Goal: Task Accomplishment & Management: Manage account settings

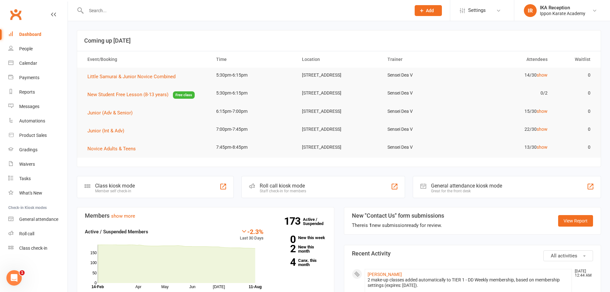
drag, startPoint x: 96, startPoint y: 20, endPoint x: 97, endPoint y: 11, distance: 9.7
click at [97, 11] on div "Prospect Member Non-attending contact Class / event Appointment Grading event T…" at bounding box center [305, 10] width 610 height 21
click at [97, 11] on input "text" at bounding box center [245, 10] width 322 height 9
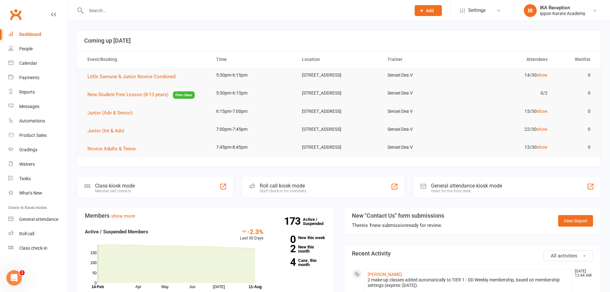
click at [97, 11] on input "text" at bounding box center [245, 10] width 322 height 9
type input "[PERSON_NAME]"
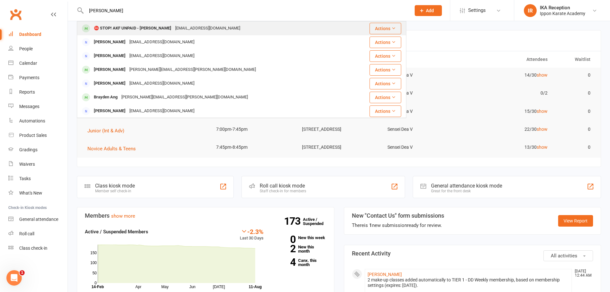
click at [122, 27] on div "⛔ STOP! AKF UNPAID - [PERSON_NAME]" at bounding box center [132, 28] width 81 height 9
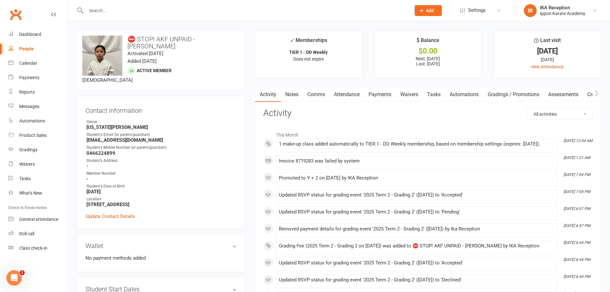
click at [191, 41] on h3 "⛔ STOP! AKF UNPAID - [PERSON_NAME]" at bounding box center [161, 43] width 158 height 14
drag, startPoint x: 199, startPoint y: 41, endPoint x: 121, endPoint y: 35, distance: 78.4
click at [121, 35] on div "upload photo change photo ⛔ STOP! AKF UNPAID - [PERSON_NAME] Activated [DATE] A…" at bounding box center [161, 59] width 169 height 59
copy h3 "⛔ STOP! AKF UNPAID -"
click at [103, 10] on input "text" at bounding box center [245, 10] width 322 height 9
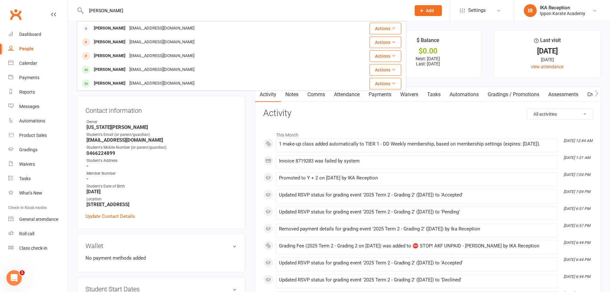
click at [100, 8] on input "[PERSON_NAME]" at bounding box center [245, 10] width 322 height 9
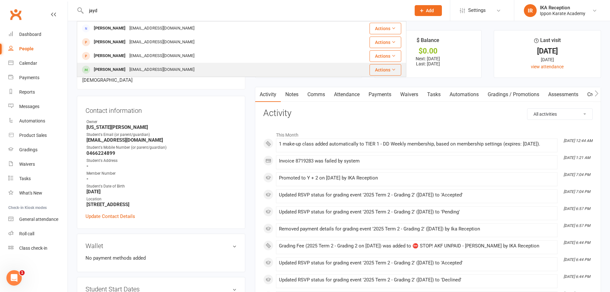
type input "jayd"
click at [130, 69] on div "[EMAIL_ADDRESS][DOMAIN_NAME]" at bounding box center [162, 69] width 69 height 9
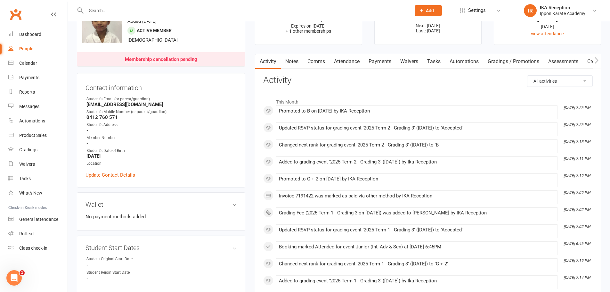
scroll to position [38, 0]
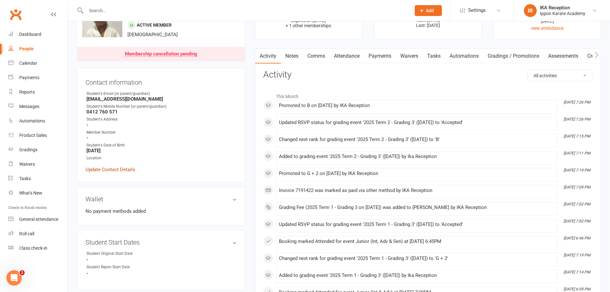
click at [118, 168] on link "Update Contact Details" at bounding box center [111, 170] width 50 height 8
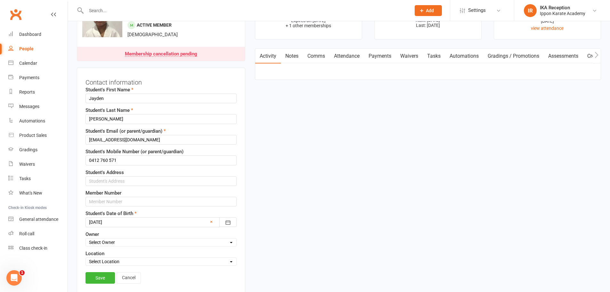
scroll to position [30, 0]
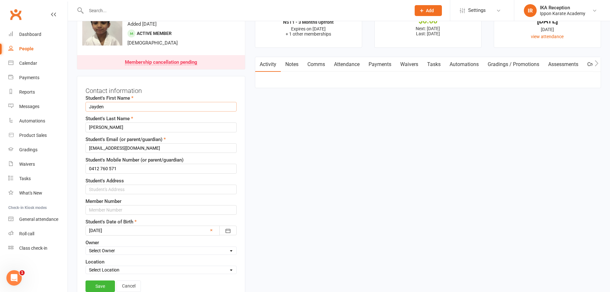
click at [89, 106] on input "Jayden" at bounding box center [161, 107] width 151 height 10
paste input "⛔ STOP! AKF UNPAID -"
click at [141, 105] on input "⛔ STOP! AKF UNPAID - Jayden" at bounding box center [161, 107] width 151 height 10
drag, startPoint x: 140, startPoint y: 105, endPoint x: 45, endPoint y: 121, distance: 97.1
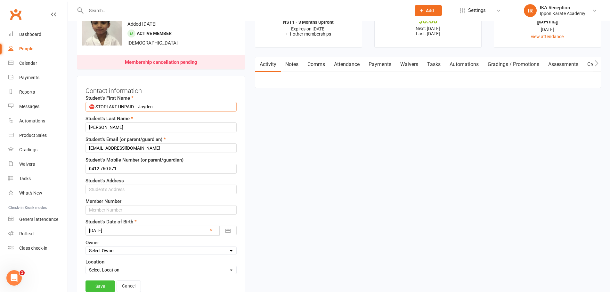
type input "⛔ STOP! AKF UNPAID - Jayden"
click at [99, 288] on link "Save" at bounding box center [100, 286] width 29 height 12
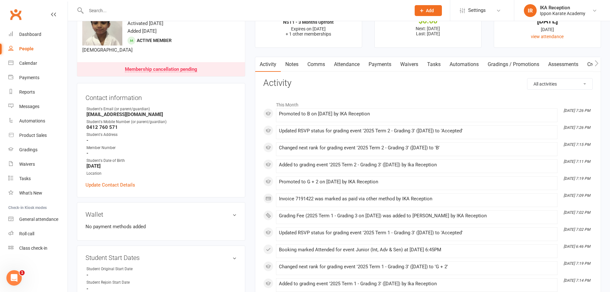
click at [85, 12] on input "text" at bounding box center [245, 10] width 322 height 9
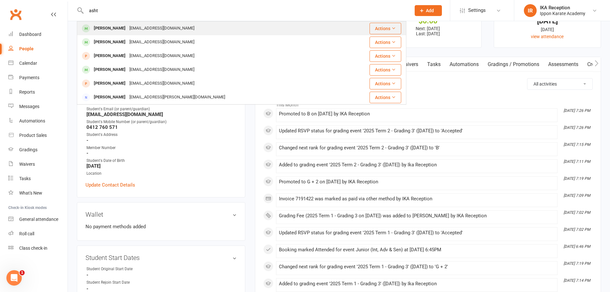
type input "asht"
click at [115, 31] on div "[PERSON_NAME]" at bounding box center [110, 28] width 36 height 9
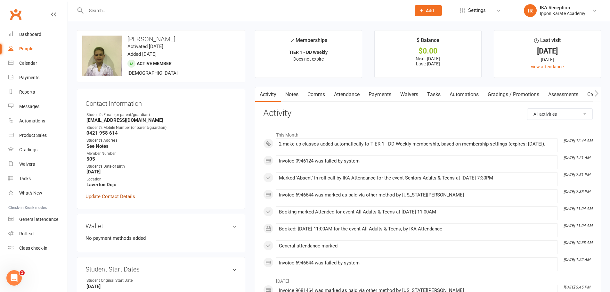
click at [117, 195] on link "Update Contact Details" at bounding box center [111, 197] width 50 height 8
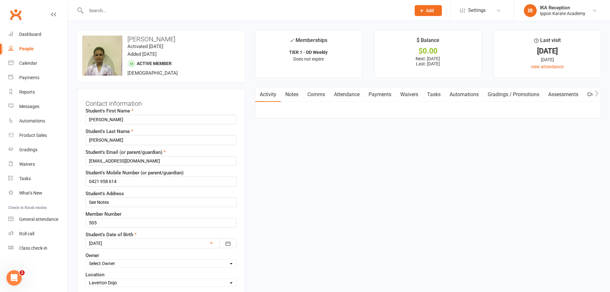
scroll to position [30, 0]
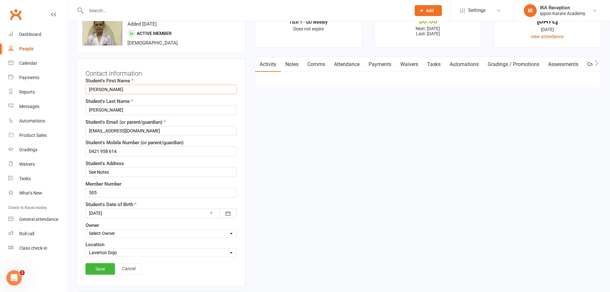
click at [87, 89] on input "[PERSON_NAME]" at bounding box center [161, 90] width 151 height 10
paste input "⛔ STOP! AKF UNPAID -"
type input "⛔ STOP! AKF UNPAID - Ashton"
click at [104, 269] on link "Save" at bounding box center [100, 269] width 29 height 12
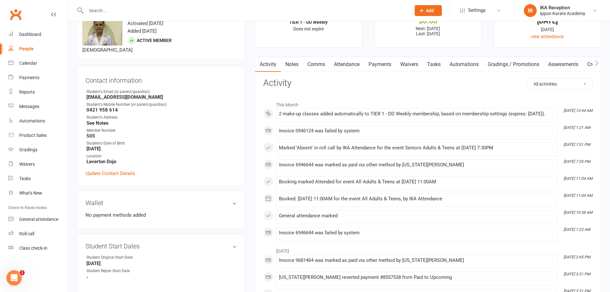
click at [91, 10] on input "text" at bounding box center [245, 10] width 322 height 9
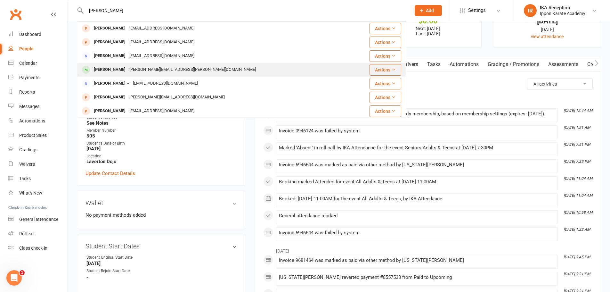
type input "[PERSON_NAME]"
click at [122, 69] on div "[PERSON_NAME]" at bounding box center [110, 69] width 36 height 9
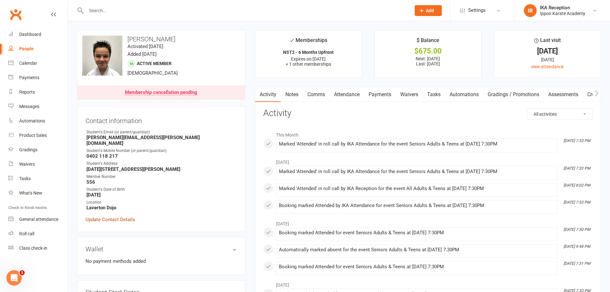
click at [118, 216] on link "Update Contact Details" at bounding box center [111, 220] width 50 height 8
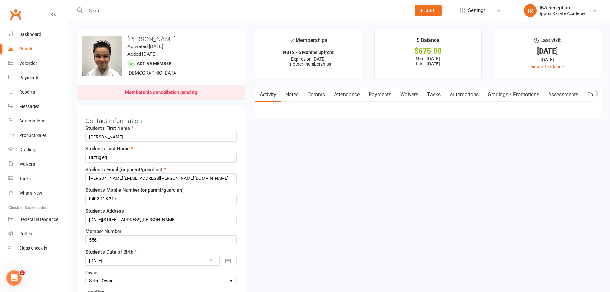
scroll to position [30, 0]
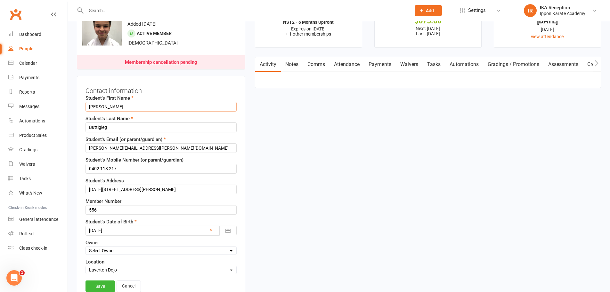
click at [88, 105] on input "[PERSON_NAME]" at bounding box center [161, 107] width 151 height 10
paste input "⛔ STOP! AKF UNPAID -"
drag, startPoint x: 90, startPoint y: 111, endPoint x: 11, endPoint y: 158, distance: 91.5
type input "⛔ STOP! AKF UNPAID - [PERSON_NAME]"
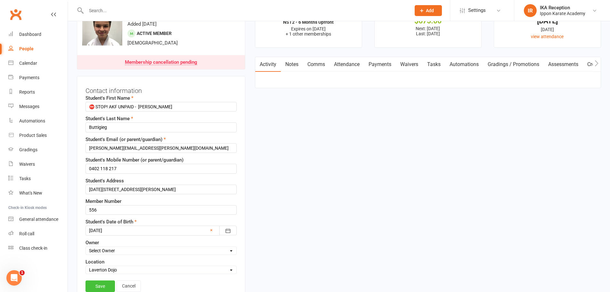
click at [99, 288] on link "Save" at bounding box center [100, 286] width 29 height 12
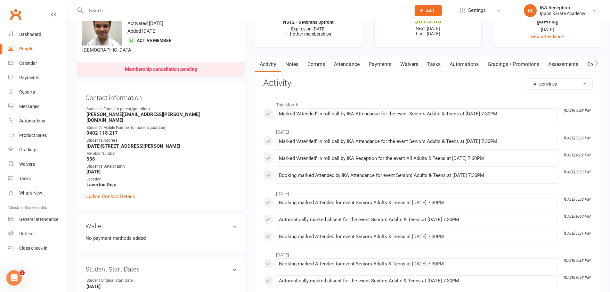
click at [96, 12] on input "text" at bounding box center [245, 10] width 322 height 9
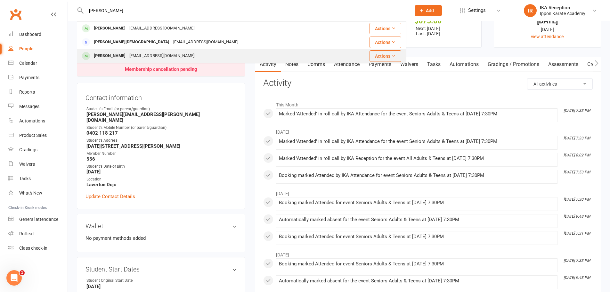
type input "[PERSON_NAME]"
click at [128, 57] on div "[PERSON_NAME]" at bounding box center [110, 55] width 36 height 9
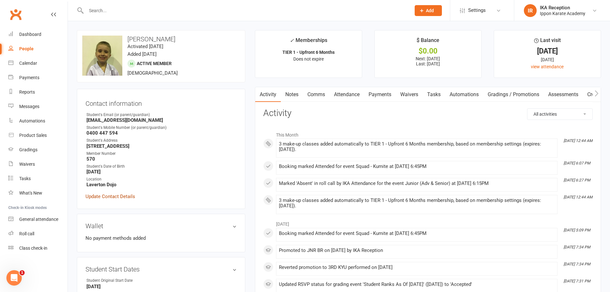
click at [112, 198] on link "Update Contact Details" at bounding box center [111, 197] width 50 height 8
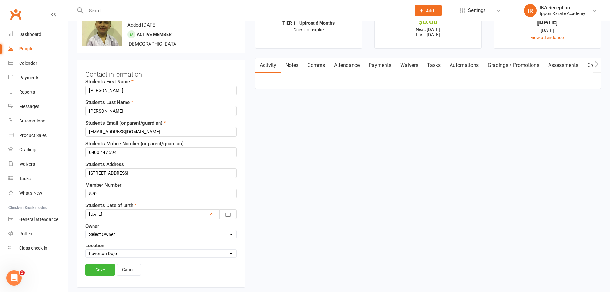
scroll to position [30, 0]
click at [90, 89] on input "[PERSON_NAME]" at bounding box center [161, 90] width 151 height 10
paste input "⛔ STOP! AKF UNPAID -"
type input "⛔ STOP! AKF UNPAID - [PERSON_NAME]"
click at [101, 269] on link "Save" at bounding box center [100, 269] width 29 height 12
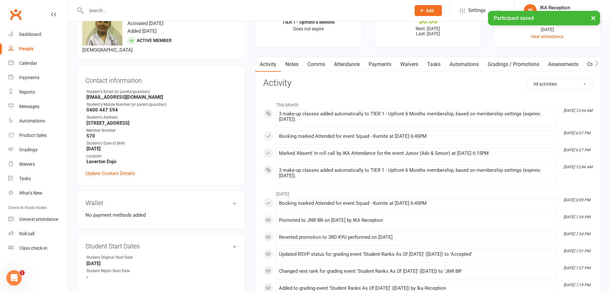
click at [95, 5] on div at bounding box center [242, 10] width 330 height 21
click at [93, 10] on input "text" at bounding box center [245, 10] width 322 height 9
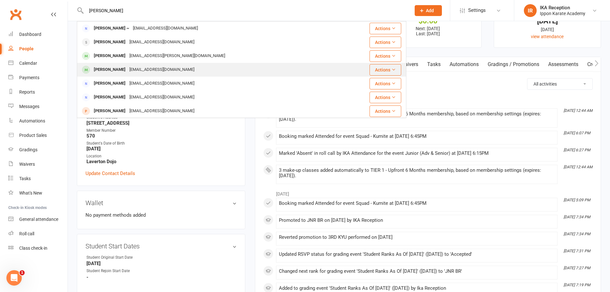
type input "[PERSON_NAME]"
click at [126, 70] on div "[PERSON_NAME]" at bounding box center [110, 69] width 36 height 9
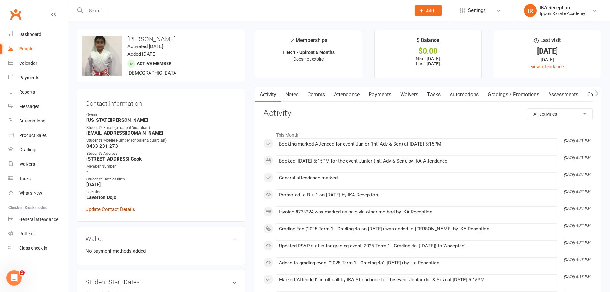
click at [118, 209] on link "Update Contact Details" at bounding box center [111, 209] width 50 height 8
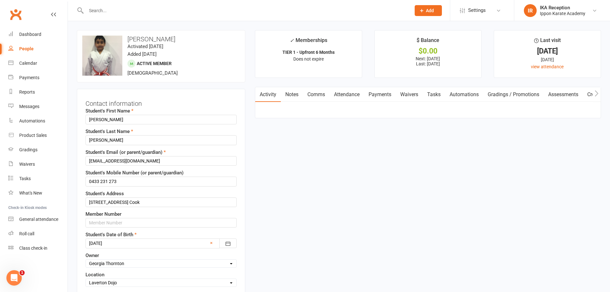
scroll to position [30, 0]
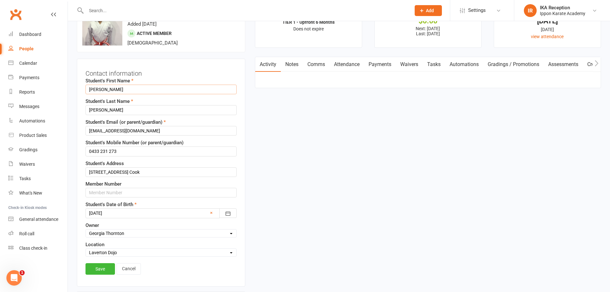
click at [89, 88] on input "[PERSON_NAME]" at bounding box center [161, 90] width 151 height 10
paste input "⛔ STOP! AKF UNPAID -"
type input "⛔ STOP! AKF UNPAID - [PERSON_NAME]"
click at [104, 268] on link "Save" at bounding box center [100, 269] width 29 height 12
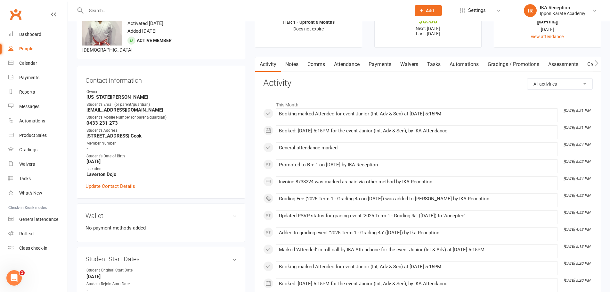
click at [90, 10] on input "text" at bounding box center [245, 10] width 322 height 9
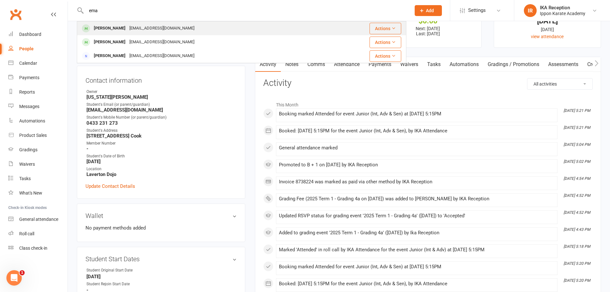
type input "ema"
click at [107, 29] on div "[PERSON_NAME]" at bounding box center [110, 28] width 36 height 9
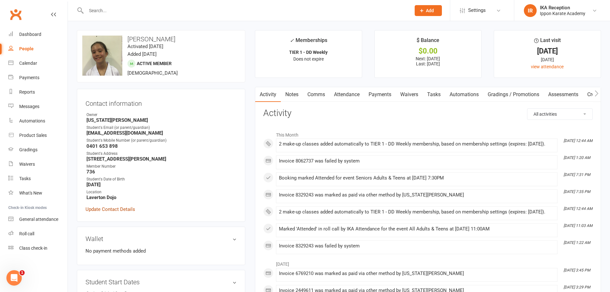
click at [110, 212] on link "Update Contact Details" at bounding box center [111, 209] width 50 height 8
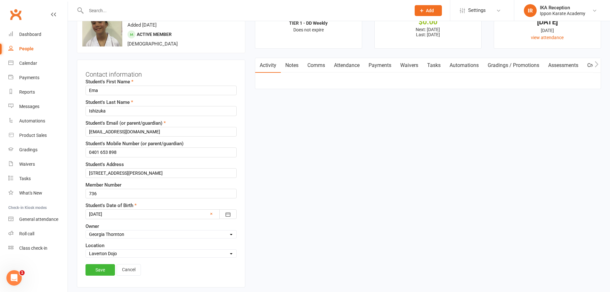
scroll to position [30, 0]
click at [89, 89] on input "Ema" at bounding box center [161, 90] width 151 height 10
paste input "⛔ STOP! AKF UNPAID -"
type input "⛔ STOP! AKF UNPAID - Ema"
click at [105, 267] on link "Save" at bounding box center [100, 269] width 29 height 12
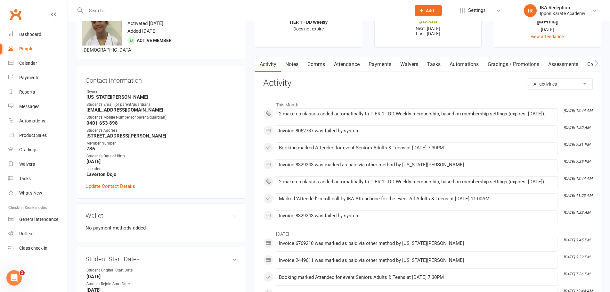
click at [93, 10] on input "text" at bounding box center [245, 10] width 322 height 9
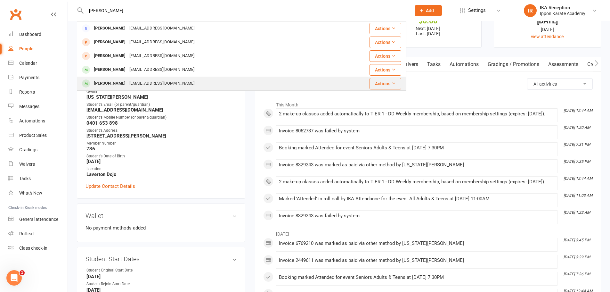
type input "[PERSON_NAME]"
click at [128, 80] on div "[PERSON_NAME]" at bounding box center [110, 83] width 36 height 9
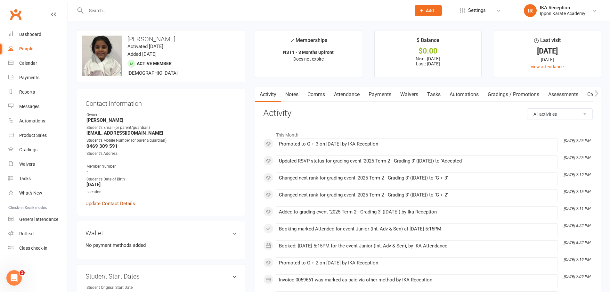
click at [112, 204] on link "Update Contact Details" at bounding box center [111, 204] width 50 height 8
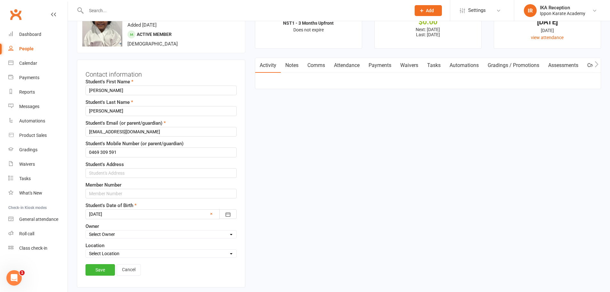
scroll to position [30, 0]
click at [88, 88] on input "[PERSON_NAME]" at bounding box center [161, 90] width 151 height 10
paste input "⛔ STOP! AKF UNPAID -"
type input "⛔ STOP! AKF UNPAID - [PERSON_NAME]"
click at [106, 269] on link "Save" at bounding box center [100, 269] width 29 height 12
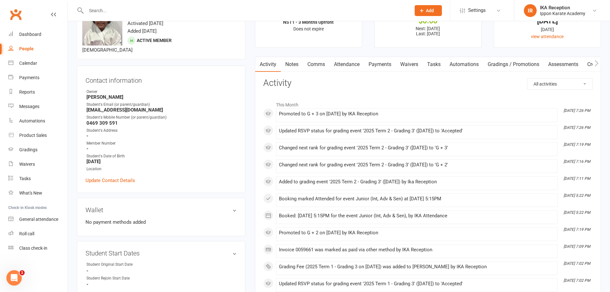
click at [91, 10] on input "text" at bounding box center [245, 10] width 322 height 9
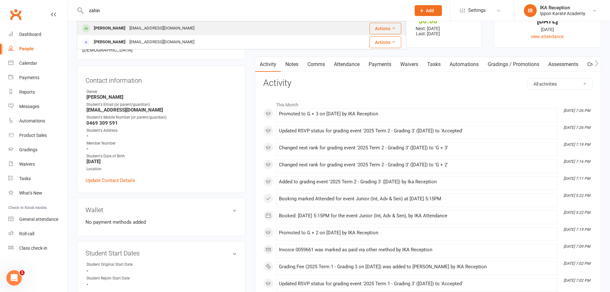
type input "zahin"
click at [128, 28] on div "[EMAIL_ADDRESS][DOMAIN_NAME]" at bounding box center [162, 28] width 69 height 9
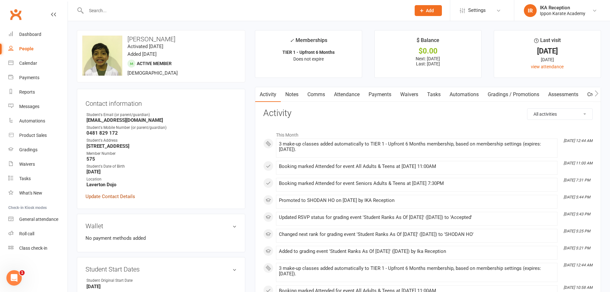
click at [121, 196] on link "Update Contact Details" at bounding box center [111, 197] width 50 height 8
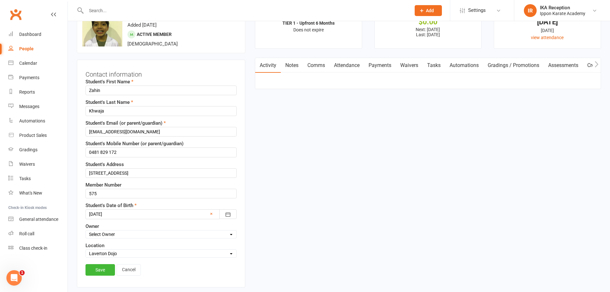
scroll to position [30, 0]
click at [88, 87] on input "Zahin" at bounding box center [161, 90] width 151 height 10
paste input "⛔ STOP! AKF UNPAID -"
type input "⛔ STOP! AKF UNPAID - Zahin"
click at [95, 269] on link "Save" at bounding box center [100, 269] width 29 height 12
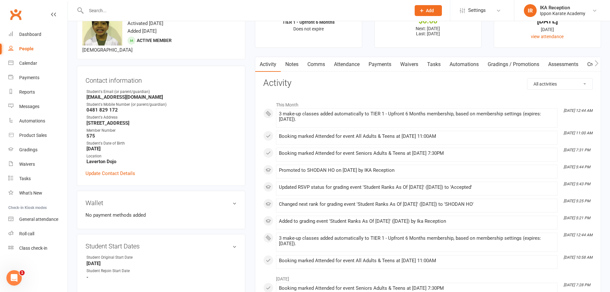
click at [95, 8] on input "text" at bounding box center [245, 10] width 322 height 9
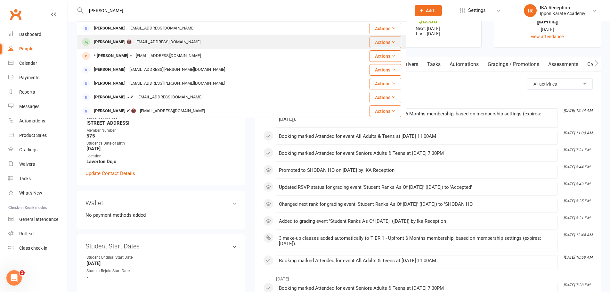
type input "[PERSON_NAME]"
click at [125, 43] on div "[PERSON_NAME] 📵" at bounding box center [113, 41] width 42 height 9
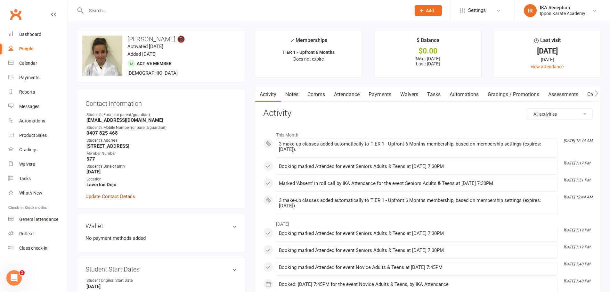
click at [119, 196] on link "Update Contact Details" at bounding box center [111, 197] width 50 height 8
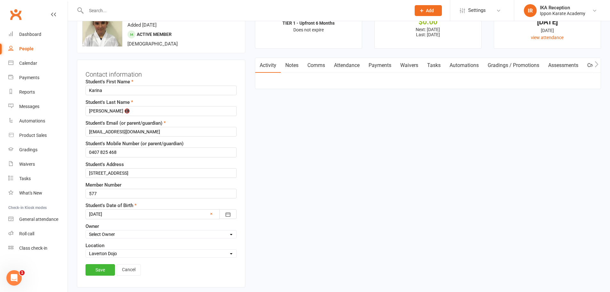
scroll to position [30, 0]
click at [88, 87] on input "Karina" at bounding box center [161, 90] width 151 height 10
paste input "⛔ STOP! AKF UNPAID -"
type input "⛔ STOP! AKF UNPAID - [PERSON_NAME]"
click at [100, 267] on link "Save" at bounding box center [100, 269] width 29 height 12
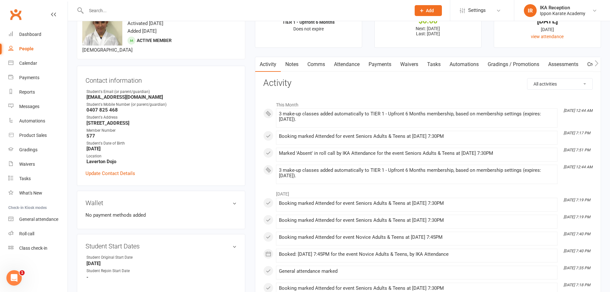
click at [92, 12] on input "text" at bounding box center [245, 10] width 322 height 9
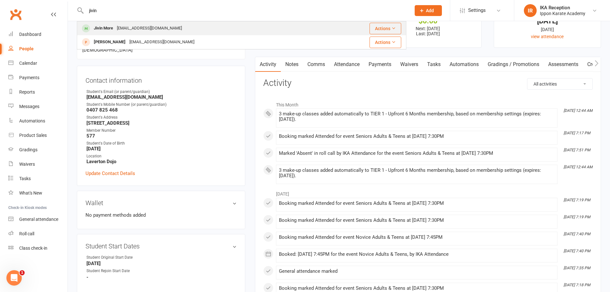
type input "jivin"
click at [112, 29] on div "Jivin More" at bounding box center [103, 28] width 23 height 9
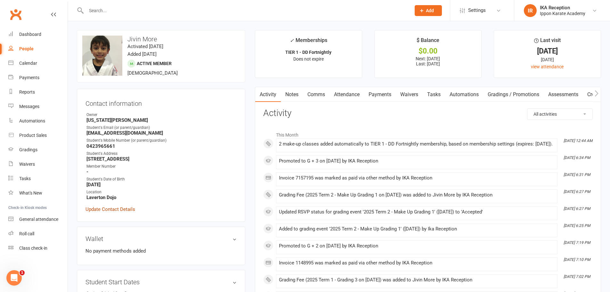
click at [119, 209] on link "Update Contact Details" at bounding box center [111, 209] width 50 height 8
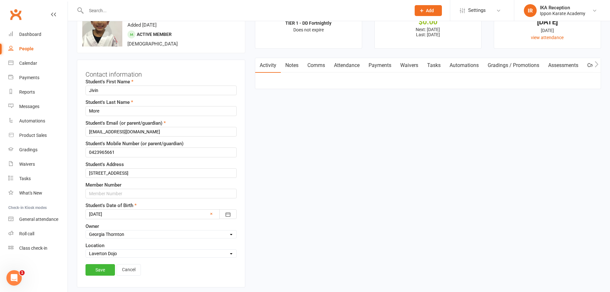
scroll to position [30, 0]
click at [88, 90] on input "Jivin" at bounding box center [161, 90] width 151 height 10
paste input "⛔ STOP! AKF UNPAID -"
type input "⛔ STOP! AKF UNPAID - Jivin"
click at [103, 270] on link "Save" at bounding box center [100, 269] width 29 height 12
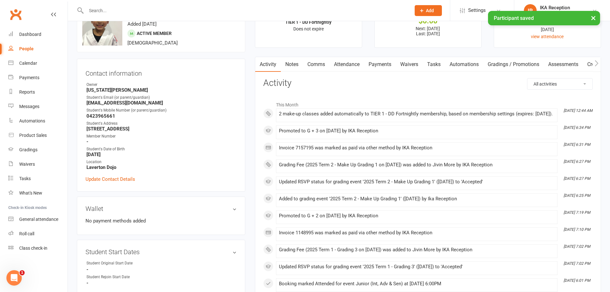
click at [97, 8] on input "text" at bounding box center [245, 10] width 322 height 9
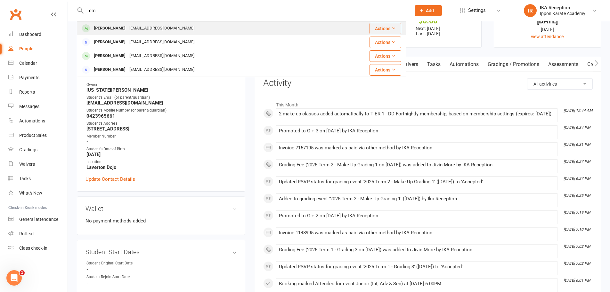
type input "om"
click at [117, 26] on div "[PERSON_NAME]" at bounding box center [110, 28] width 36 height 9
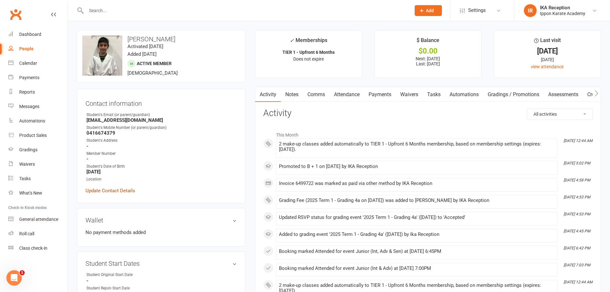
click at [124, 187] on link "Update Contact Details" at bounding box center [111, 191] width 50 height 8
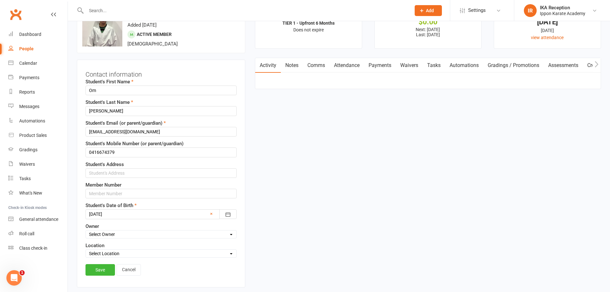
scroll to position [30, 0]
click at [87, 87] on input "Om" at bounding box center [161, 90] width 151 height 10
paste input "⛔ STOP! AKF UNPAID -"
type input "⛔ STOP! AKF UNPAID - Om"
click at [107, 267] on link "Save" at bounding box center [100, 269] width 29 height 12
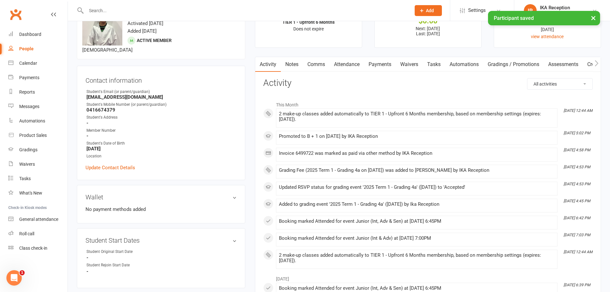
click at [90, 11] on div "× Participant saved" at bounding box center [301, 11] width 602 height 0
click at [92, 9] on input "text" at bounding box center [245, 10] width 322 height 9
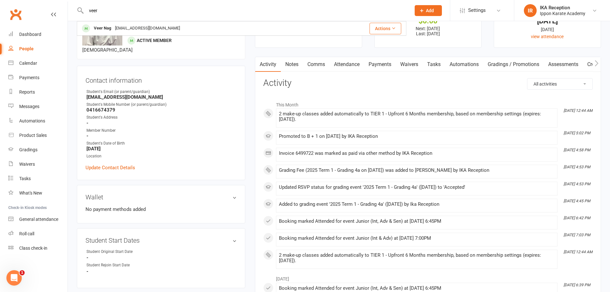
type input "veer"
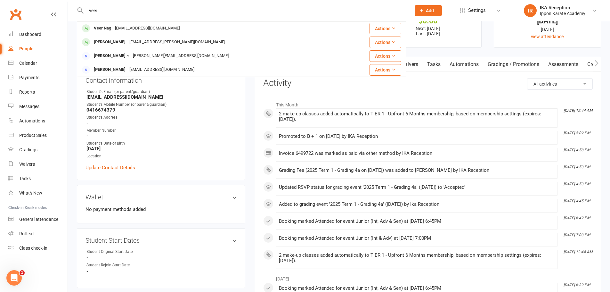
scroll to position [23, 0]
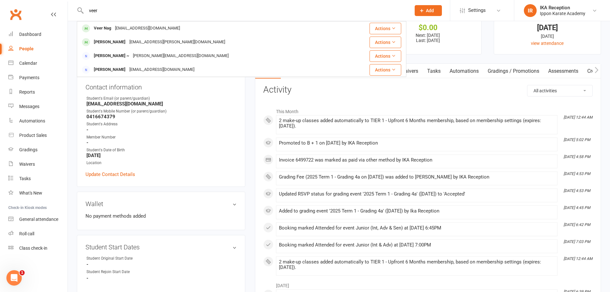
click at [133, 25] on div "[EMAIL_ADDRESS][DOMAIN_NAME]" at bounding box center [147, 28] width 69 height 9
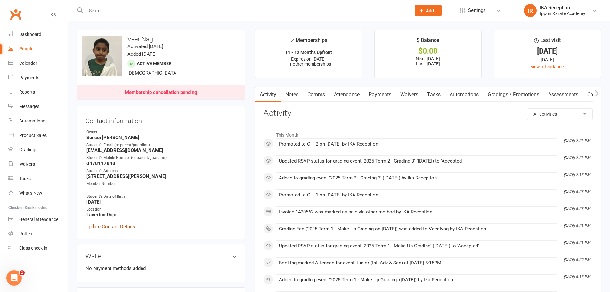
click at [99, 228] on link "Update Contact Details" at bounding box center [111, 227] width 50 height 8
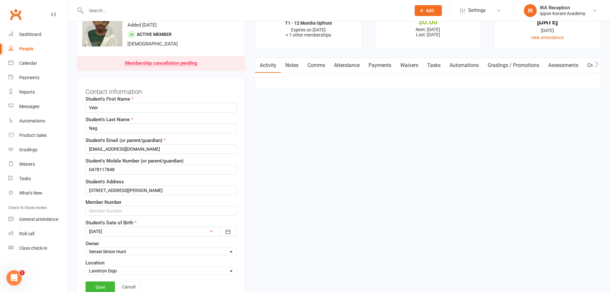
scroll to position [30, 0]
click at [87, 105] on input "Veer" at bounding box center [161, 107] width 151 height 10
paste input "⛔ STOP! AKF UNPAID -"
type input "⛔ STOP! AKF UNPAID - Veer"
click at [101, 285] on link "Save" at bounding box center [100, 286] width 29 height 12
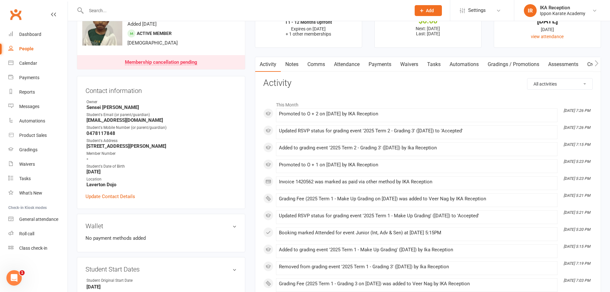
click at [88, 10] on input "text" at bounding box center [245, 10] width 322 height 9
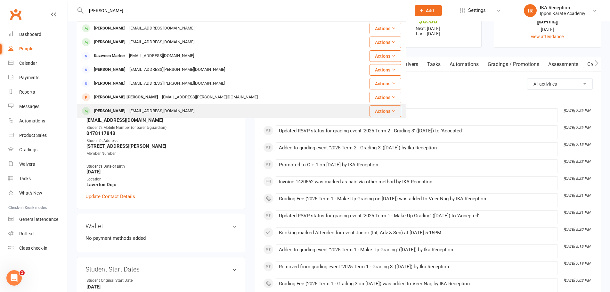
type input "[PERSON_NAME]"
click at [128, 115] on div "[EMAIL_ADDRESS][DOMAIN_NAME]" at bounding box center [162, 110] width 69 height 9
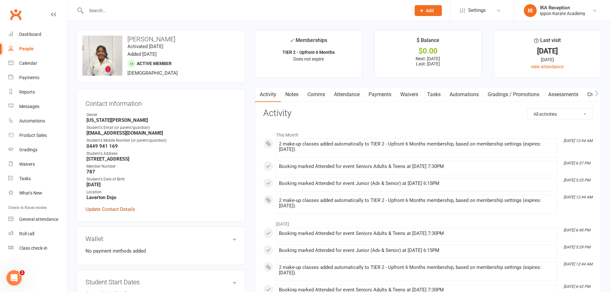
click at [117, 209] on link "Update Contact Details" at bounding box center [111, 209] width 50 height 8
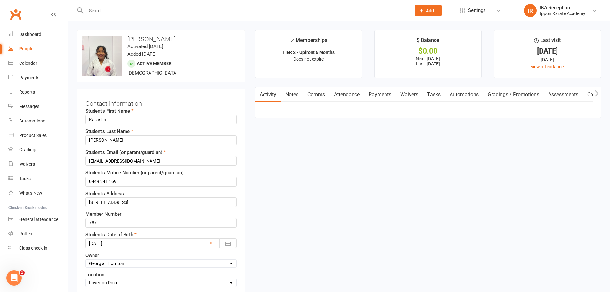
scroll to position [30, 0]
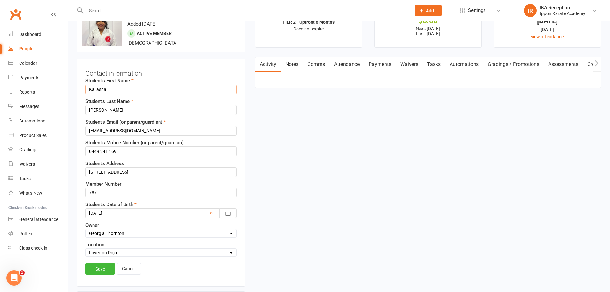
click at [88, 88] on input "Kailasha" at bounding box center [161, 90] width 151 height 10
paste input "⛔ STOP! AKF UNPAID -"
type input "⛔ STOP! AKF UNPAID - Kailasha"
click at [99, 267] on link "Save" at bounding box center [100, 269] width 29 height 12
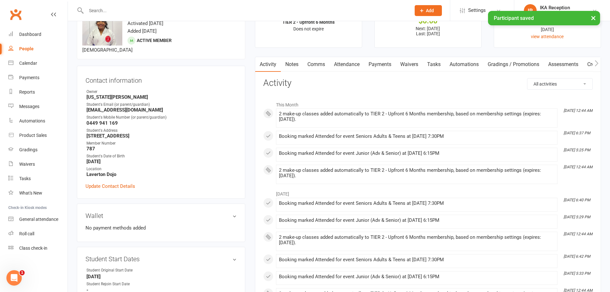
click at [93, 10] on input "text" at bounding box center [245, 10] width 322 height 9
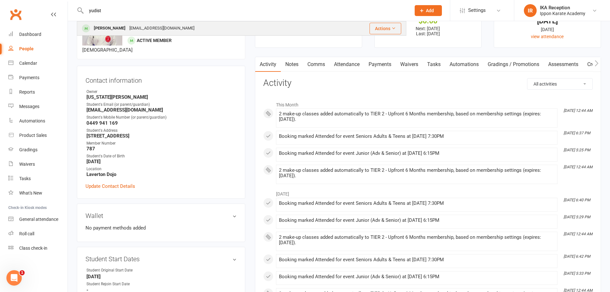
type input "yudist"
click at [132, 29] on div "[EMAIL_ADDRESS][DOMAIN_NAME]" at bounding box center [162, 28] width 69 height 9
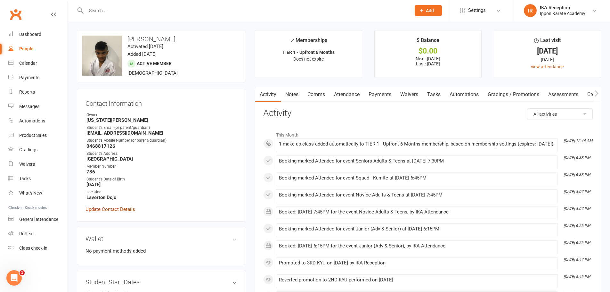
click at [104, 210] on link "Update Contact Details" at bounding box center [111, 209] width 50 height 8
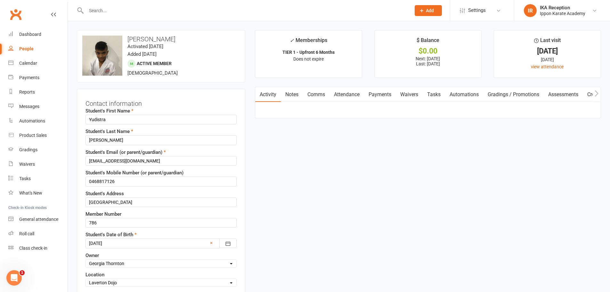
scroll to position [30, 0]
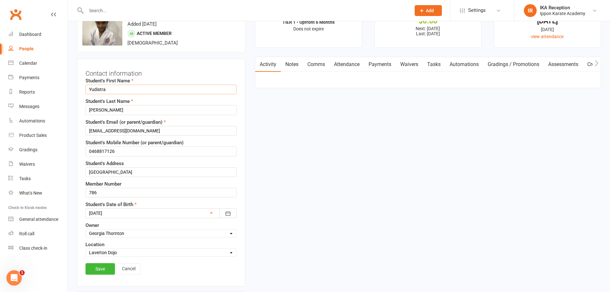
click at [89, 88] on input "Yudistra" at bounding box center [161, 90] width 151 height 10
paste input "⛔ STOP! AKF UNPAID -"
type input "⛔ STOP! AKF UNPAID - Yudistra"
click at [99, 269] on link "Save" at bounding box center [100, 269] width 29 height 12
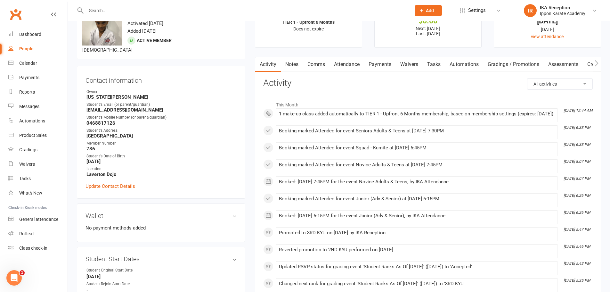
click at [93, 16] on div at bounding box center [242, 10] width 330 height 21
click at [98, 8] on input "text" at bounding box center [245, 10] width 322 height 9
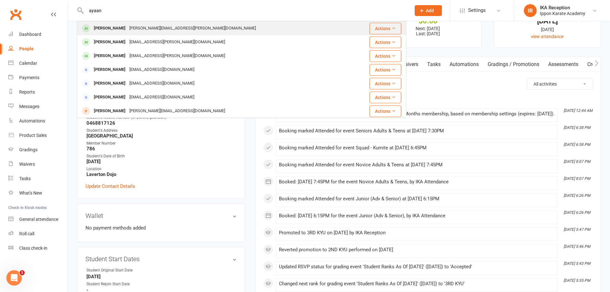
type input "ayaan"
click at [128, 28] on div "[PERSON_NAME][EMAIL_ADDRESS][PERSON_NAME][DOMAIN_NAME]" at bounding box center [193, 28] width 130 height 9
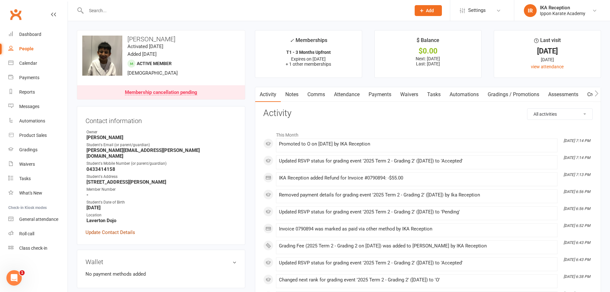
click at [118, 228] on link "Update Contact Details" at bounding box center [111, 232] width 50 height 8
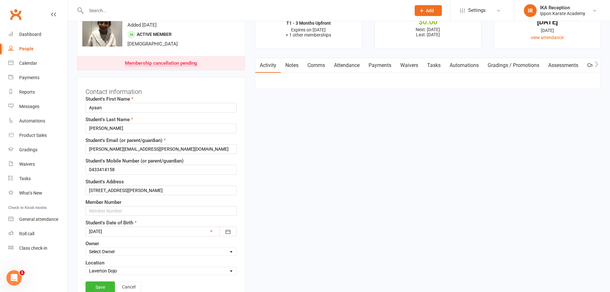
scroll to position [30, 0]
click at [88, 107] on input "Ayaan" at bounding box center [161, 107] width 151 height 10
paste input "⛔ STOP! AKF UNPAID -"
type input "⛔ STOP! AKF UNPAID - Ayaan"
click at [96, 284] on link "Save" at bounding box center [100, 286] width 29 height 12
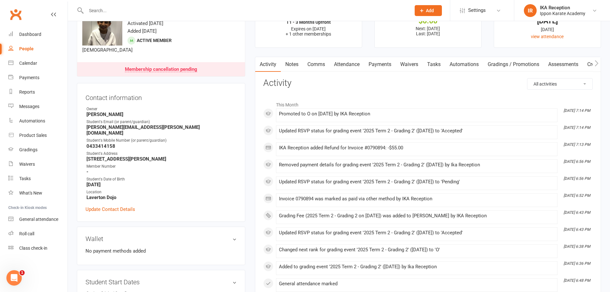
click at [95, 10] on input "text" at bounding box center [245, 10] width 322 height 9
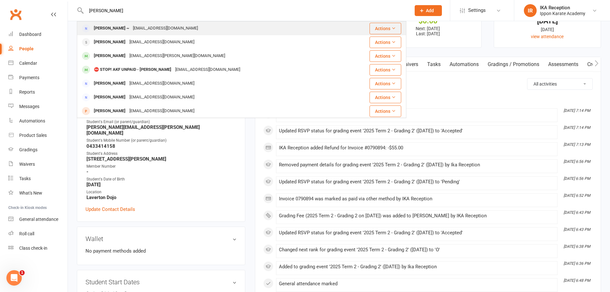
type input "[PERSON_NAME]"
click at [136, 28] on div "[EMAIL_ADDRESS][DOMAIN_NAME]" at bounding box center [165, 28] width 69 height 9
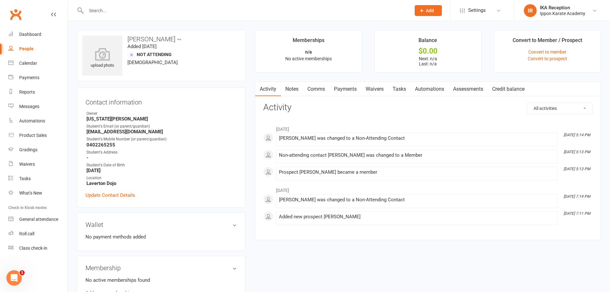
click at [97, 12] on input "text" at bounding box center [245, 10] width 322 height 9
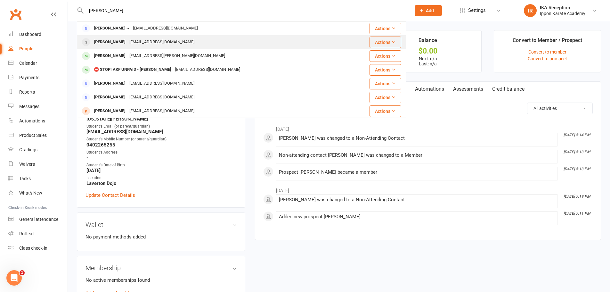
type input "[PERSON_NAME]"
click at [148, 43] on div "[EMAIL_ADDRESS][DOMAIN_NAME]" at bounding box center [162, 41] width 69 height 9
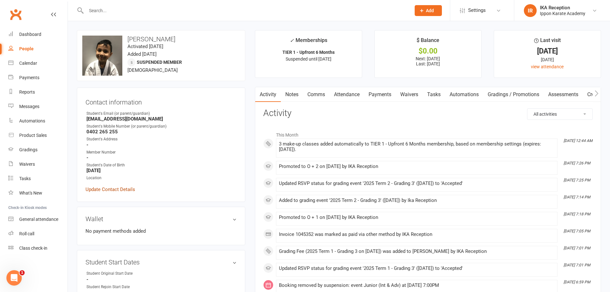
click at [104, 189] on link "Update Contact Details" at bounding box center [111, 190] width 50 height 8
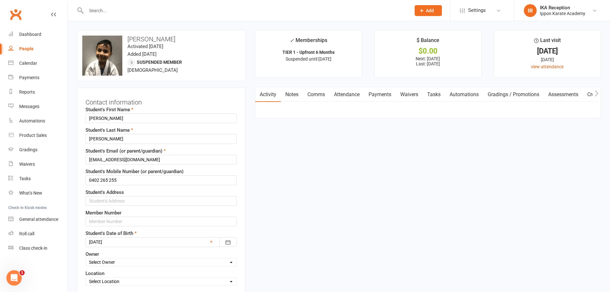
scroll to position [30, 0]
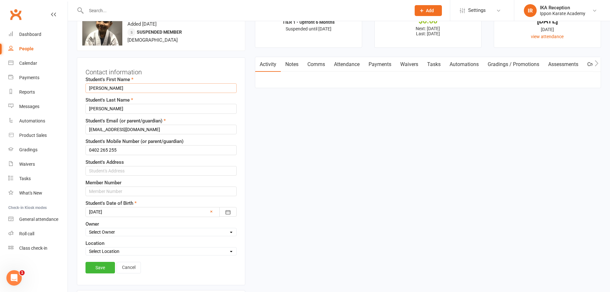
click at [88, 88] on input "[PERSON_NAME]" at bounding box center [161, 88] width 151 height 10
paste input "⛔ STOP! AKF UNPAID -"
type input "⛔ STOP! AKF UNPAID - [PERSON_NAME]"
click at [104, 266] on link "Save" at bounding box center [100, 268] width 29 height 12
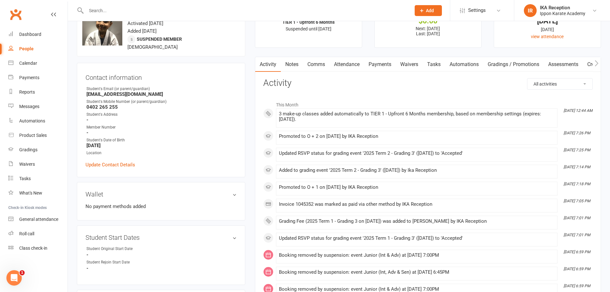
click at [95, 10] on input "text" at bounding box center [245, 10] width 322 height 9
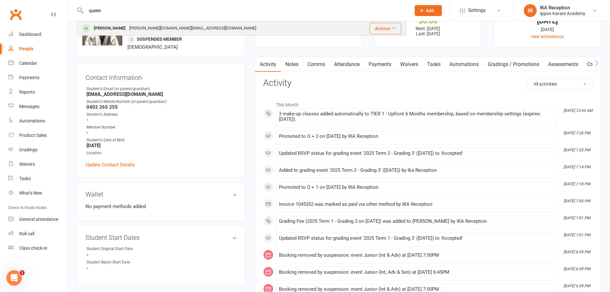
type input "queen"
click at [108, 28] on div "[PERSON_NAME]" at bounding box center [110, 28] width 36 height 9
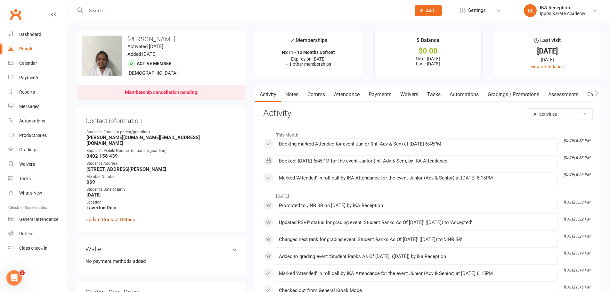
click at [116, 216] on link "Update Contact Details" at bounding box center [111, 220] width 50 height 8
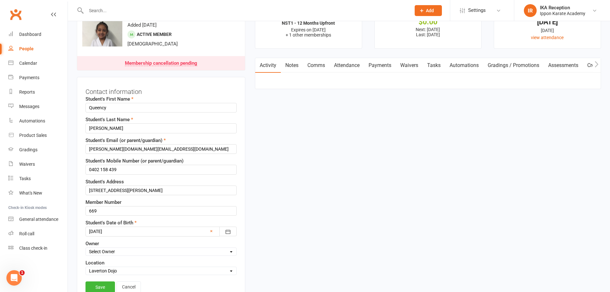
scroll to position [30, 0]
click at [89, 105] on input "Queency" at bounding box center [161, 107] width 151 height 10
paste input "⛔ STOP! AKF UNPAID -"
type input "⛔ STOP! AKF UNPAID - Queency"
click at [98, 286] on link "Save" at bounding box center [100, 286] width 29 height 12
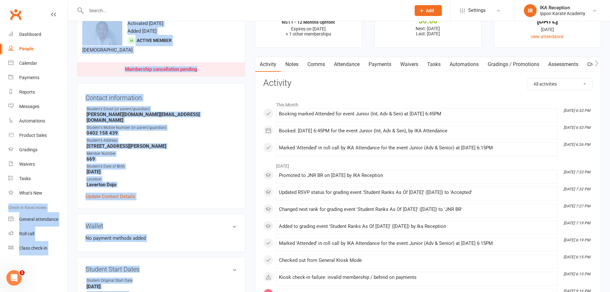
drag, startPoint x: 98, startPoint y: 286, endPoint x: 90, endPoint y: 177, distance: 109.3
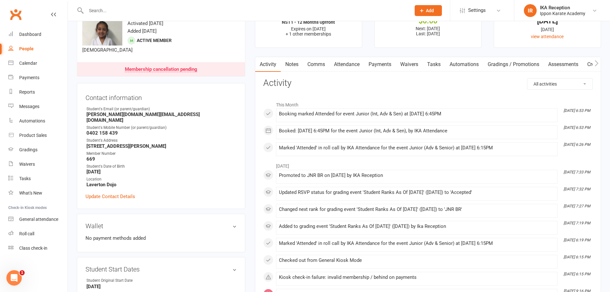
click at [93, 12] on input "text" at bounding box center [245, 10] width 322 height 9
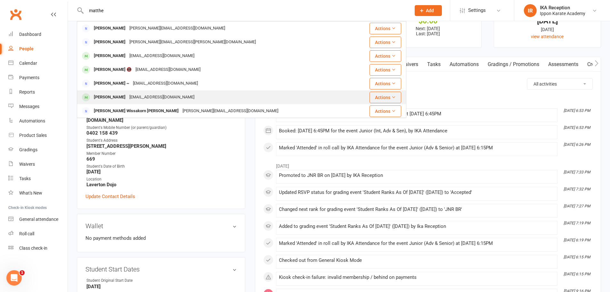
type input "matthe"
click at [121, 96] on div "[PERSON_NAME]" at bounding box center [110, 97] width 36 height 9
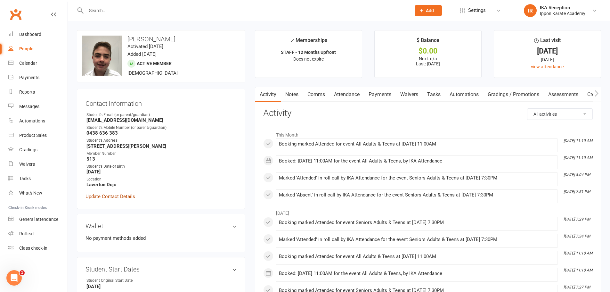
click at [121, 195] on link "Update Contact Details" at bounding box center [111, 197] width 50 height 8
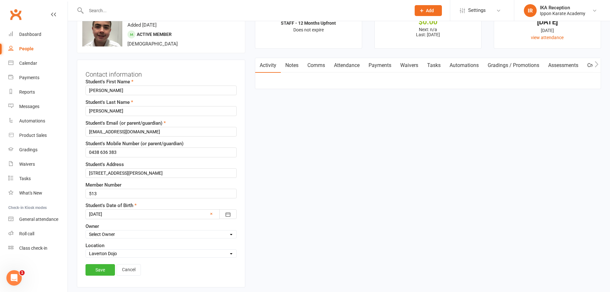
scroll to position [30, 0]
click at [89, 89] on input "[PERSON_NAME]" at bounding box center [161, 90] width 151 height 10
paste input "⛔ STOP! AKF UNPAID -"
type input "⛔ STOP! AKF UNPAID - [PERSON_NAME]"
click at [102, 268] on link "Save" at bounding box center [100, 269] width 29 height 12
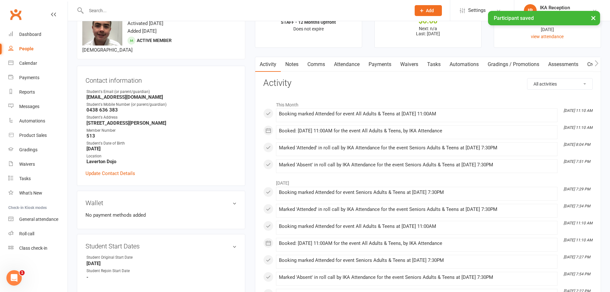
click at [89, 11] on div "× Participant saved" at bounding box center [301, 11] width 602 height 0
click at [93, 9] on input "text" at bounding box center [245, 10] width 322 height 9
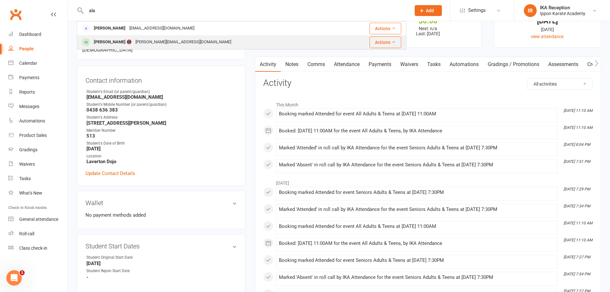
type input "ala"
click at [134, 40] on div "[PERSON_NAME] 📵" at bounding box center [113, 41] width 42 height 9
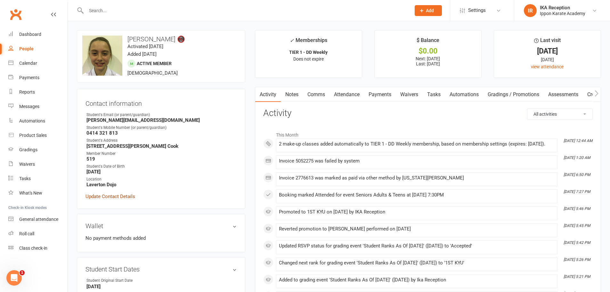
click at [115, 197] on link "Update Contact Details" at bounding box center [111, 197] width 50 height 8
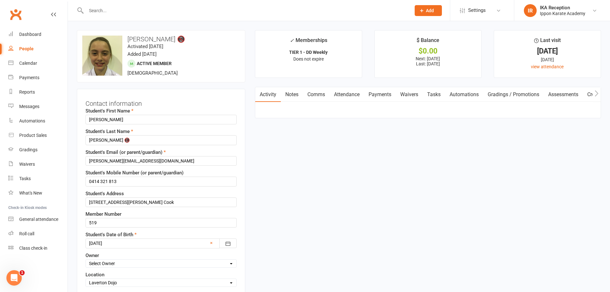
scroll to position [30, 0]
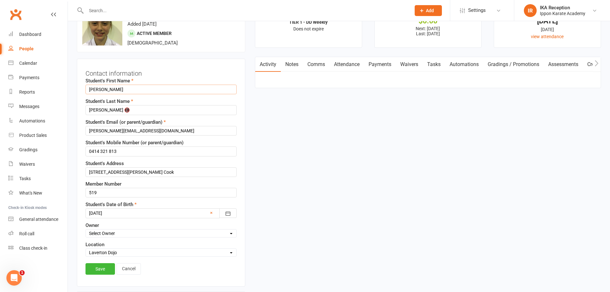
click at [88, 88] on input "[PERSON_NAME]" at bounding box center [161, 90] width 151 height 10
paste input "⛔ STOP! AKF UNPAID -"
type input "⛔ STOP! AKF UNPAID - Alannah"
click at [98, 271] on link "Save" at bounding box center [100, 269] width 29 height 12
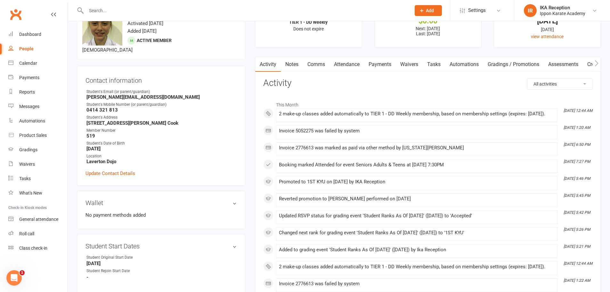
click at [94, 9] on input "text" at bounding box center [245, 10] width 322 height 9
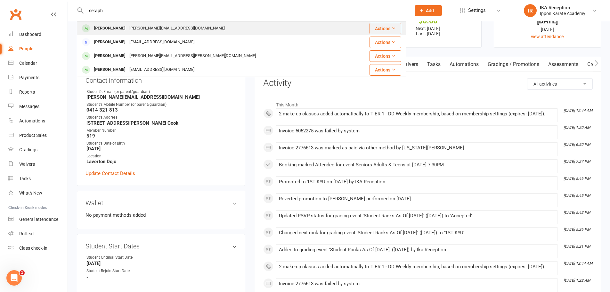
type input "seraph"
click at [107, 29] on div "[PERSON_NAME]" at bounding box center [110, 28] width 36 height 9
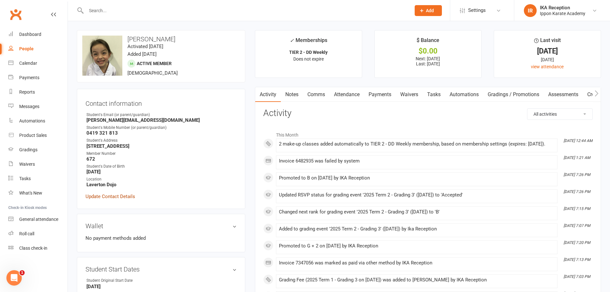
click at [109, 195] on link "Update Contact Details" at bounding box center [111, 197] width 50 height 8
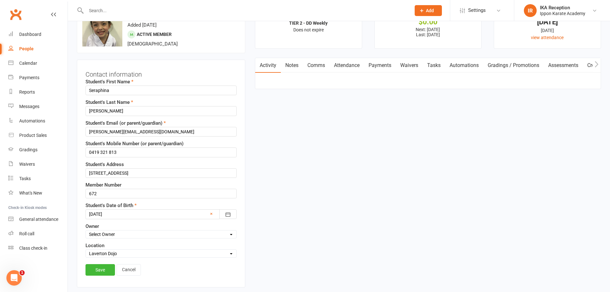
scroll to position [30, 0]
click at [87, 88] on input "Seraphina" at bounding box center [161, 90] width 151 height 10
paste input "⛔ STOP! AKF UNPAID -"
type input "⛔ STOP! AKF UNPAID - Seraphina"
click at [102, 270] on link "Save" at bounding box center [100, 269] width 29 height 12
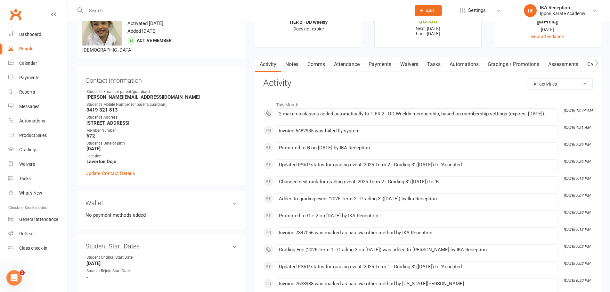
click at [104, 9] on input "text" at bounding box center [245, 10] width 322 height 9
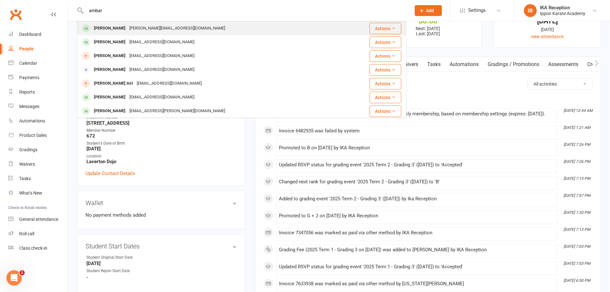
type input "ambar"
click at [122, 28] on div "[PERSON_NAME]" at bounding box center [110, 28] width 36 height 9
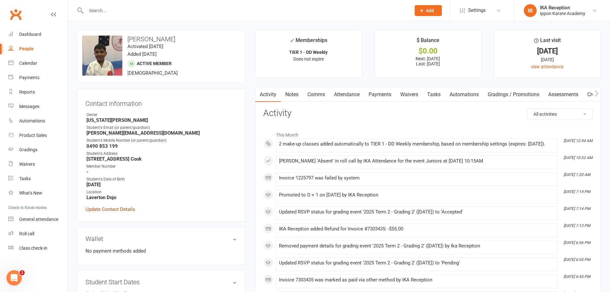
click at [109, 208] on link "Update Contact Details" at bounding box center [111, 209] width 50 height 8
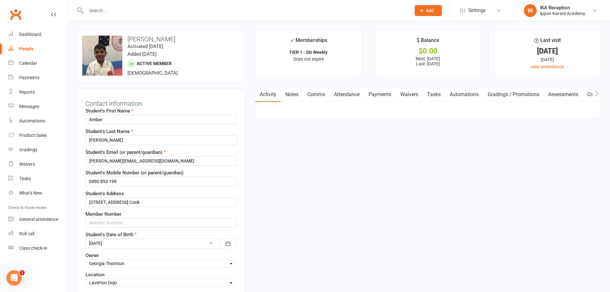
scroll to position [30, 0]
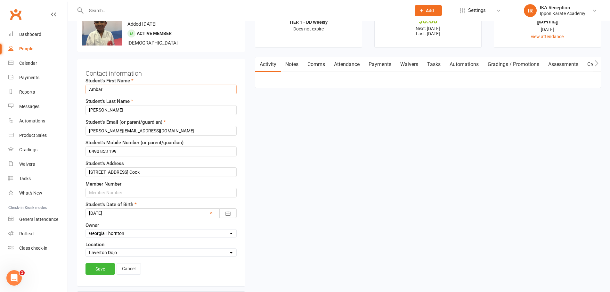
click at [89, 87] on input "Ambar" at bounding box center [161, 90] width 151 height 10
paste input "⛔ STOP! AKF UNPAID -"
click at [89, 87] on input "⛔ STOP! AKF UNPAID - Ambar" at bounding box center [161, 90] width 151 height 10
type input "⛔ STOP! AKF UNPAID - Ambar"
click at [104, 268] on link "Save" at bounding box center [100, 269] width 29 height 12
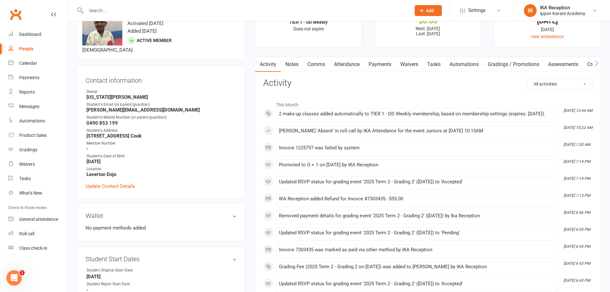
click at [95, 9] on input "text" at bounding box center [245, 10] width 322 height 9
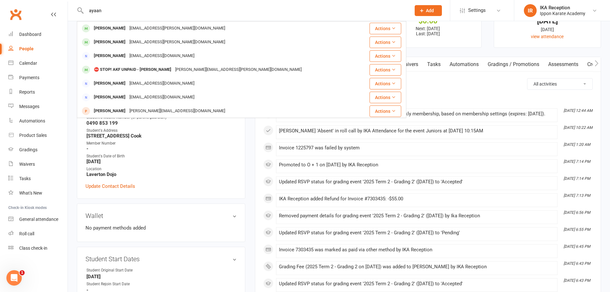
drag, startPoint x: 95, startPoint y: 9, endPoint x: 263, endPoint y: 7, distance: 167.6
click at [263, 7] on input "ayaan" at bounding box center [245, 10] width 322 height 9
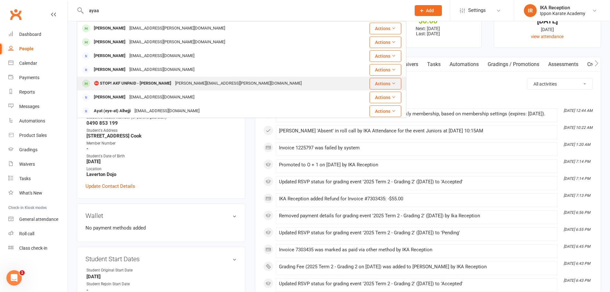
type input "ayaa"
click at [159, 85] on div "⛔ STOP! AKF UNPAID - [PERSON_NAME]" at bounding box center [132, 83] width 81 height 9
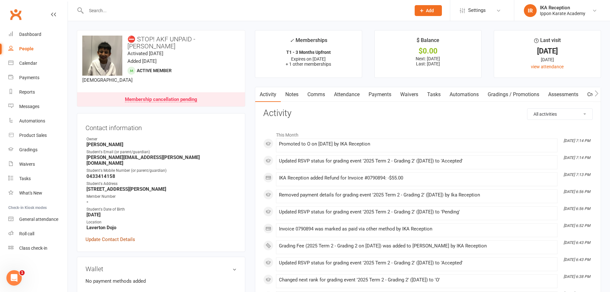
click at [122, 236] on link "Update Contact Details" at bounding box center [111, 240] width 50 height 8
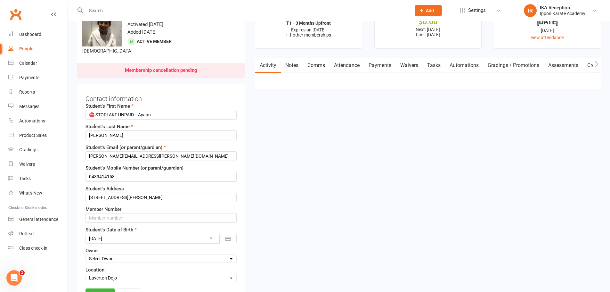
scroll to position [30, 0]
click at [137, 109] on input "⛔ STOP! AKF UNPAID - Ayaan" at bounding box center [161, 114] width 151 height 10
type input "Ayaan"
click at [104, 287] on link "Save" at bounding box center [100, 293] width 29 height 12
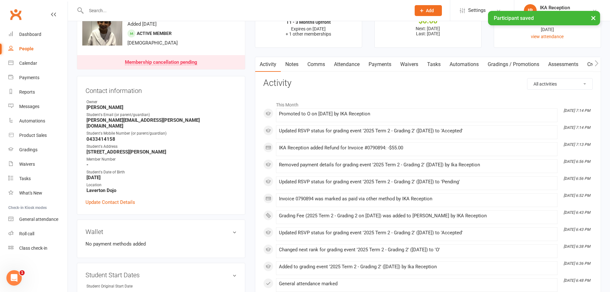
click at [95, 10] on input "text" at bounding box center [245, 10] width 322 height 9
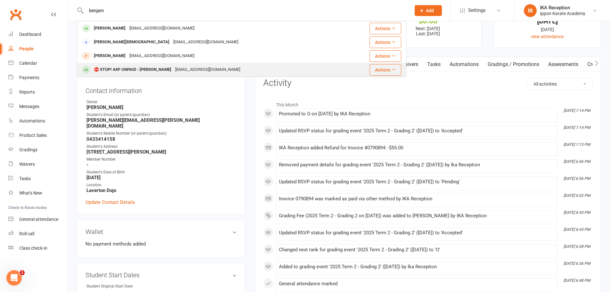
type input "benjam"
click at [173, 70] on div "⛔ STOP! AKF UNPAID - [PERSON_NAME]" at bounding box center [132, 69] width 81 height 9
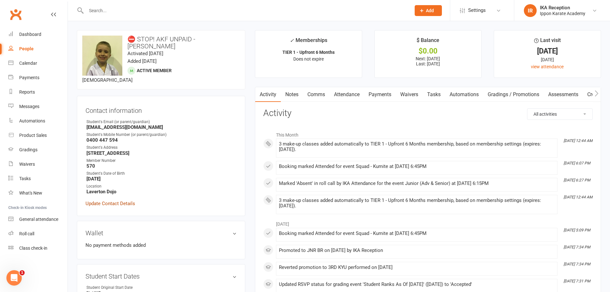
click at [119, 203] on link "Update Contact Details" at bounding box center [111, 204] width 50 height 8
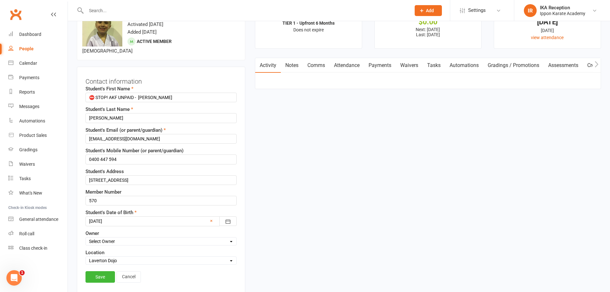
scroll to position [30, 0]
click at [138, 97] on input "⛔ STOP! AKF UNPAID - [PERSON_NAME]" at bounding box center [161, 97] width 151 height 10
type input "[PERSON_NAME]"
click at [104, 277] on link "Save" at bounding box center [100, 276] width 29 height 12
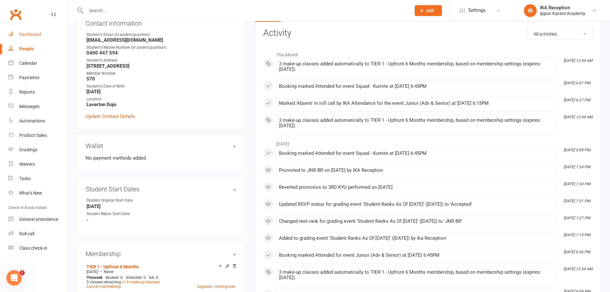
scroll to position [84, 0]
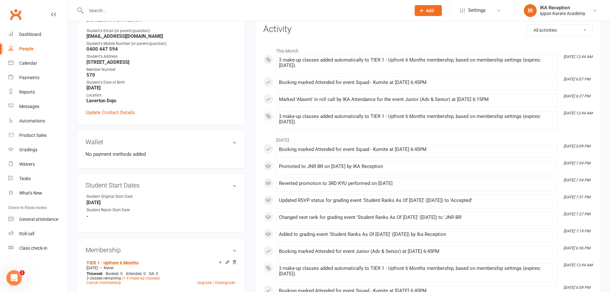
click at [91, 10] on input "text" at bounding box center [245, 10] width 322 height 9
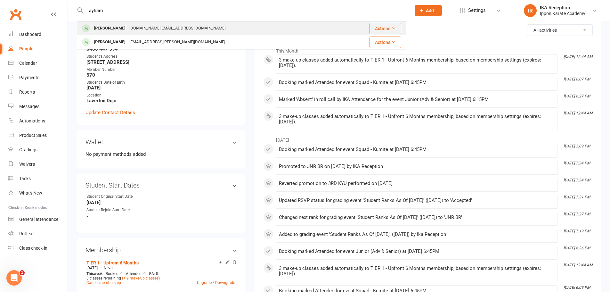
type input "ayham"
click at [120, 30] on div "[PERSON_NAME]" at bounding box center [110, 28] width 36 height 9
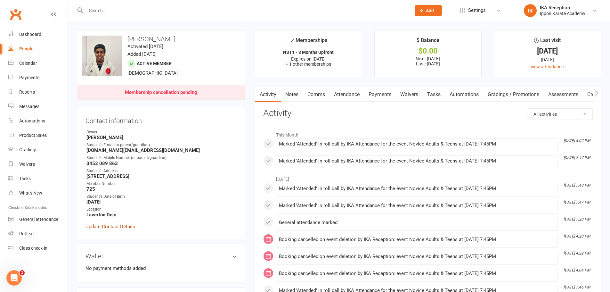
click at [106, 228] on link "Update Contact Details" at bounding box center [111, 227] width 50 height 8
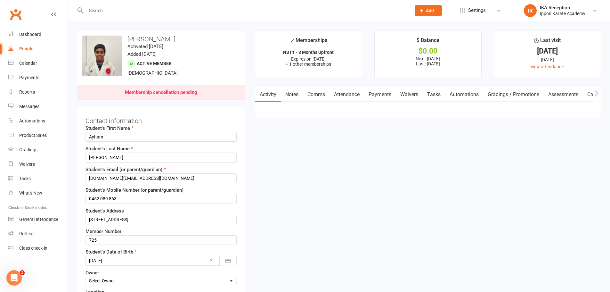
scroll to position [30, 0]
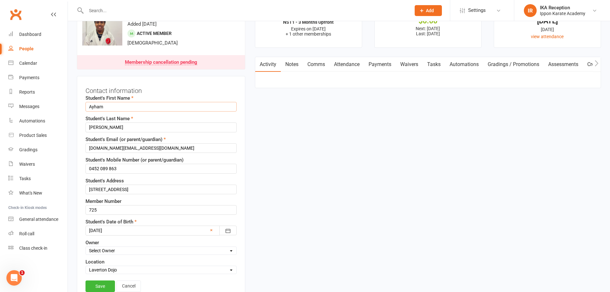
click at [87, 106] on input "Ayham" at bounding box center [161, 107] width 151 height 10
paste input "⛔ STOP! AKF UNPAID -"
type input "⛔ STOP! AKF UNPAID - Ayham"
click at [99, 287] on link "Save" at bounding box center [100, 286] width 29 height 12
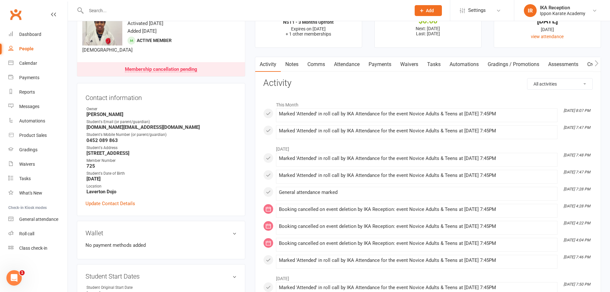
click at [92, 12] on input "text" at bounding box center [245, 10] width 322 height 9
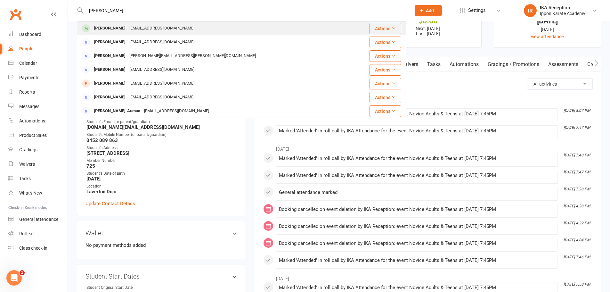
type input "[PERSON_NAME]"
click at [133, 29] on div "[EMAIL_ADDRESS][DOMAIN_NAME]" at bounding box center [162, 28] width 69 height 9
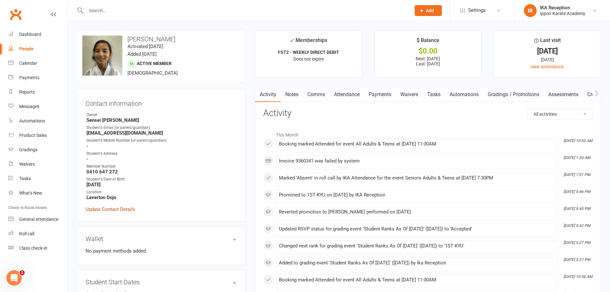
click at [115, 208] on link "Update Contact Details" at bounding box center [111, 209] width 50 height 8
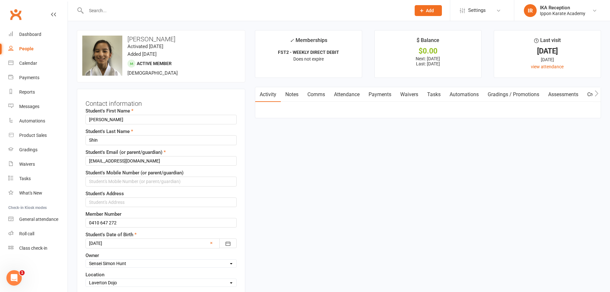
scroll to position [30, 0]
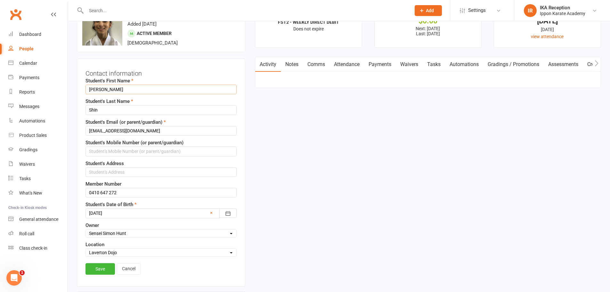
click at [88, 89] on input "[PERSON_NAME]" at bounding box center [161, 90] width 151 height 10
paste input "⛔ STOP! AKF UNPAID -"
type input "⛔ STOP! AKF UNPAID - [PERSON_NAME]"
click at [97, 270] on link "Save" at bounding box center [100, 269] width 29 height 12
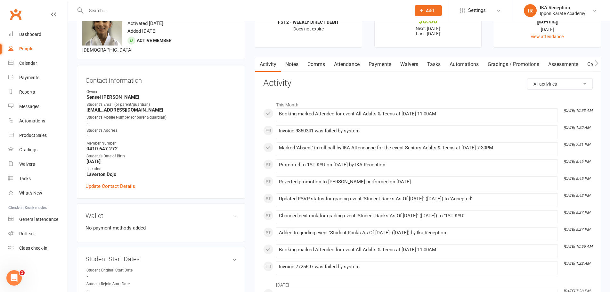
click at [94, 12] on input "text" at bounding box center [245, 10] width 322 height 9
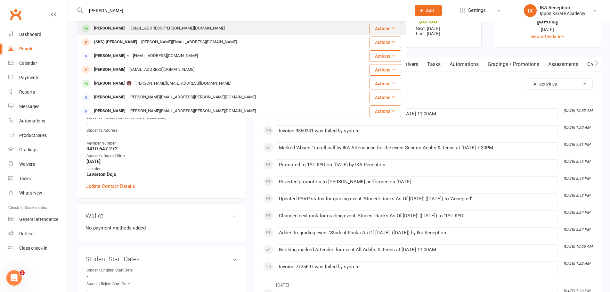
type input "[PERSON_NAME]"
click at [145, 28] on div "[EMAIL_ADDRESS][PERSON_NAME][DOMAIN_NAME]" at bounding box center [178, 28] width 100 height 9
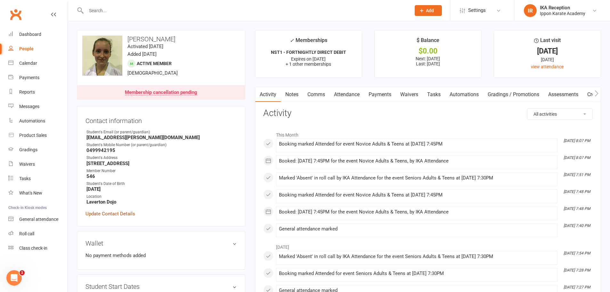
click at [111, 213] on link "Update Contact Details" at bounding box center [111, 214] width 50 height 8
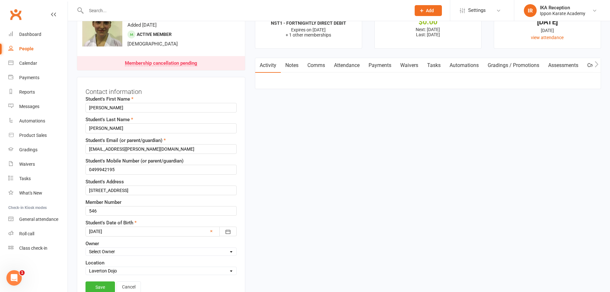
scroll to position [30, 0]
click at [89, 106] on input "[PERSON_NAME]" at bounding box center [161, 107] width 151 height 10
paste input "⛔ STOP! AKF UNPAID -"
type input "⛔ STOP! AKF UNPAID - [PERSON_NAME]"
click at [103, 286] on link "Save" at bounding box center [100, 286] width 29 height 12
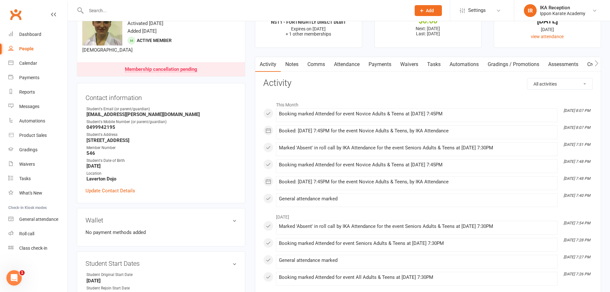
click at [90, 10] on input "text" at bounding box center [245, 10] width 322 height 9
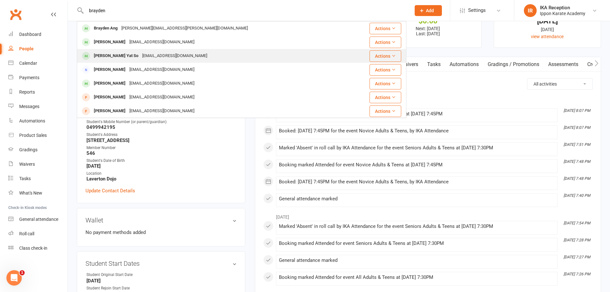
type input "brayden"
click at [146, 55] on div "[EMAIL_ADDRESS][DOMAIN_NAME]" at bounding box center [174, 55] width 69 height 9
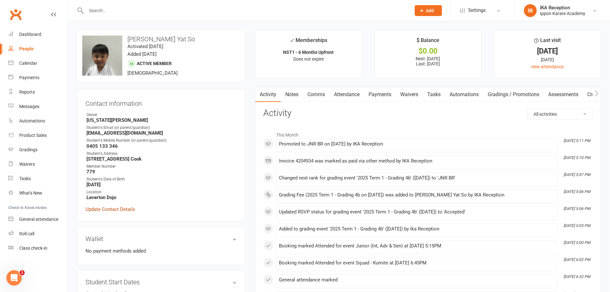
click at [111, 209] on link "Update Contact Details" at bounding box center [111, 209] width 50 height 8
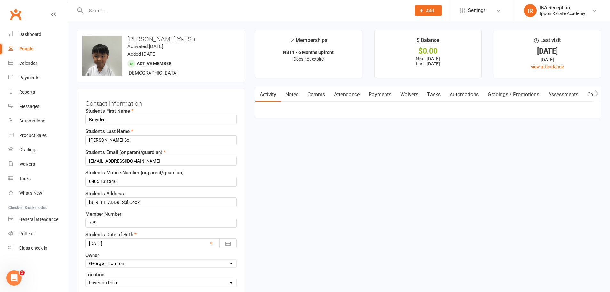
scroll to position [30, 0]
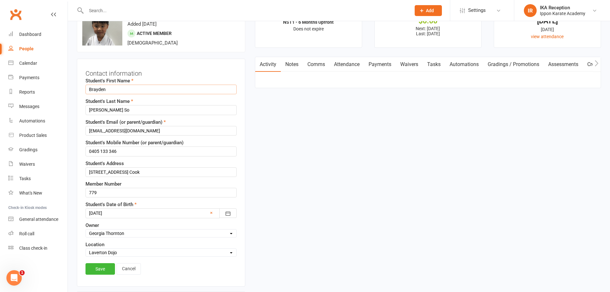
click at [87, 91] on input "Brayden" at bounding box center [161, 90] width 151 height 10
paste input "⛔ STOP! AKF UNPAID -"
type input "⛔ STOP! AKF UNPAID - Brayden"
click at [96, 268] on link "Save" at bounding box center [100, 269] width 29 height 12
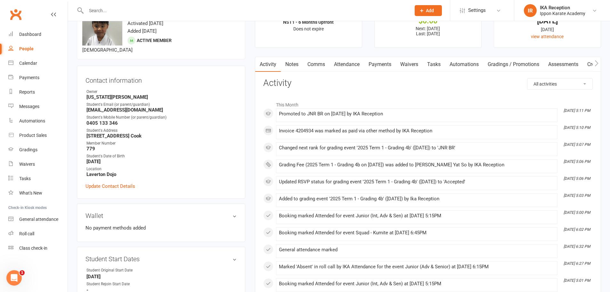
click at [95, 12] on input "text" at bounding box center [245, 10] width 322 height 9
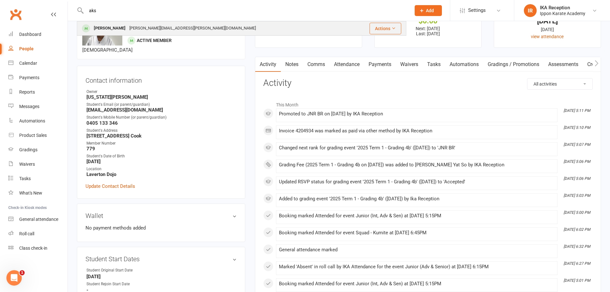
type input "aks"
click at [113, 27] on div "[PERSON_NAME]" at bounding box center [110, 28] width 36 height 9
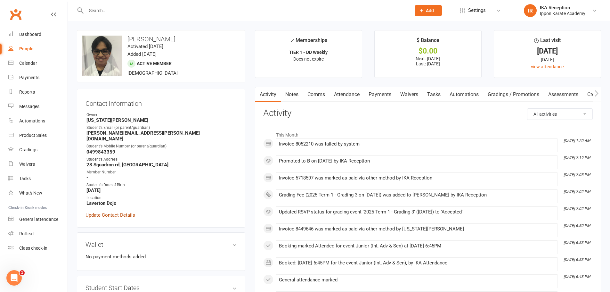
click at [106, 211] on link "Update Contact Details" at bounding box center [111, 215] width 50 height 8
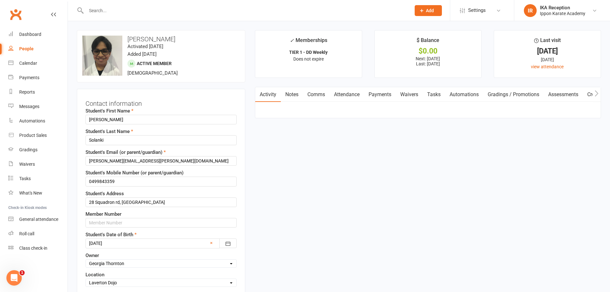
scroll to position [30, 0]
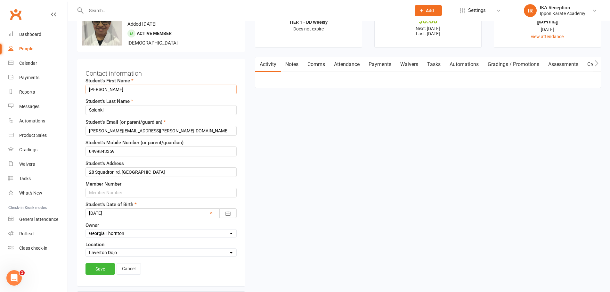
click at [89, 88] on input "[PERSON_NAME]" at bounding box center [161, 90] width 151 height 10
paste input "⛔ STOP! AKF UNPAID -"
type input "⛔ STOP! AKF UNPAID - [PERSON_NAME]"
click at [105, 271] on link "Save" at bounding box center [100, 269] width 29 height 12
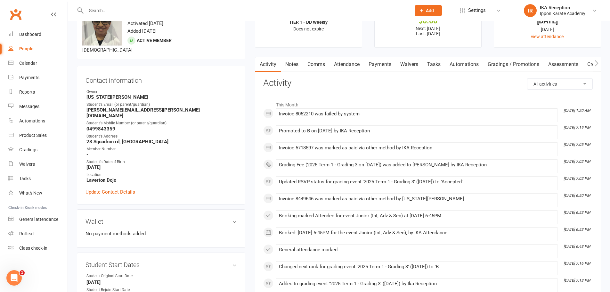
click at [100, 14] on input "text" at bounding box center [245, 10] width 322 height 9
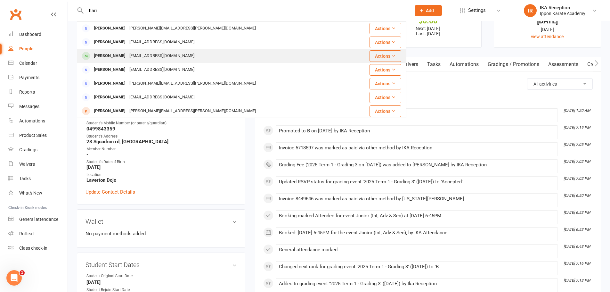
type input "harri"
click at [123, 55] on div "[PERSON_NAME]" at bounding box center [110, 55] width 36 height 9
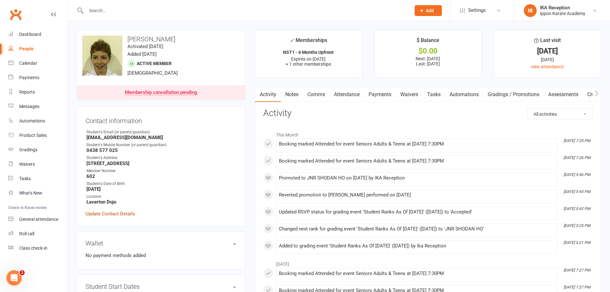
click at [103, 214] on link "Update Contact Details" at bounding box center [111, 214] width 50 height 8
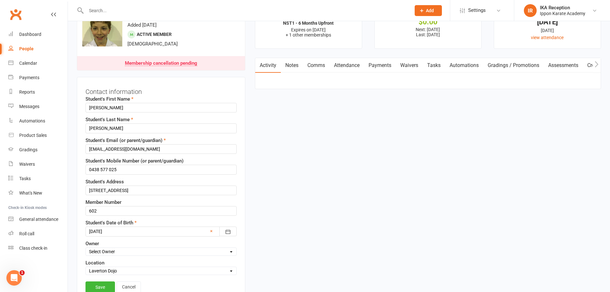
scroll to position [30, 0]
click at [89, 106] on input "[PERSON_NAME]" at bounding box center [161, 107] width 151 height 10
paste input "⛔ STOP! AKF UNPAID -"
type input "⛔ STOP! AKF UNPAID - [PERSON_NAME]"
click at [104, 284] on link "Save" at bounding box center [100, 286] width 29 height 12
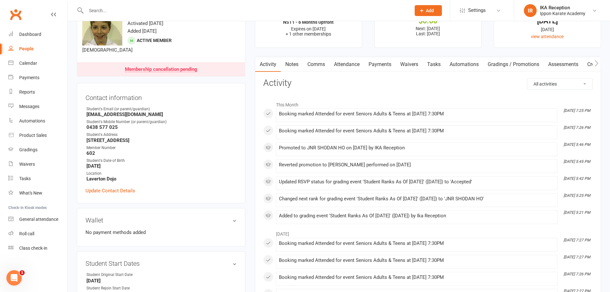
click at [93, 11] on input "text" at bounding box center [245, 10] width 322 height 9
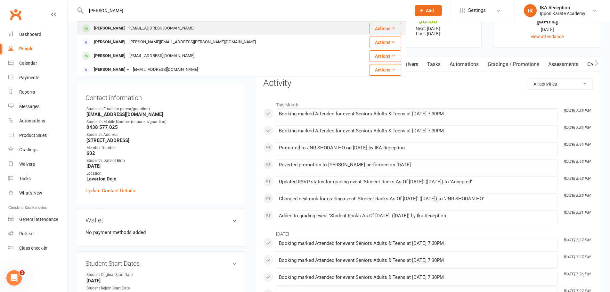
type input "[PERSON_NAME]"
click at [129, 31] on div "[EMAIL_ADDRESS][DOMAIN_NAME]" at bounding box center [162, 28] width 69 height 9
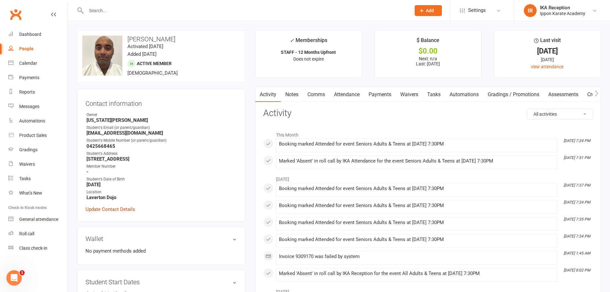
click at [112, 210] on link "Update Contact Details" at bounding box center [111, 209] width 50 height 8
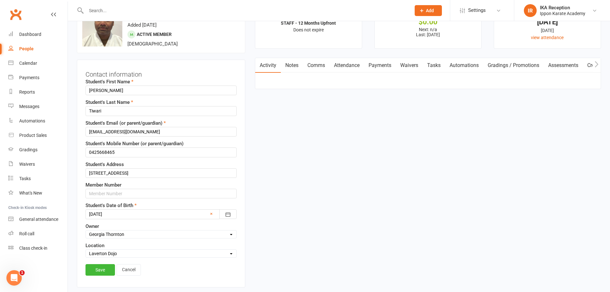
scroll to position [30, 0]
drag, startPoint x: 88, startPoint y: 89, endPoint x: 89, endPoint y: 85, distance: 4.4
click at [89, 85] on input "[PERSON_NAME]" at bounding box center [161, 90] width 151 height 10
paste input "⛔ STOP! AKF UNPAID -"
type input "⛔ STOP! AKF UNPAID - [PERSON_NAME]"
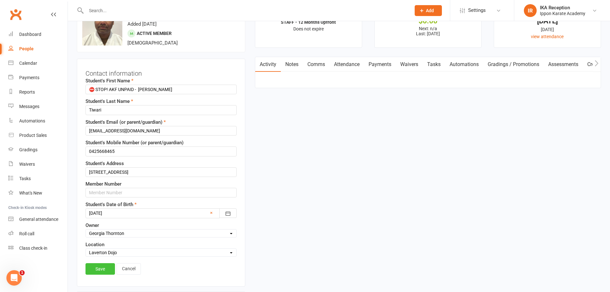
click at [102, 271] on link "Save" at bounding box center [100, 269] width 29 height 12
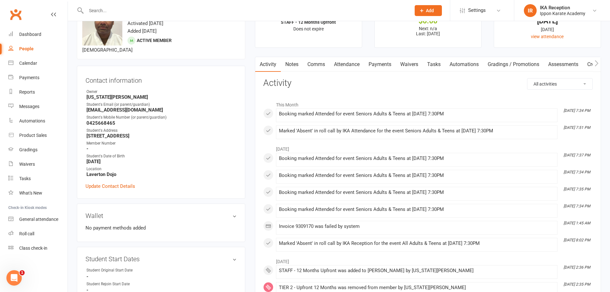
click at [99, 12] on input "text" at bounding box center [245, 10] width 322 height 9
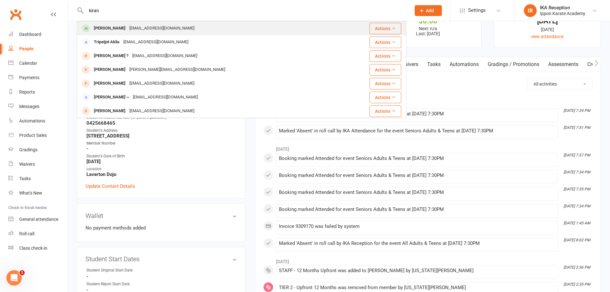
type input "kiran"
click at [128, 29] on div "[EMAIL_ADDRESS][DOMAIN_NAME]" at bounding box center [162, 28] width 69 height 9
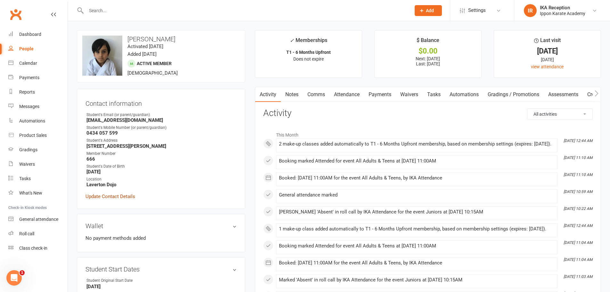
click at [109, 196] on link "Update Contact Details" at bounding box center [111, 197] width 50 height 8
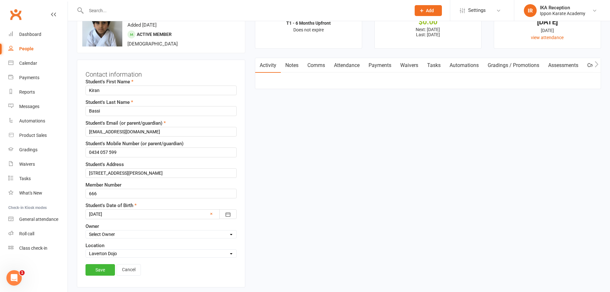
scroll to position [30, 0]
click at [87, 88] on input "Kiran" at bounding box center [161, 90] width 151 height 10
paste input "⛔ STOP! AKF UNPAID -"
type input "⛔ STOP! AKF UNPAID - Kiran"
click at [100, 269] on link "Save" at bounding box center [100, 269] width 29 height 12
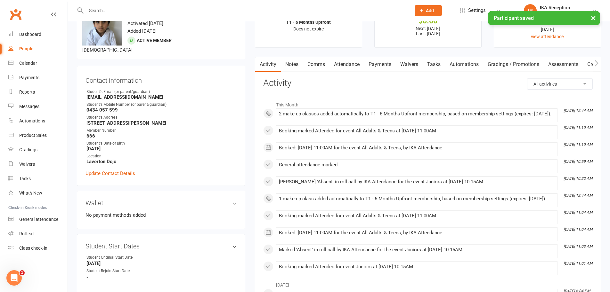
click at [95, 10] on input "text" at bounding box center [245, 10] width 322 height 9
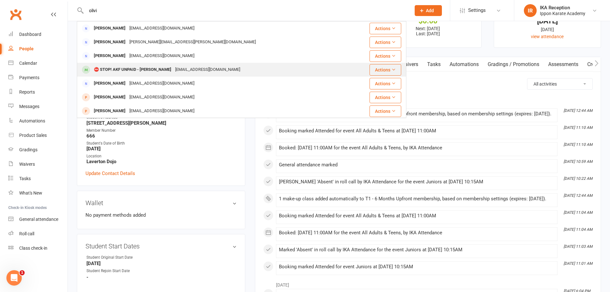
type input "olivi"
click at [130, 70] on div "⛔ STOP! AKF UNPAID - [PERSON_NAME]" at bounding box center [132, 69] width 81 height 9
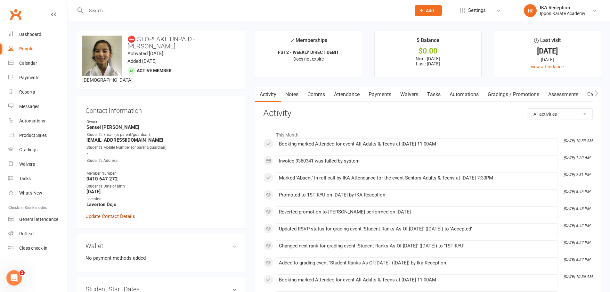
click at [121, 212] on link "Update Contact Details" at bounding box center [111, 216] width 50 height 8
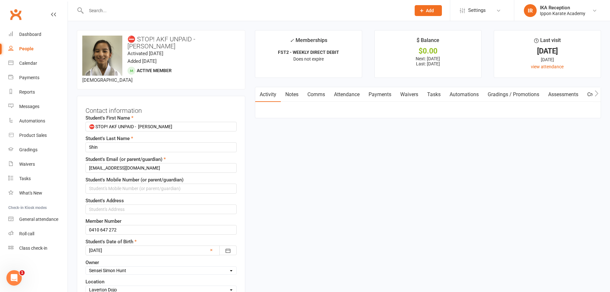
scroll to position [30, 0]
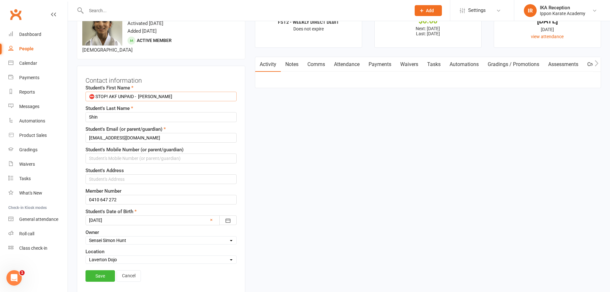
click at [139, 92] on input "⛔ STOP! AKF UNPAID - [PERSON_NAME]" at bounding box center [161, 97] width 151 height 10
type input "[PERSON_NAME]"
click at [103, 270] on link "Save" at bounding box center [100, 276] width 29 height 12
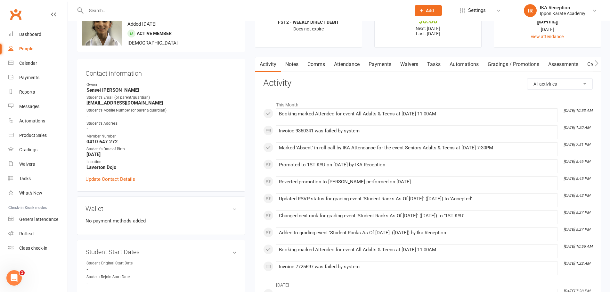
click at [94, 8] on input "text" at bounding box center [245, 10] width 322 height 9
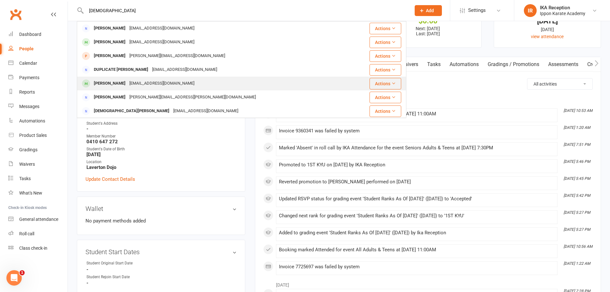
type input "[DEMOGRAPHIC_DATA]"
click at [132, 82] on div "[EMAIL_ADDRESS][DOMAIN_NAME]" at bounding box center [162, 83] width 69 height 9
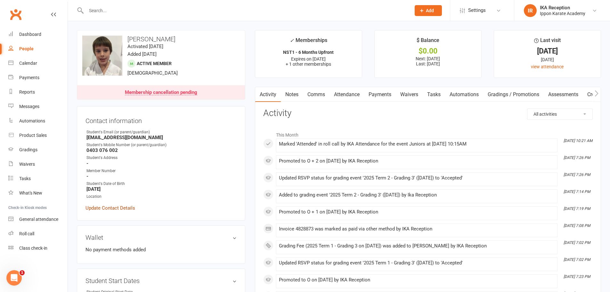
click at [120, 208] on link "Update Contact Details" at bounding box center [111, 208] width 50 height 8
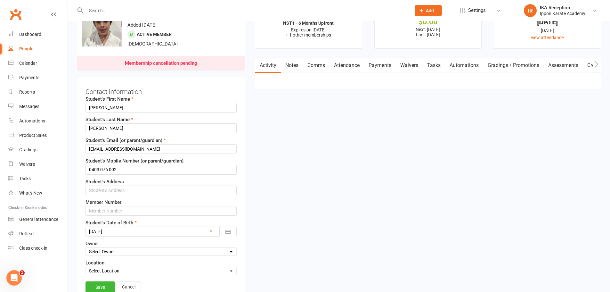
scroll to position [30, 0]
click at [87, 104] on input "[PERSON_NAME]" at bounding box center [161, 107] width 151 height 10
paste input "⛔ STOP! AKF UNPAID -"
type input "⛔ STOP! AKF UNPAID - [PERSON_NAME]"
click at [101, 285] on link "Save" at bounding box center [100, 286] width 29 height 12
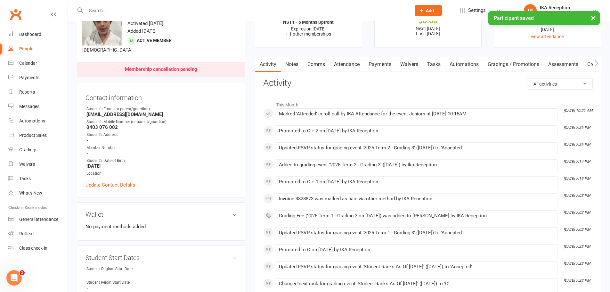
click at [95, 9] on input "text" at bounding box center [245, 10] width 322 height 9
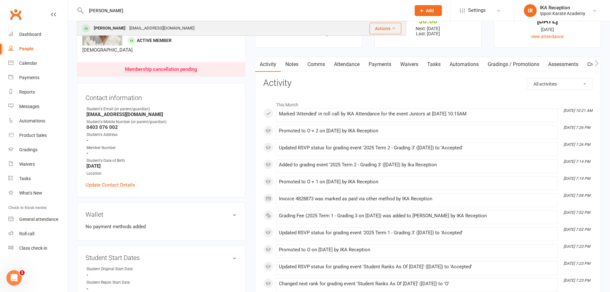
type input "[PERSON_NAME]"
click at [128, 26] on div "[EMAIL_ADDRESS][DOMAIN_NAME]" at bounding box center [162, 28] width 69 height 9
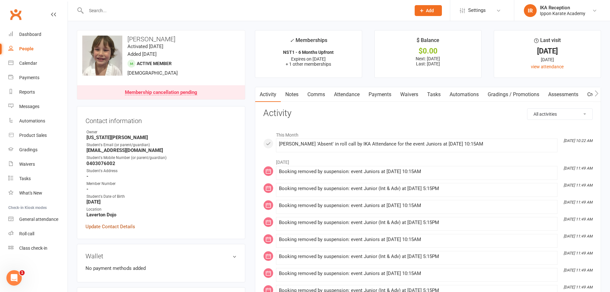
click at [99, 224] on link "Update Contact Details" at bounding box center [111, 227] width 50 height 8
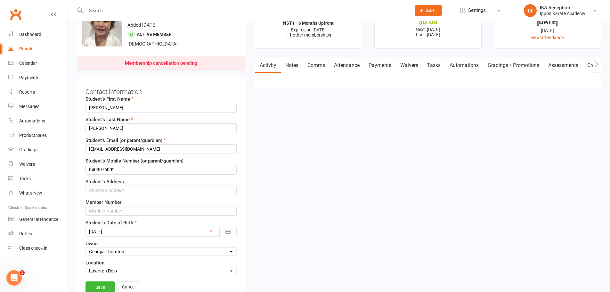
scroll to position [30, 0]
click at [88, 104] on input "[PERSON_NAME]" at bounding box center [161, 107] width 151 height 10
paste input "⛔ STOP! AKF UNPAID -"
type input "⛔ STOP! AKF UNPAID - [PERSON_NAME]"
click at [105, 286] on link "Save" at bounding box center [100, 286] width 29 height 12
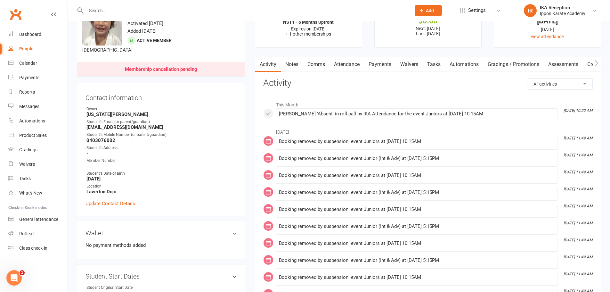
click at [100, 12] on input "text" at bounding box center [245, 10] width 322 height 9
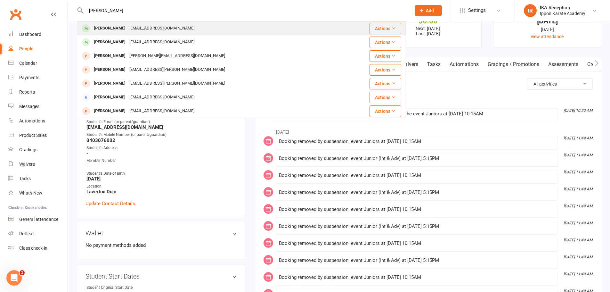
type input "[PERSON_NAME]"
click at [119, 29] on div "[PERSON_NAME]" at bounding box center [110, 28] width 36 height 9
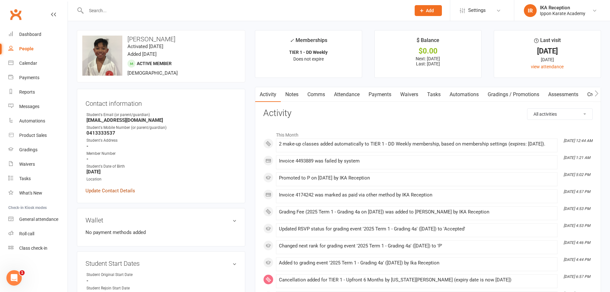
click at [112, 190] on link "Update Contact Details" at bounding box center [111, 191] width 50 height 8
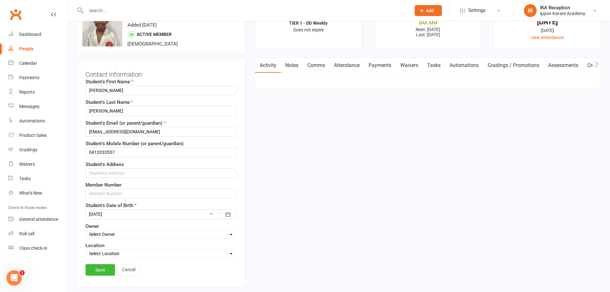
scroll to position [30, 0]
click at [88, 87] on input "[PERSON_NAME]" at bounding box center [161, 90] width 151 height 10
paste input "⛔ STOP! AKF UNPAID -"
type input "⛔ STOP! AKF UNPAID - [PERSON_NAME]"
click at [103, 270] on link "Save" at bounding box center [100, 269] width 29 height 12
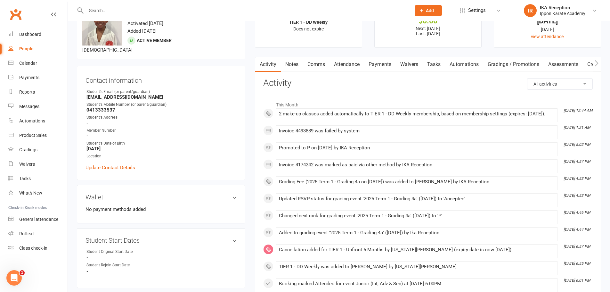
click at [94, 10] on input "text" at bounding box center [245, 10] width 322 height 9
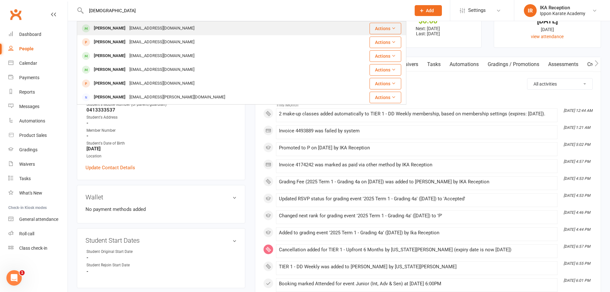
type input "[DEMOGRAPHIC_DATA]"
click at [128, 29] on div "[EMAIL_ADDRESS][DOMAIN_NAME]" at bounding box center [162, 28] width 69 height 9
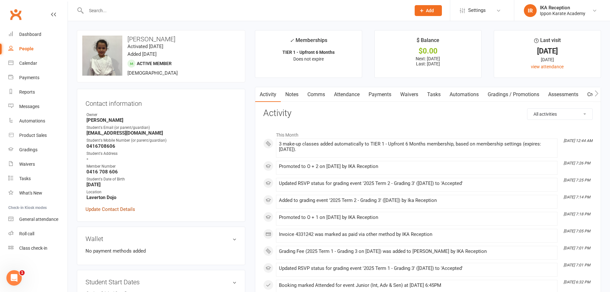
click at [109, 210] on link "Update Contact Details" at bounding box center [111, 209] width 50 height 8
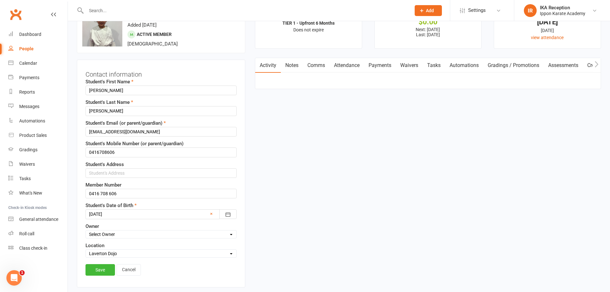
scroll to position [30, 0]
click at [88, 90] on input "[PERSON_NAME]" at bounding box center [161, 90] width 151 height 10
paste input "⛔ STOP! AKF UNPAID -"
type input "⛔ STOP! AKF UNPAID - [PERSON_NAME]"
click at [95, 271] on link "Save" at bounding box center [100, 269] width 29 height 12
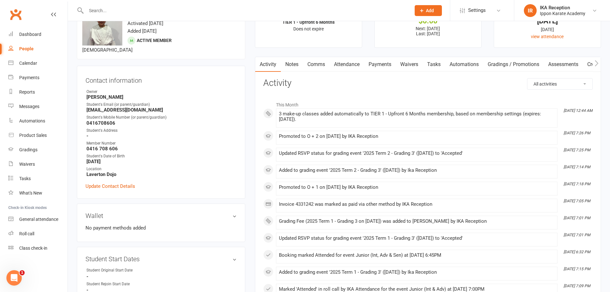
click at [93, 10] on input "text" at bounding box center [245, 10] width 322 height 9
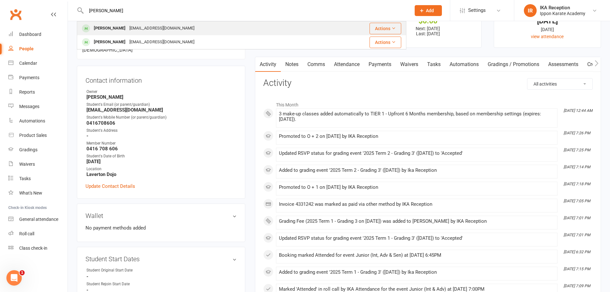
type input "[PERSON_NAME]"
click at [129, 25] on div "[EMAIL_ADDRESS][DOMAIN_NAME]" at bounding box center [162, 28] width 69 height 9
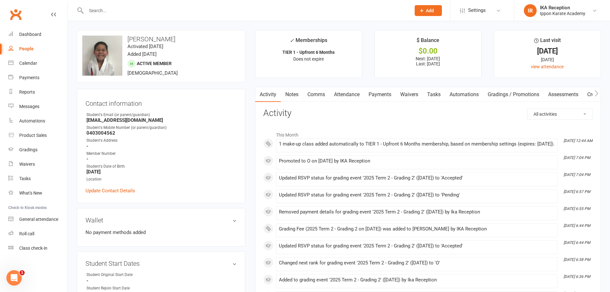
click at [87, 211] on div "Wallet No payment methods added" at bounding box center [161, 227] width 169 height 38
click at [102, 192] on link "Update Contact Details" at bounding box center [111, 191] width 50 height 8
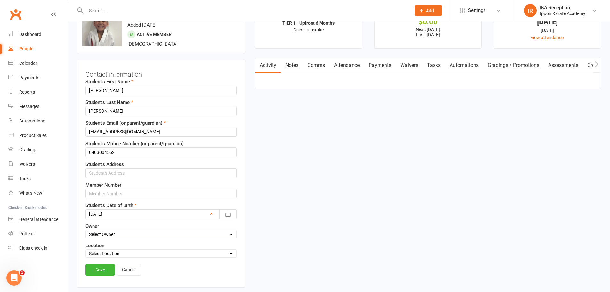
scroll to position [30, 0]
click at [88, 90] on input "[PERSON_NAME]" at bounding box center [161, 90] width 151 height 10
paste input "⛔ STOP! AKF UNPAID -"
type input "⛔ STOP! AKF UNPAID - [PERSON_NAME]"
click at [98, 271] on link "Save" at bounding box center [100, 269] width 29 height 12
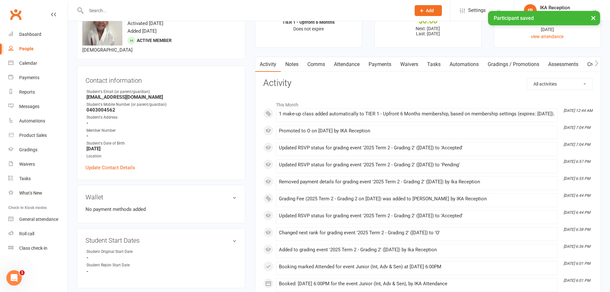
click at [89, 11] on input "text" at bounding box center [245, 10] width 322 height 9
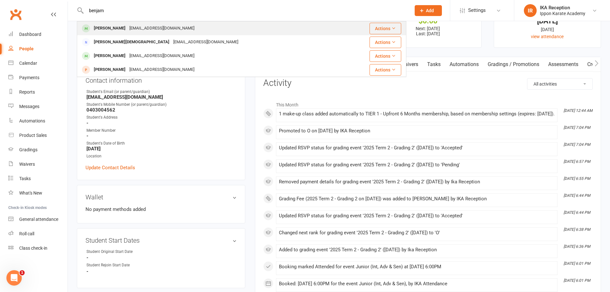
type input "benjam"
click at [119, 28] on div "[PERSON_NAME]" at bounding box center [110, 28] width 36 height 9
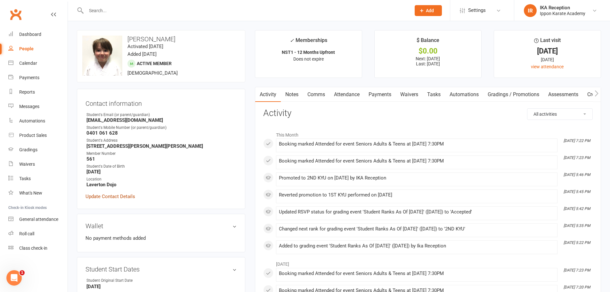
click at [112, 197] on link "Update Contact Details" at bounding box center [111, 197] width 50 height 8
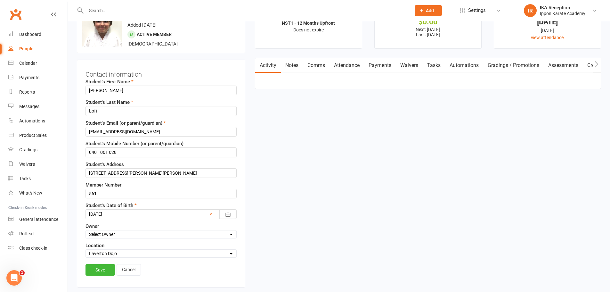
scroll to position [30, 0]
click at [90, 89] on input "[PERSON_NAME]" at bounding box center [161, 90] width 151 height 10
paste input "⛔ STOP! AKF UNPAID -"
type input "⛔ STOP! AKF UNPAID - [PERSON_NAME]"
click at [106, 266] on link "Save" at bounding box center [100, 269] width 29 height 12
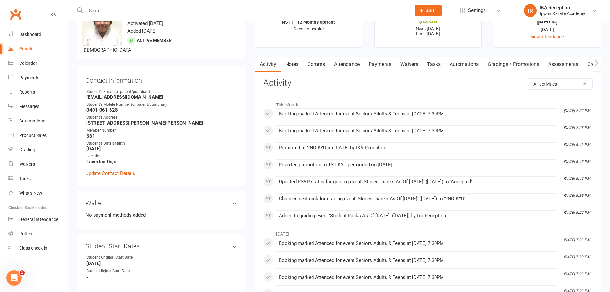
click at [95, 9] on input "text" at bounding box center [245, 10] width 322 height 9
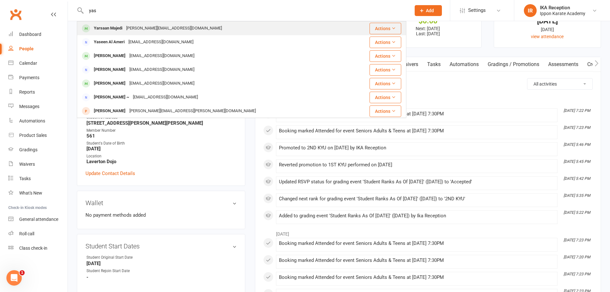
type input "yas"
click at [128, 32] on div "[PERSON_NAME][EMAIL_ADDRESS][DOMAIN_NAME]" at bounding box center [174, 28] width 100 height 9
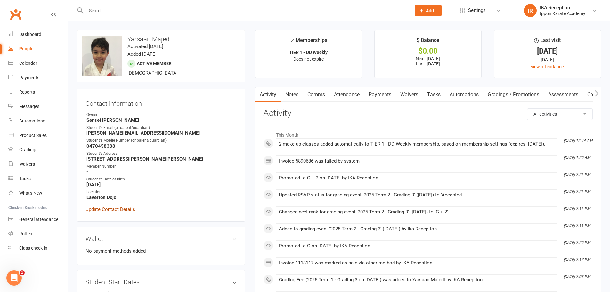
click at [105, 208] on link "Update Contact Details" at bounding box center [111, 209] width 50 height 8
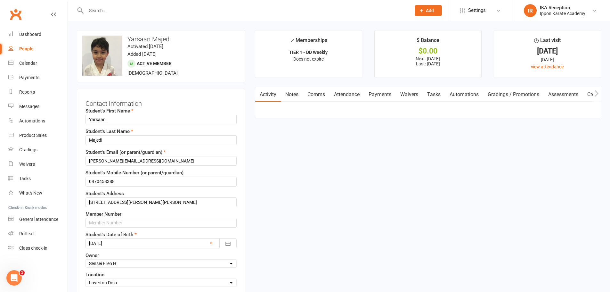
scroll to position [30, 0]
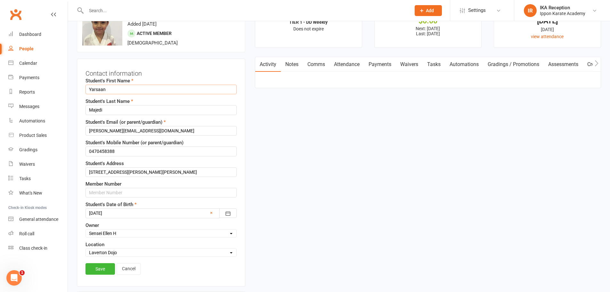
click at [88, 87] on input "Yarsaan" at bounding box center [161, 90] width 151 height 10
paste input "⛔ STOP! AKF UNPAID -"
type input "⛔ STOP! AKF UNPAID - Yarsaan"
click at [105, 269] on link "Save" at bounding box center [100, 269] width 29 height 12
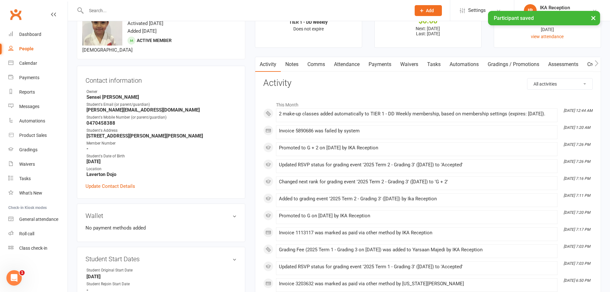
click at [95, 9] on input "text" at bounding box center [245, 10] width 322 height 9
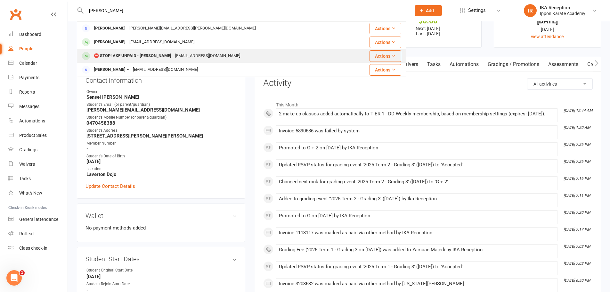
type input "[PERSON_NAME]"
click at [160, 57] on div "⛔ STOP! AKF UNPAID - [PERSON_NAME]" at bounding box center [132, 55] width 81 height 9
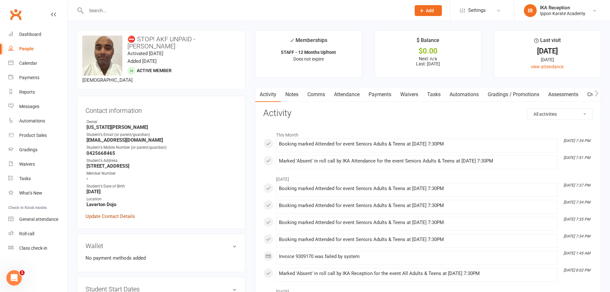
click at [120, 212] on link "Update Contact Details" at bounding box center [111, 216] width 50 height 8
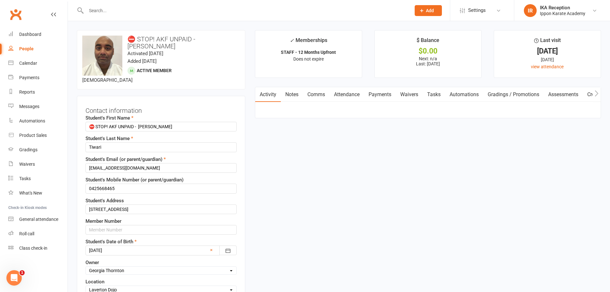
scroll to position [30, 0]
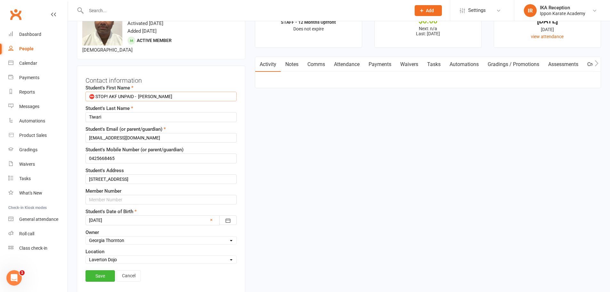
click at [139, 92] on input "⛔ STOP! AKF UNPAID - [PERSON_NAME]" at bounding box center [161, 97] width 151 height 10
type input "[PERSON_NAME]"
click at [97, 272] on link "Save" at bounding box center [100, 276] width 29 height 12
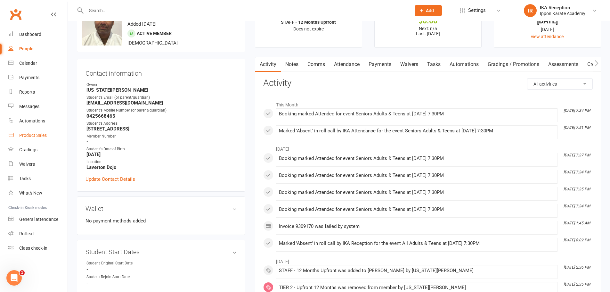
click at [56, 133] on link "Product Sales" at bounding box center [37, 135] width 59 height 14
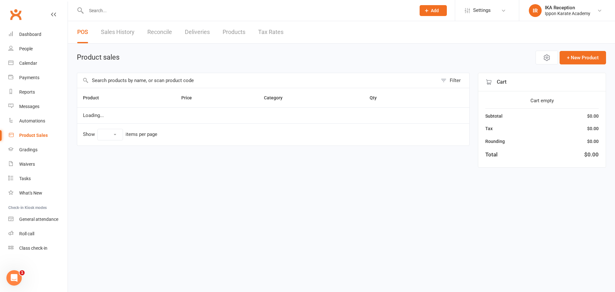
select select "10"
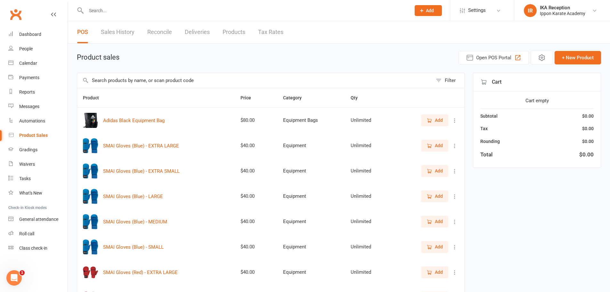
click at [94, 7] on input "text" at bounding box center [245, 10] width 322 height 9
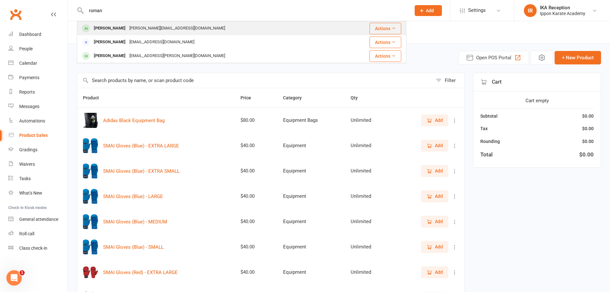
type input "roman"
click at [143, 29] on div "[PERSON_NAME][EMAIL_ADDRESS][DOMAIN_NAME]" at bounding box center [178, 28] width 100 height 9
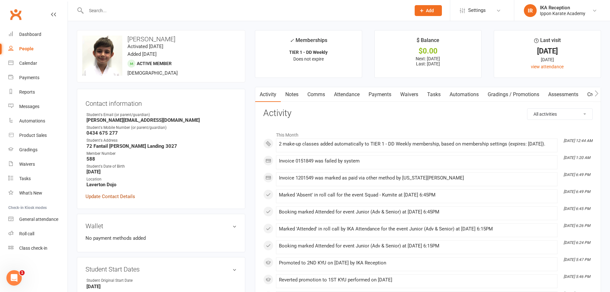
click at [112, 195] on link "Update Contact Details" at bounding box center [111, 197] width 50 height 8
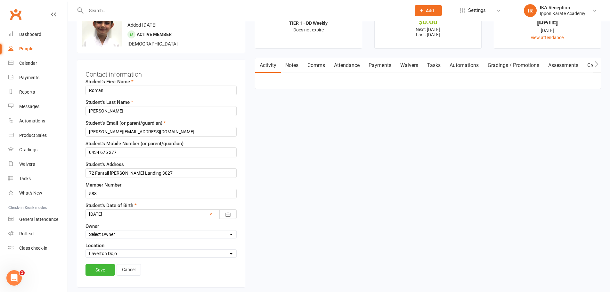
scroll to position [30, 0]
click at [88, 87] on input "Roman" at bounding box center [161, 90] width 151 height 10
paste input "⛔ STOP! AKF UNPAID -"
type input "⛔ STOP! AKF UNPAID - Roman"
click at [103, 270] on link "Save" at bounding box center [100, 269] width 29 height 12
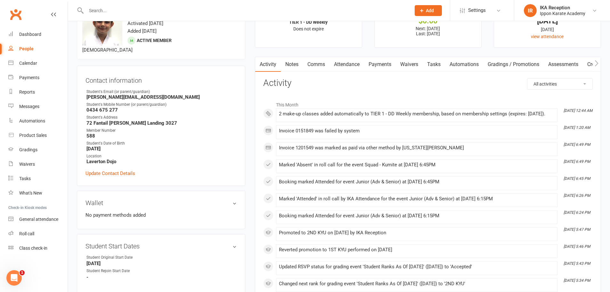
click at [94, 10] on input "text" at bounding box center [245, 10] width 322 height 9
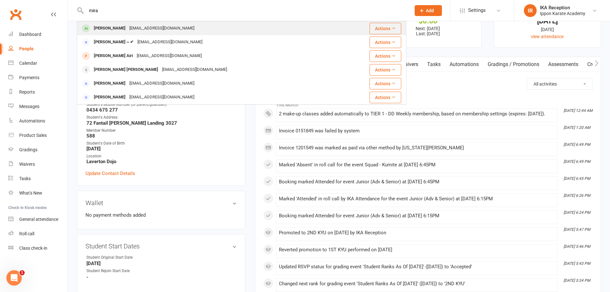
type input "mira"
click at [114, 28] on div "[PERSON_NAME]" at bounding box center [110, 28] width 36 height 9
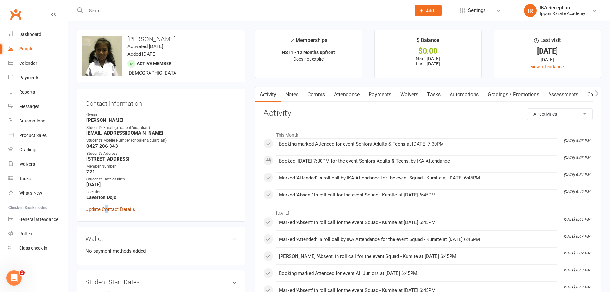
click at [107, 210] on link "Update Contact Details" at bounding box center [111, 209] width 50 height 8
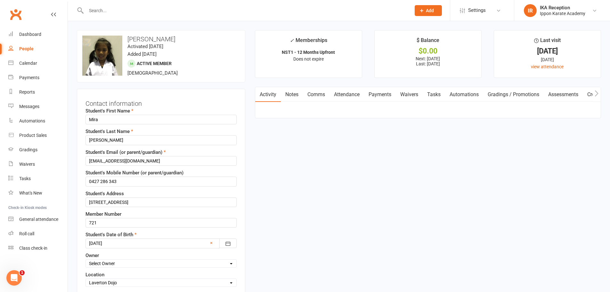
scroll to position [30, 0]
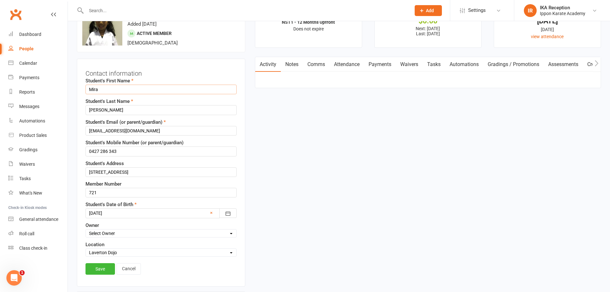
click at [87, 88] on input "Mira" at bounding box center [161, 90] width 151 height 10
paste input "⛔ STOP! AKF UNPAID -"
type input "⛔ STOP! AKF UNPAID - Mira"
click at [101, 270] on link "Save" at bounding box center [100, 269] width 29 height 12
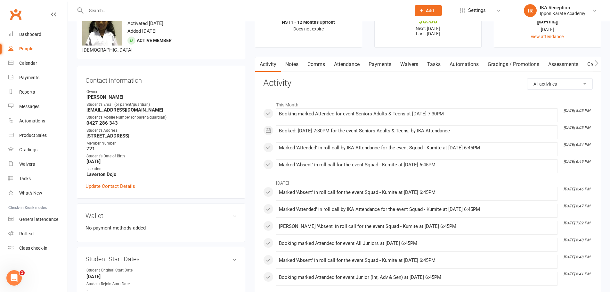
click at [96, 11] on input "text" at bounding box center [245, 10] width 322 height 9
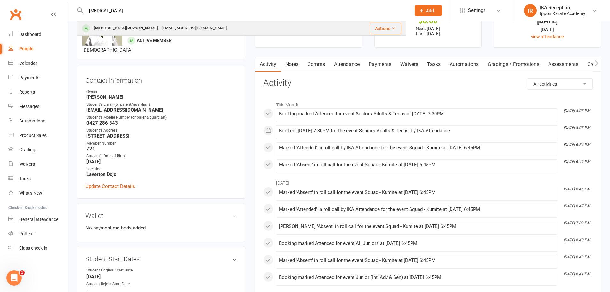
type input "[MEDICAL_DATA]"
click at [160, 28] on div "[EMAIL_ADDRESS][DOMAIN_NAME]" at bounding box center [194, 28] width 69 height 9
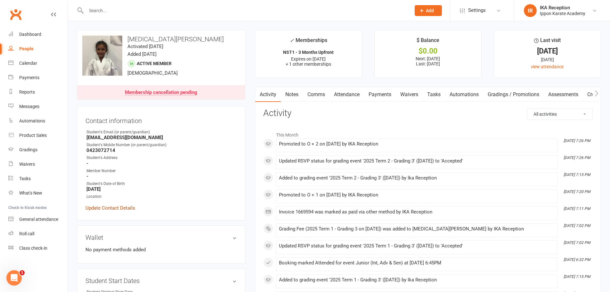
click at [111, 209] on link "Update Contact Details" at bounding box center [111, 208] width 50 height 8
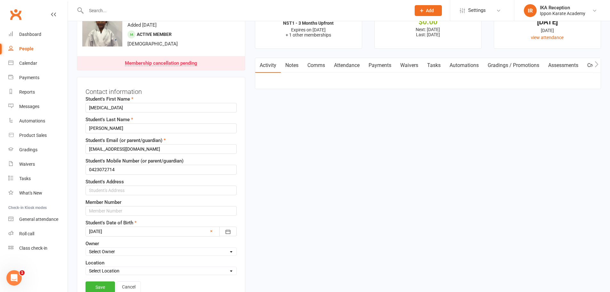
scroll to position [30, 0]
click at [87, 107] on input "[MEDICAL_DATA]" at bounding box center [161, 107] width 151 height 10
paste input "⛔ STOP! AKF UNPAID -"
type input "⛔ STOP! AKF UNPAID - [MEDICAL_DATA]"
click at [106, 287] on link "Save" at bounding box center [100, 286] width 29 height 12
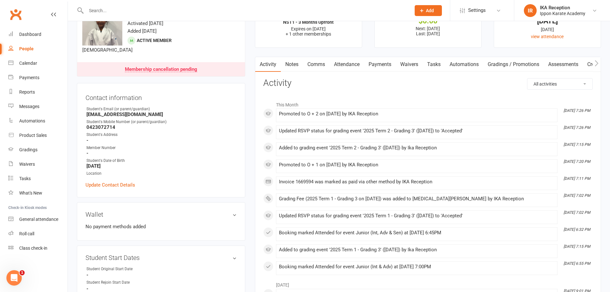
click at [95, 11] on input "text" at bounding box center [245, 10] width 322 height 9
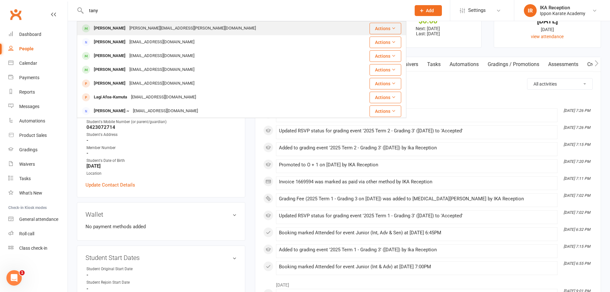
type input "tany"
click at [122, 27] on div "[PERSON_NAME]" at bounding box center [110, 28] width 36 height 9
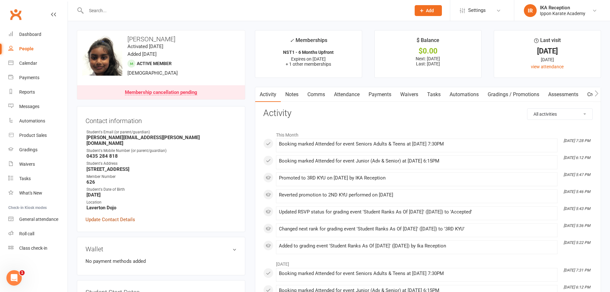
click at [117, 216] on link "Update Contact Details" at bounding box center [111, 220] width 50 height 8
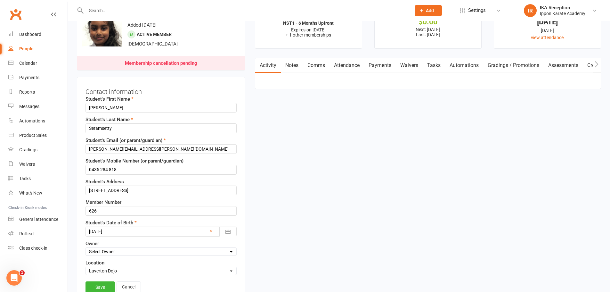
scroll to position [30, 0]
click at [88, 104] on input "[PERSON_NAME]" at bounding box center [161, 107] width 151 height 10
paste input "⛔ STOP! AKF UNPAID -"
type input "⛔ STOP! AKF UNPAID - [PERSON_NAME]"
click at [105, 286] on link "Save" at bounding box center [100, 286] width 29 height 12
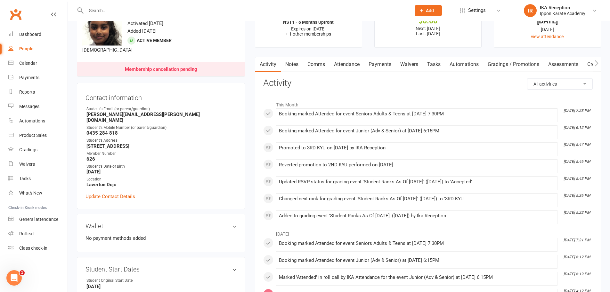
click at [95, 13] on input "text" at bounding box center [245, 10] width 322 height 9
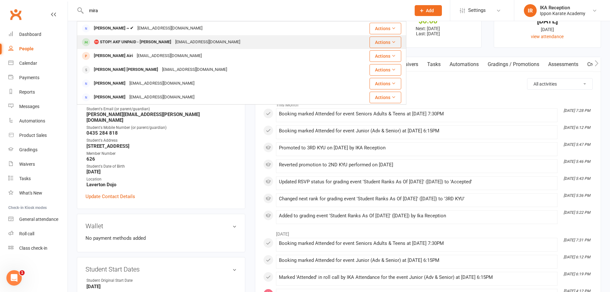
type input "mira"
click at [124, 44] on div "⛔ STOP! AKF UNPAID - [PERSON_NAME]" at bounding box center [132, 41] width 81 height 9
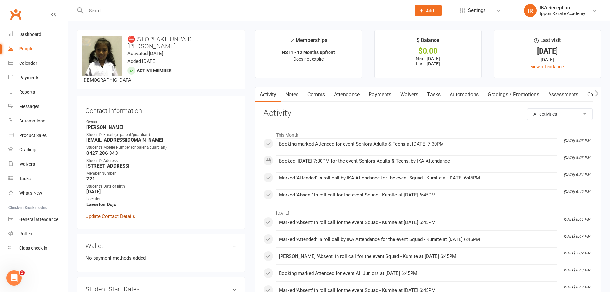
click at [106, 218] on link "Update Contact Details" at bounding box center [111, 216] width 50 height 8
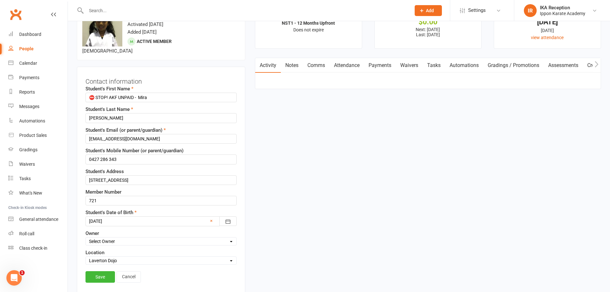
scroll to position [30, 0]
click at [138, 96] on input "⛔ STOP! AKF UNPAID - Mira" at bounding box center [161, 97] width 151 height 10
click at [139, 96] on input "⛔ STOP! AKF UNPAID - Mira" at bounding box center [161, 97] width 151 height 10
type input "Mira"
click at [97, 273] on link "Save" at bounding box center [100, 276] width 29 height 12
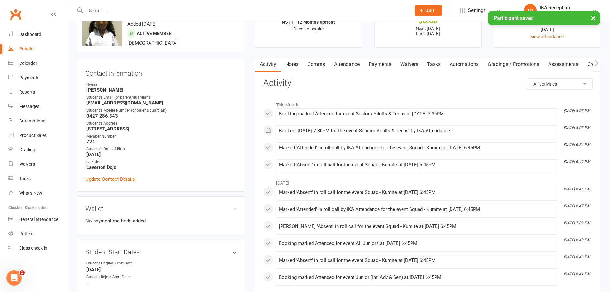
click at [97, 9] on input "text" at bounding box center [245, 10] width 322 height 9
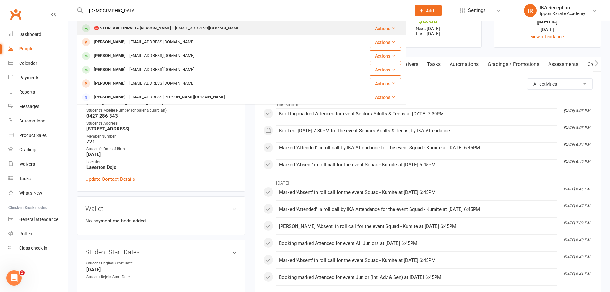
type input "[DEMOGRAPHIC_DATA]"
click at [134, 27] on div "⛔ STOP! AKF UNPAID - [PERSON_NAME]" at bounding box center [132, 28] width 81 height 9
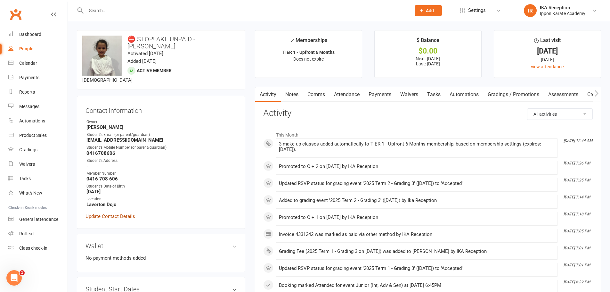
click at [116, 212] on link "Update Contact Details" at bounding box center [111, 216] width 50 height 8
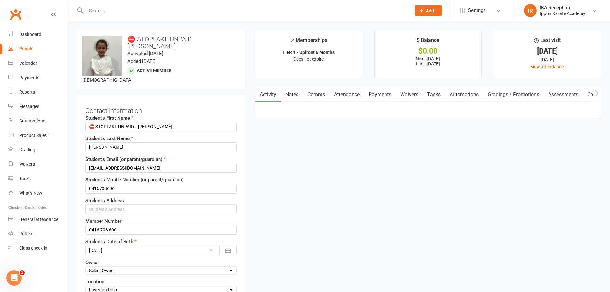
scroll to position [30, 0]
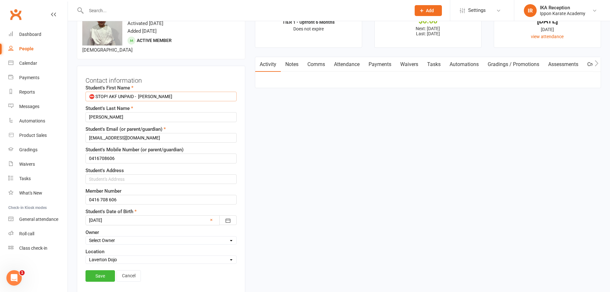
click at [139, 92] on input "⛔ STOP! AKF UNPAID - [PERSON_NAME]" at bounding box center [161, 97] width 151 height 10
type input "[PERSON_NAME]"
click at [97, 270] on link "Save" at bounding box center [100, 276] width 29 height 12
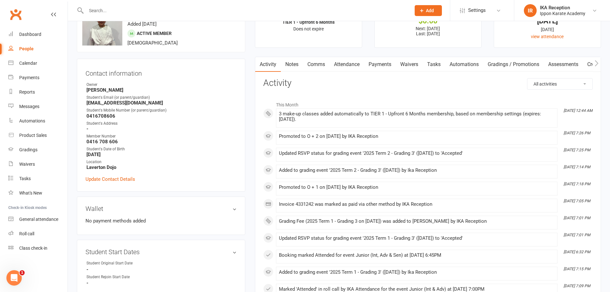
click at [91, 12] on input "text" at bounding box center [245, 10] width 322 height 9
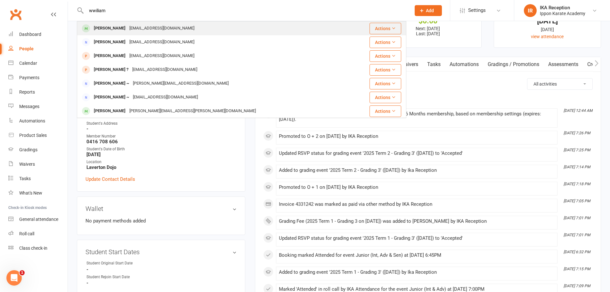
type input "wwiliam"
click at [133, 26] on div "[EMAIL_ADDRESS][DOMAIN_NAME]" at bounding box center [162, 28] width 69 height 9
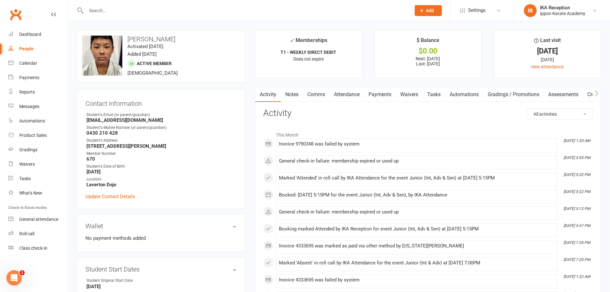
click at [93, 9] on input "text" at bounding box center [245, 10] width 322 height 9
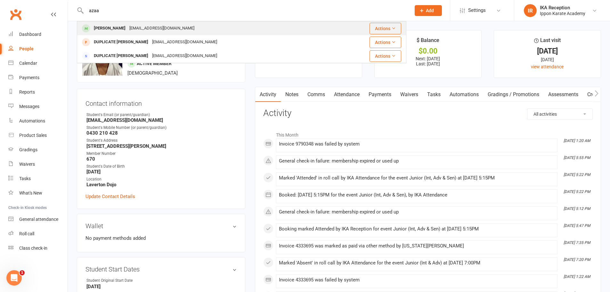
type input "azaa"
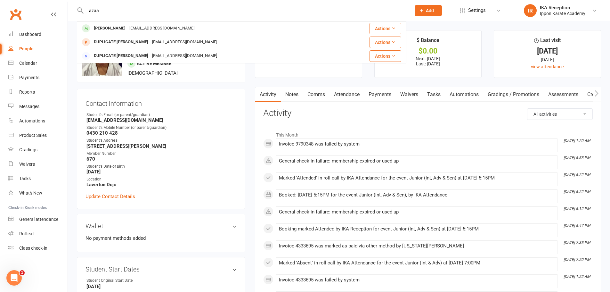
click at [118, 26] on div "[PERSON_NAME]" at bounding box center [110, 28] width 36 height 9
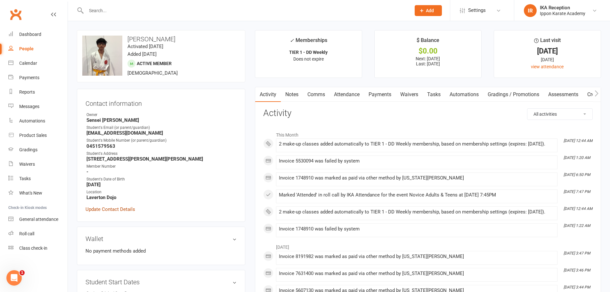
click at [118, 208] on link "Update Contact Details" at bounding box center [111, 209] width 50 height 8
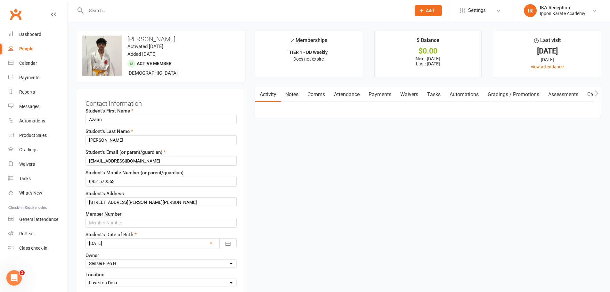
scroll to position [30, 0]
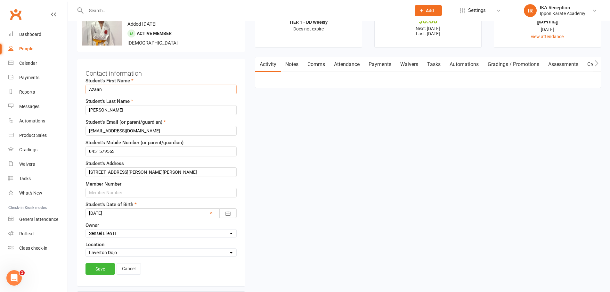
click at [88, 88] on input "Azaan" at bounding box center [161, 90] width 151 height 10
paste input "⛔ STOP! AKF UNPAID -"
type input "⛔ STOP! AKF UNPAID - Azaan"
click at [107, 267] on link "Save" at bounding box center [100, 269] width 29 height 12
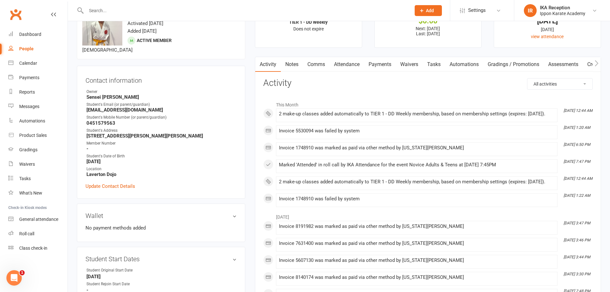
click at [103, 9] on input "text" at bounding box center [245, 10] width 322 height 9
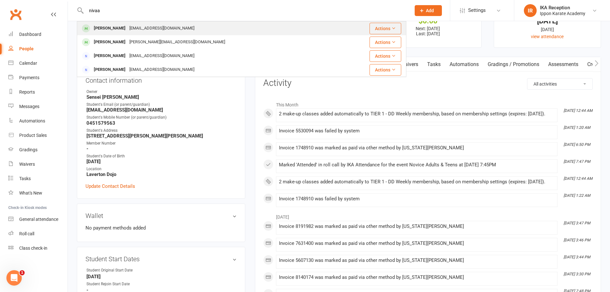
type input "nivaa"
click at [108, 30] on div "[PERSON_NAME]" at bounding box center [110, 28] width 36 height 9
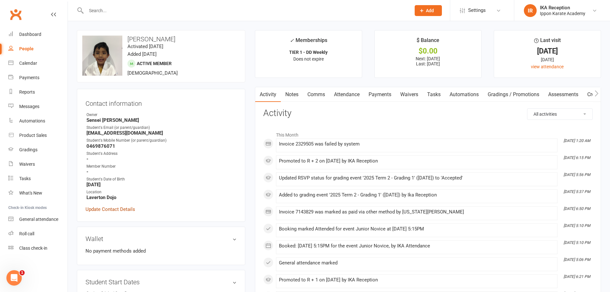
click at [116, 210] on link "Update Contact Details" at bounding box center [111, 209] width 50 height 8
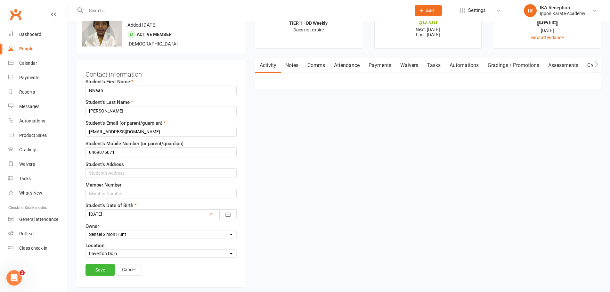
scroll to position [30, 0]
click at [89, 89] on input "Nivaan" at bounding box center [161, 90] width 151 height 10
paste input "⛔ STOP! AKF UNPAID -"
type input "⛔ STOP! AKF UNPAID - Nivaan"
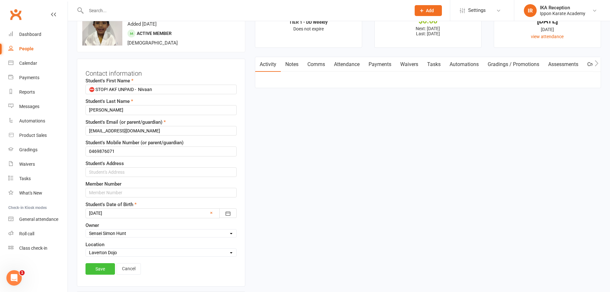
click at [102, 270] on link "Save" at bounding box center [100, 269] width 29 height 12
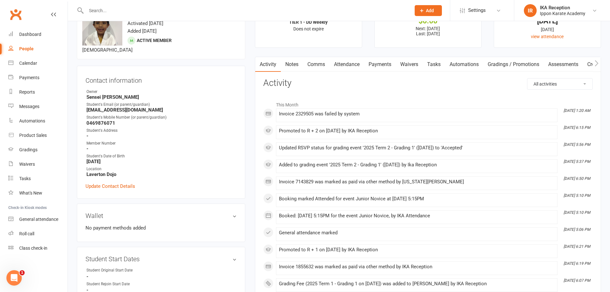
click at [96, 11] on input "text" at bounding box center [245, 10] width 322 height 9
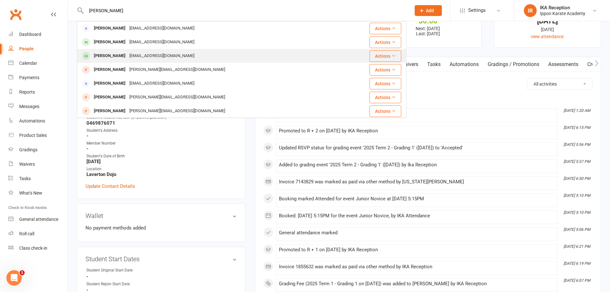
type input "[PERSON_NAME]"
click at [130, 56] on div "[EMAIL_ADDRESS][DOMAIN_NAME]" at bounding box center [162, 55] width 69 height 9
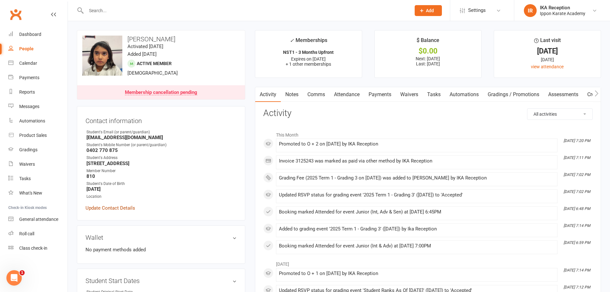
click at [120, 208] on link "Update Contact Details" at bounding box center [111, 208] width 50 height 8
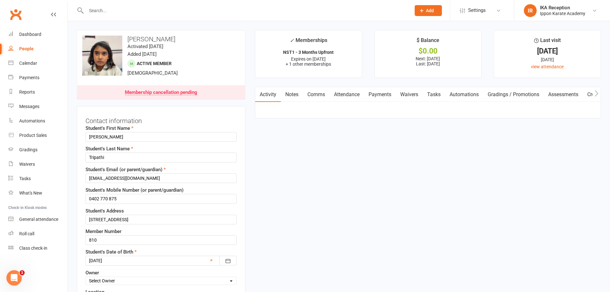
scroll to position [30, 0]
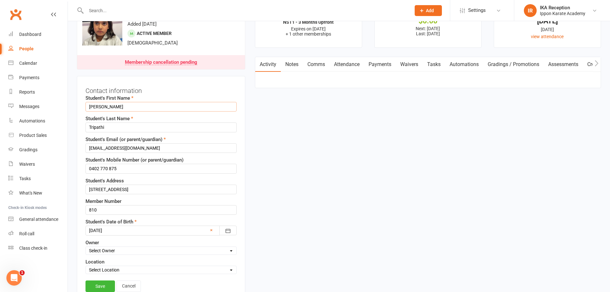
click at [89, 105] on input "[PERSON_NAME]" at bounding box center [161, 107] width 151 height 10
paste input "⛔ STOP! AKF UNPAID -"
type input "⛔ STOP! AKF UNPAID - [PERSON_NAME]"
click at [106, 290] on link "Save" at bounding box center [100, 286] width 29 height 12
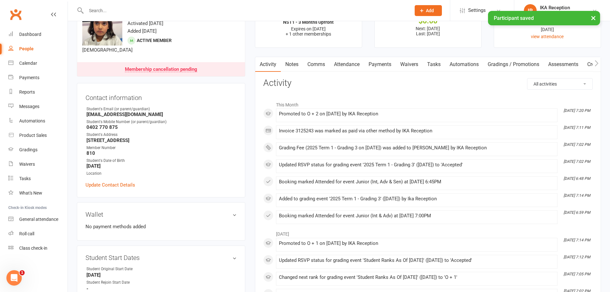
click at [129, 187] on div "Contact information Owner Student's Email (or parent/guardian) [EMAIL_ADDRESS][…" at bounding box center [161, 140] width 169 height 114
drag, startPoint x: 129, startPoint y: 187, endPoint x: 118, endPoint y: 204, distance: 20.5
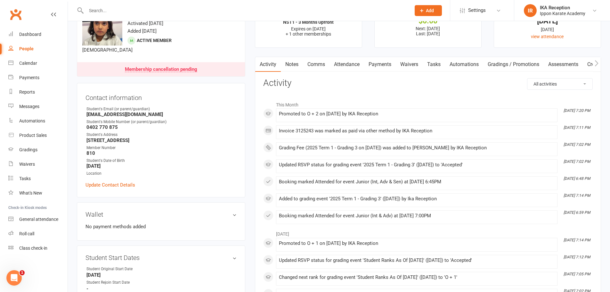
click at [94, 5] on div at bounding box center [242, 10] width 330 height 21
click at [107, 6] on div at bounding box center [242, 10] width 330 height 21
click at [90, 11] on input "text" at bounding box center [245, 10] width 322 height 9
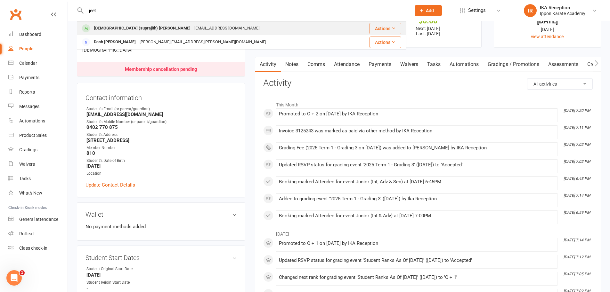
type input "jeet"
click at [131, 29] on div "[DEMOGRAPHIC_DATA] (suprajith) [PERSON_NAME]" at bounding box center [142, 28] width 101 height 9
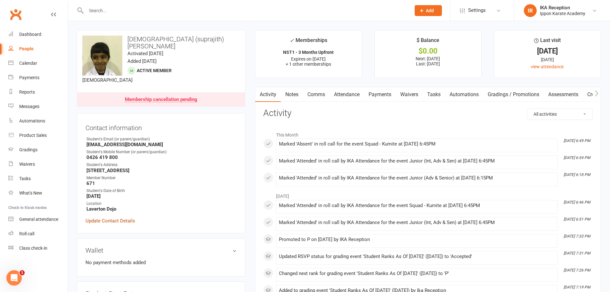
click at [116, 217] on link "Update Contact Details" at bounding box center [111, 221] width 50 height 8
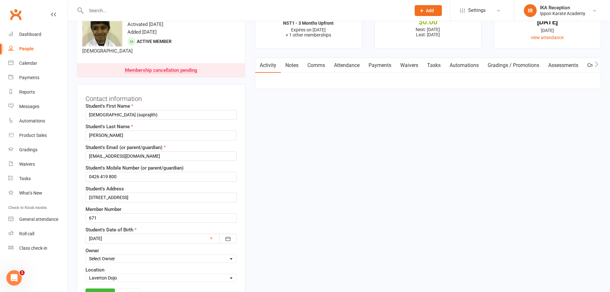
scroll to position [30, 0]
click at [89, 109] on input "[DEMOGRAPHIC_DATA] (suprajith)" at bounding box center [161, 114] width 151 height 10
paste input "⛔ STOP! AKF UNPAID -"
type input "⛔ STOP! AKF UNPAID - Jeet (suprajith)"
click at [104, 287] on link "Save" at bounding box center [100, 293] width 29 height 12
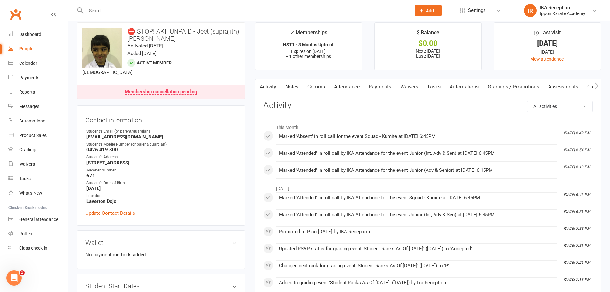
scroll to position [4, 0]
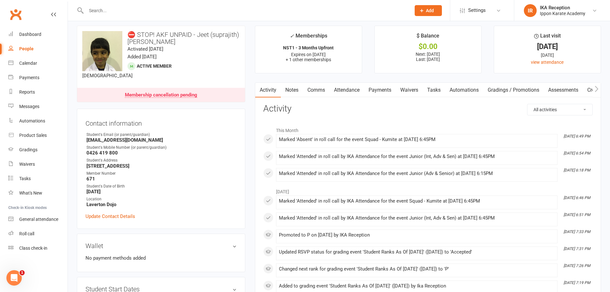
click at [94, 9] on input "text" at bounding box center [245, 10] width 322 height 9
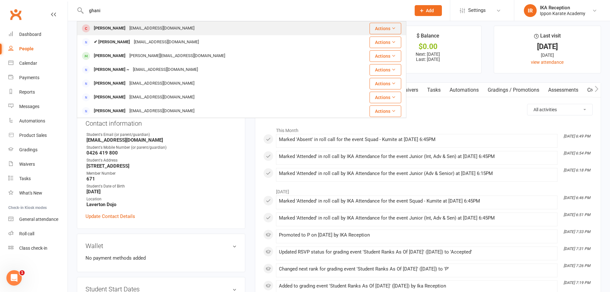
type input "ghani"
click at [128, 30] on div "[EMAIL_ADDRESS][DOMAIN_NAME]" at bounding box center [162, 28] width 69 height 9
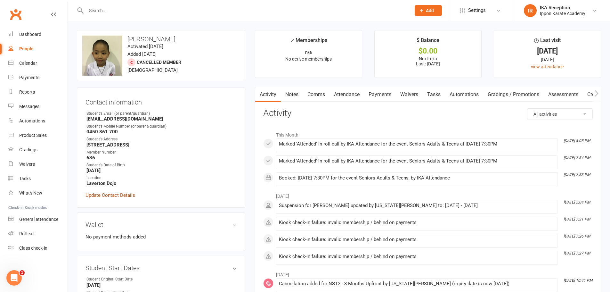
click at [101, 196] on link "Update Contact Details" at bounding box center [111, 195] width 50 height 8
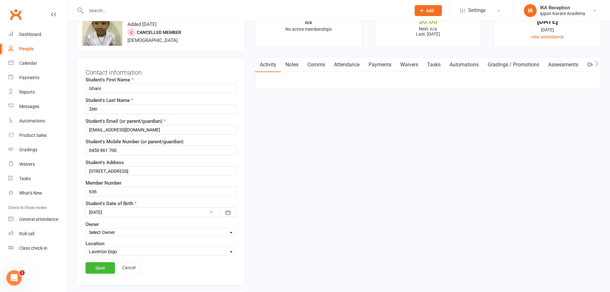
scroll to position [30, 0]
click at [90, 88] on input "Ghani" at bounding box center [161, 88] width 151 height 10
paste input "⛔ STOP! AKF UNPAID -"
type input "⛔ STOP! AKF UNPAID - Ghani"
click at [103, 266] on link "Save" at bounding box center [100, 268] width 29 height 12
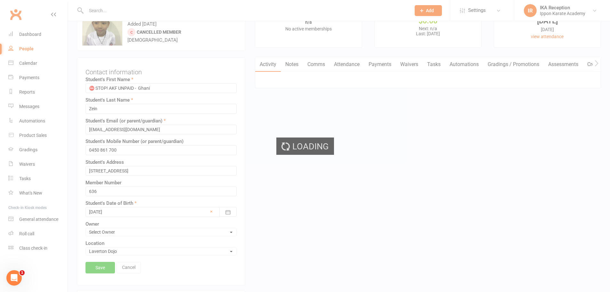
click at [103, 266] on div "Loading" at bounding box center [305, 146] width 610 height 292
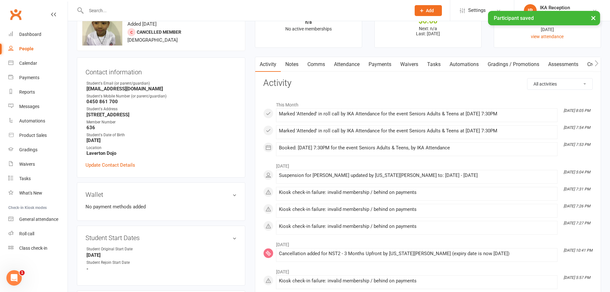
click at [91, 10] on input "text" at bounding box center [245, 10] width 322 height 9
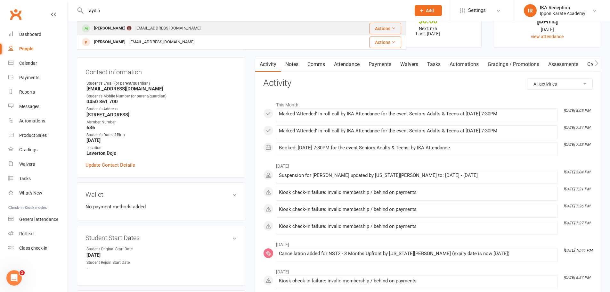
type input "aydin"
click at [118, 28] on div "[PERSON_NAME] 📵" at bounding box center [113, 28] width 42 height 9
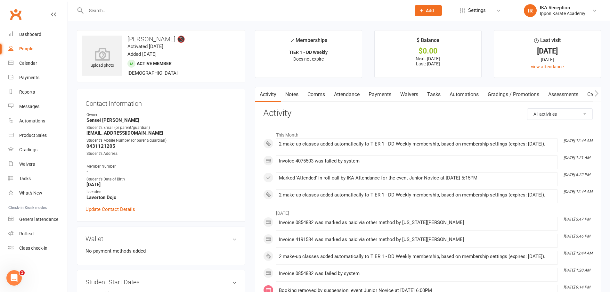
click at [87, 11] on input "text" at bounding box center [245, 10] width 322 height 9
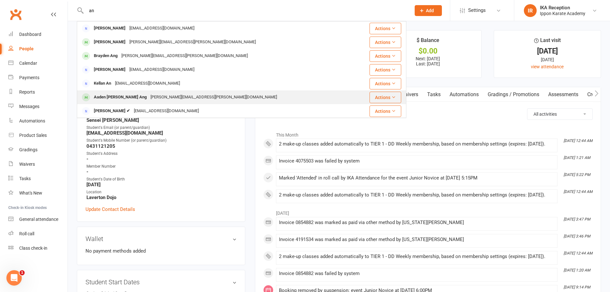
type input "an"
click at [132, 97] on div "Aaden [PERSON_NAME] Ang" at bounding box center [120, 97] width 57 height 9
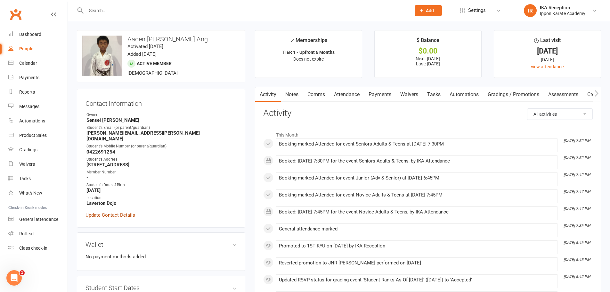
click at [113, 211] on link "Update Contact Details" at bounding box center [111, 215] width 50 height 8
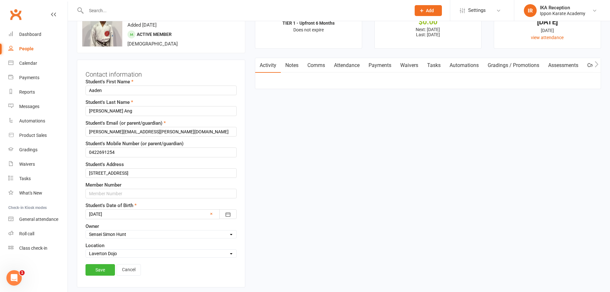
scroll to position [30, 0]
drag, startPoint x: 113, startPoint y: 209, endPoint x: 134, endPoint y: 146, distance: 66.9
click at [134, 146] on div "Student's First Name [PERSON_NAME] Student's Last Name [PERSON_NAME] Ang Studen…" at bounding box center [161, 167] width 151 height 180
click at [87, 90] on input "Aaden" at bounding box center [161, 90] width 151 height 10
paste input "⛔ STOP! AKF UNPAID -"
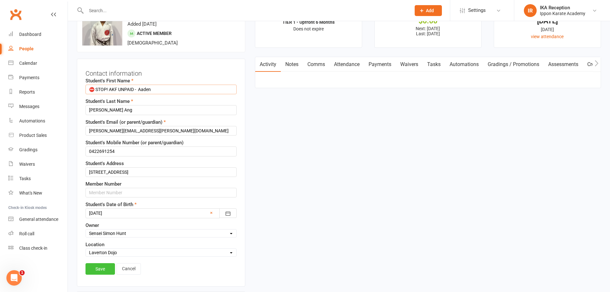
type input "⛔ STOP! AKF UNPAID - Aaden"
click at [100, 271] on link "Save" at bounding box center [100, 269] width 29 height 12
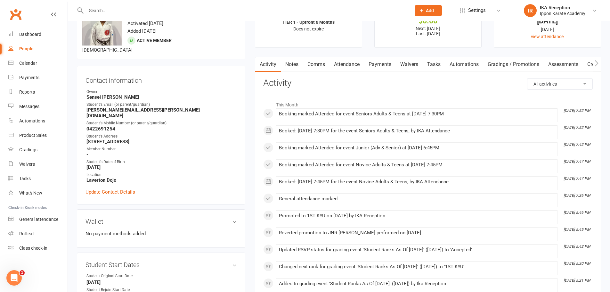
click at [94, 12] on input "text" at bounding box center [245, 10] width 322 height 9
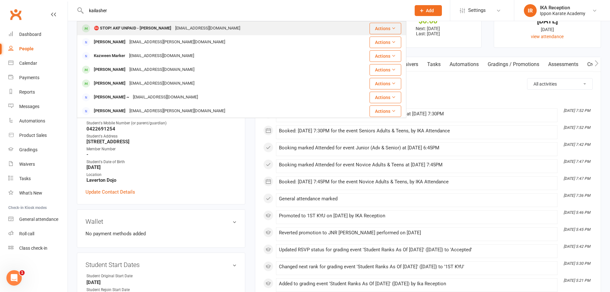
type input "kailasher"
click at [144, 30] on div "⛔ STOP! AKF UNPAID - [PERSON_NAME]" at bounding box center [132, 28] width 81 height 9
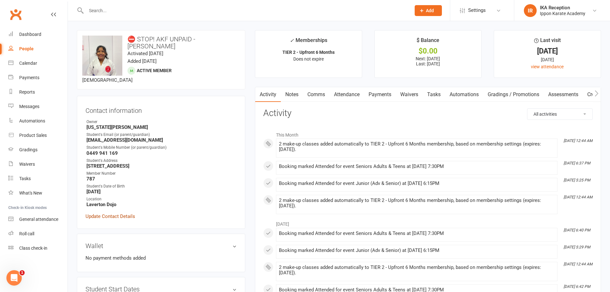
click at [112, 215] on link "Update Contact Details" at bounding box center [111, 216] width 50 height 8
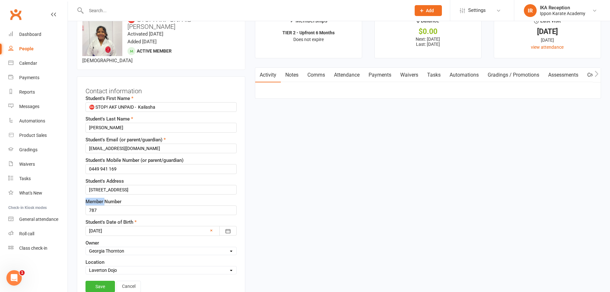
click at [112, 215] on div "Student's First Name ⛔ STOP! AKF UNPAID - [PERSON_NAME] Student's Last Name [PE…" at bounding box center [161, 185] width 151 height 180
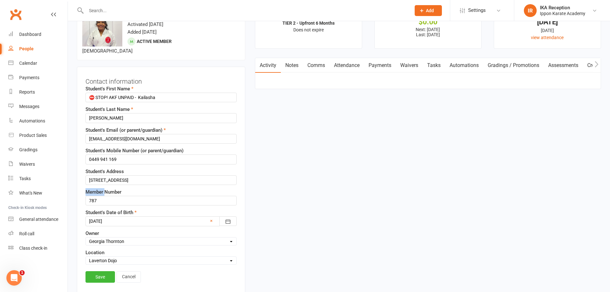
scroll to position [30, 0]
click at [140, 95] on input "⛔ STOP! AKF UNPAID - Kailasha" at bounding box center [161, 97] width 151 height 10
type input "Kailasha"
click at [94, 274] on link "Save" at bounding box center [100, 276] width 29 height 12
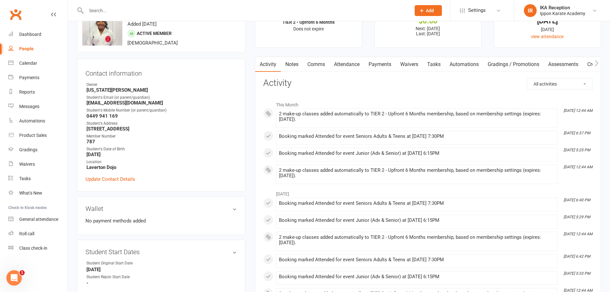
click at [98, 10] on input "text" at bounding box center [245, 10] width 322 height 9
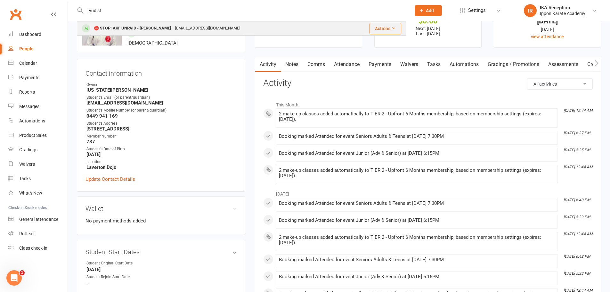
type input "yudist"
click at [137, 29] on div "⛔ STOP! AKF UNPAID - [PERSON_NAME]" at bounding box center [132, 28] width 81 height 9
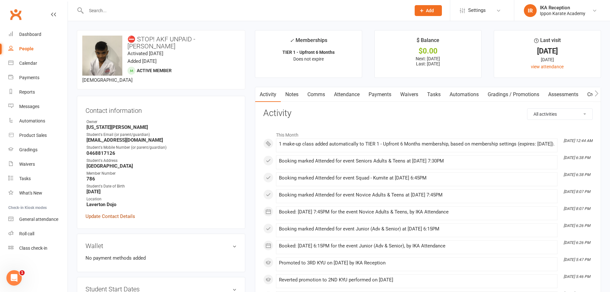
click at [127, 212] on link "Update Contact Details" at bounding box center [111, 216] width 50 height 8
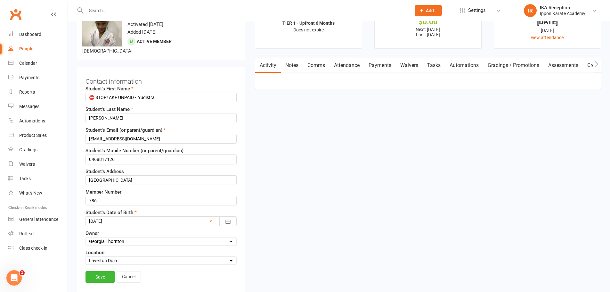
scroll to position [30, 0]
click at [138, 92] on input "⛔ STOP! AKF UNPAID - Yudistra" at bounding box center [161, 97] width 151 height 10
click at [140, 92] on input "⛔ STOP! AKF UNPAID - Yudistra" at bounding box center [161, 97] width 151 height 10
type input "Yudistra"
click at [92, 271] on link "Save" at bounding box center [100, 276] width 29 height 12
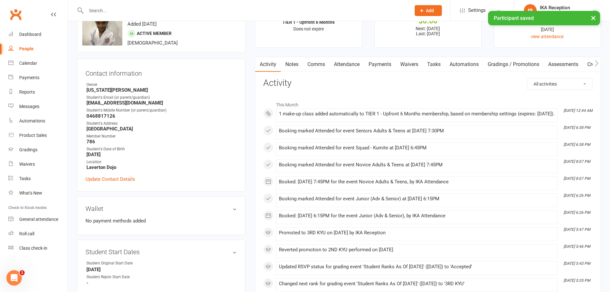
click at [89, 11] on div "× Participant saved" at bounding box center [301, 11] width 602 height 0
click at [96, 10] on input "text" at bounding box center [245, 10] width 322 height 9
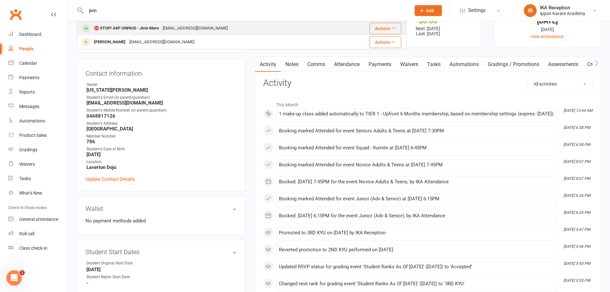
type input "jivin"
click at [188, 29] on div "[EMAIL_ADDRESS][DOMAIN_NAME]" at bounding box center [195, 28] width 69 height 9
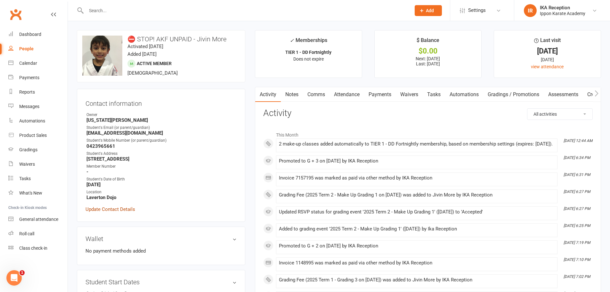
click at [127, 207] on link "Update Contact Details" at bounding box center [111, 209] width 50 height 8
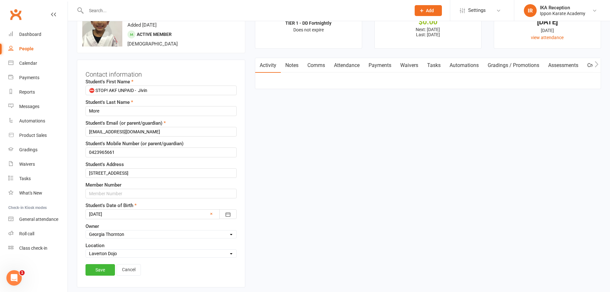
scroll to position [30, 0]
click at [139, 89] on input "⛔ STOP! AKF UNPAID - Jivin" at bounding box center [161, 90] width 151 height 10
type input "Jivin"
click at [101, 268] on link "Save" at bounding box center [100, 269] width 29 height 12
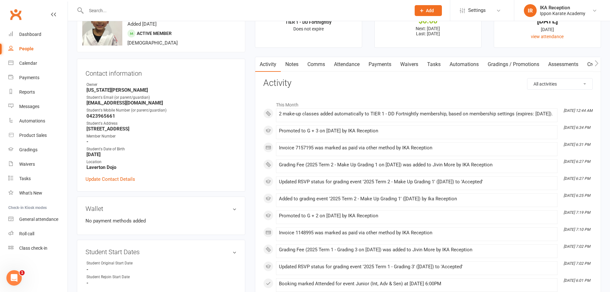
click at [94, 8] on input "text" at bounding box center [245, 10] width 322 height 9
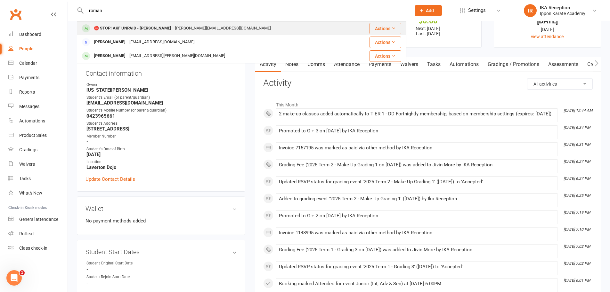
type input "roman"
click at [182, 29] on div "[PERSON_NAME][EMAIL_ADDRESS][DOMAIN_NAME]" at bounding box center [223, 28] width 100 height 9
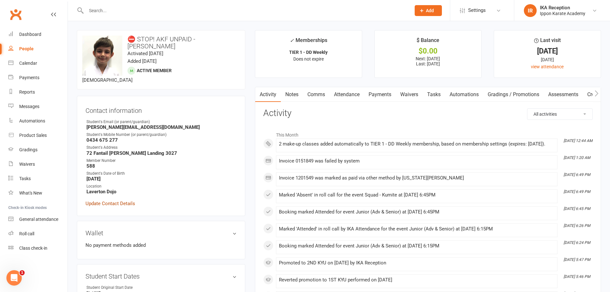
click at [119, 203] on link "Update Contact Details" at bounding box center [111, 204] width 50 height 8
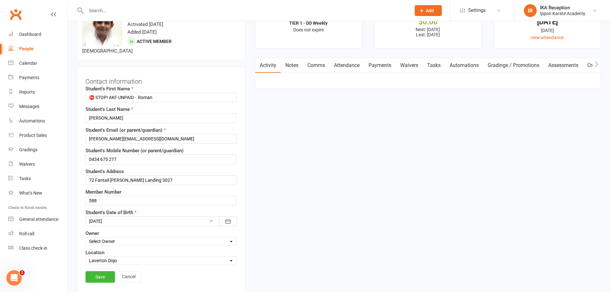
scroll to position [30, 0]
click at [139, 94] on input "⛔ STOP! AKF UNPAID - Roman" at bounding box center [161, 97] width 151 height 10
type input "Roman"
click at [102, 274] on link "Save" at bounding box center [100, 276] width 29 height 12
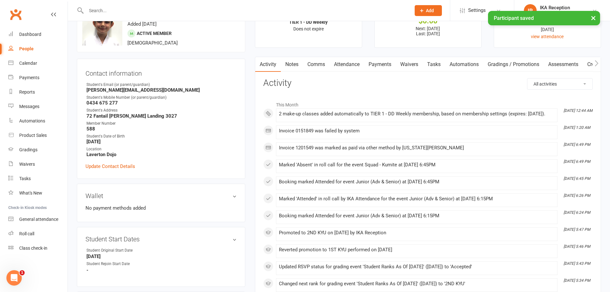
click at [91, 9] on input "text" at bounding box center [245, 10] width 322 height 9
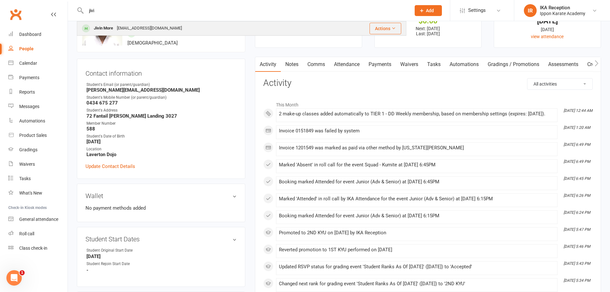
type input "jivi"
click at [130, 28] on div "[EMAIL_ADDRESS][DOMAIN_NAME]" at bounding box center [149, 28] width 69 height 9
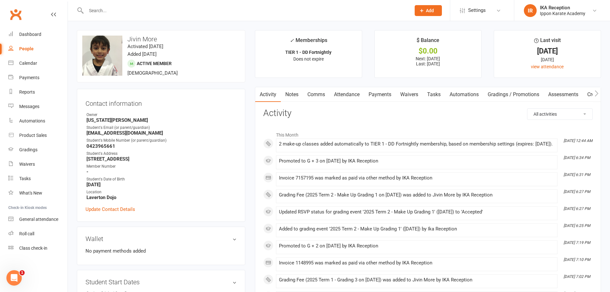
click at [104, 6] on input "text" at bounding box center [245, 10] width 322 height 9
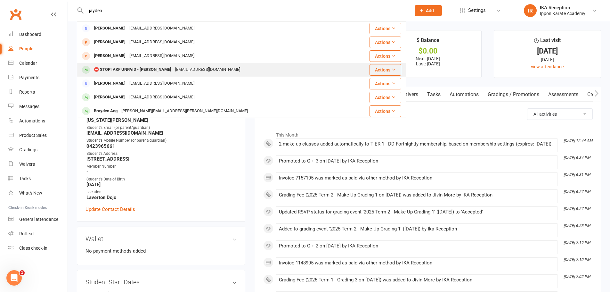
type input "jayden"
click at [135, 71] on div "⛔ STOP! AKF UNPAID - [PERSON_NAME]" at bounding box center [132, 69] width 81 height 9
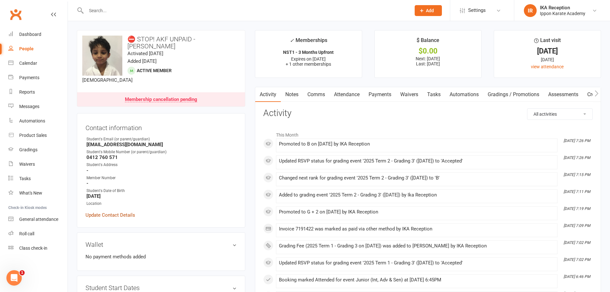
click at [111, 214] on link "Update Contact Details" at bounding box center [111, 215] width 50 height 8
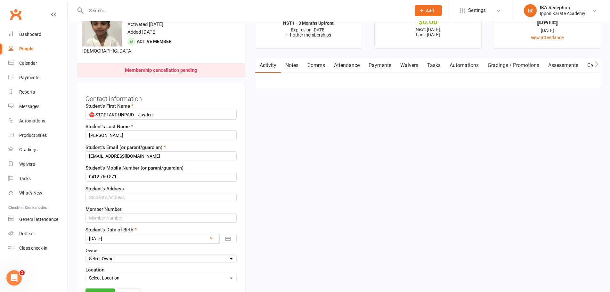
scroll to position [30, 0]
click at [139, 113] on input "⛔ STOP! AKF UNPAID - Jayden" at bounding box center [161, 114] width 151 height 10
type input "Jayden"
click at [103, 290] on link "Save" at bounding box center [100, 293] width 29 height 12
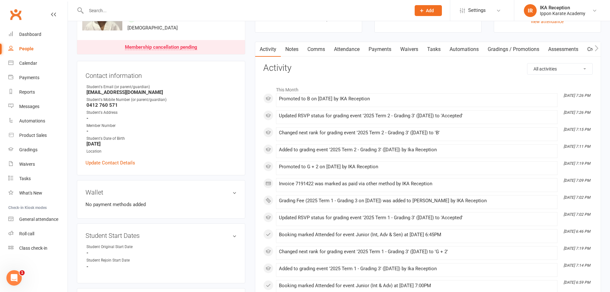
scroll to position [0, 0]
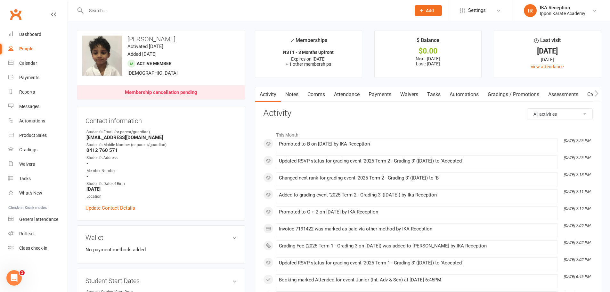
click at [92, 7] on input "text" at bounding box center [245, 10] width 322 height 9
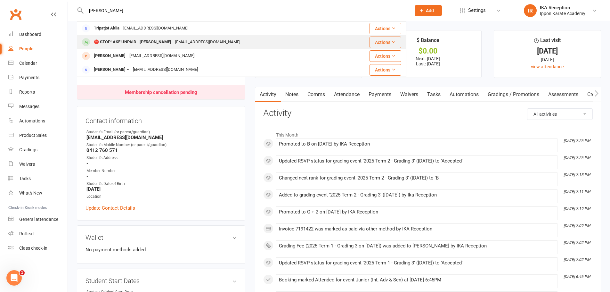
type input "[PERSON_NAME]"
click at [157, 42] on div "⛔ STOP! AKF UNPAID - [PERSON_NAME]" at bounding box center [132, 41] width 81 height 9
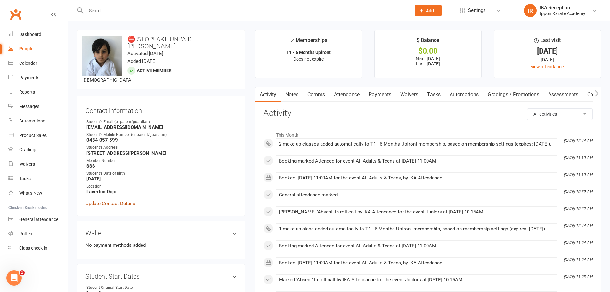
click at [112, 200] on link "Update Contact Details" at bounding box center [111, 204] width 50 height 8
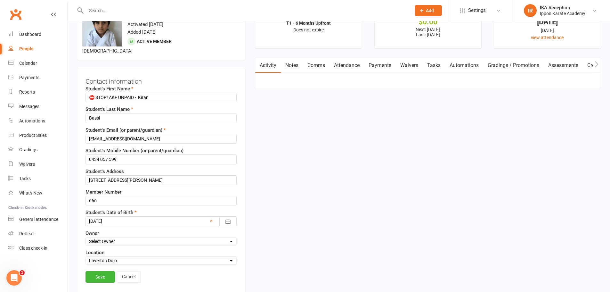
scroll to position [30, 0]
click at [112, 195] on input "666" at bounding box center [161, 200] width 151 height 10
click at [139, 92] on input "⛔ STOP! AKF UNPAID - Kiran" at bounding box center [161, 97] width 151 height 10
click at [140, 92] on input "⛔ STOP! AKF UNPAID - Kiran" at bounding box center [161, 97] width 151 height 10
type input "Kiran"
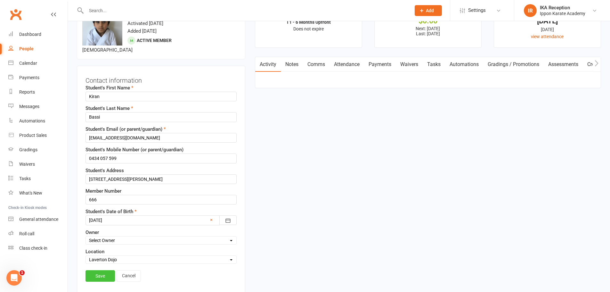
click at [102, 270] on link "Save" at bounding box center [100, 276] width 29 height 12
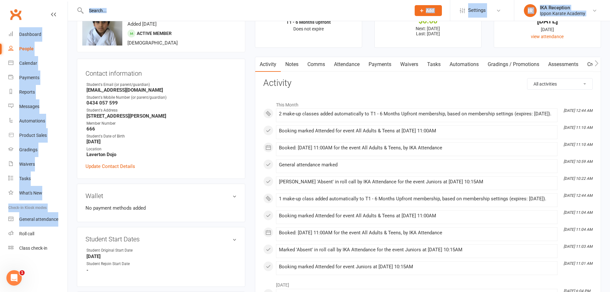
drag, startPoint x: 12, startPoint y: 189, endPoint x: 128, endPoint y: 12, distance: 210.8
click at [127, 12] on input "text" at bounding box center [245, 10] width 322 height 9
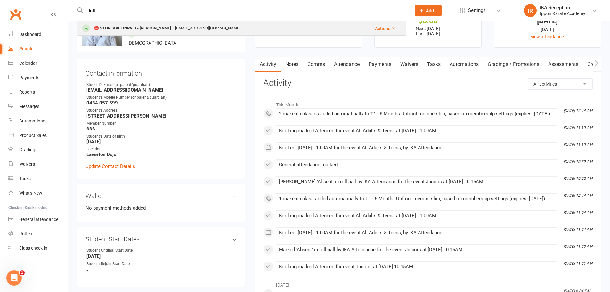
type input "loft"
click at [133, 25] on div "⛔ STOP! AKF UNPAID - [PERSON_NAME]" at bounding box center [132, 28] width 81 height 9
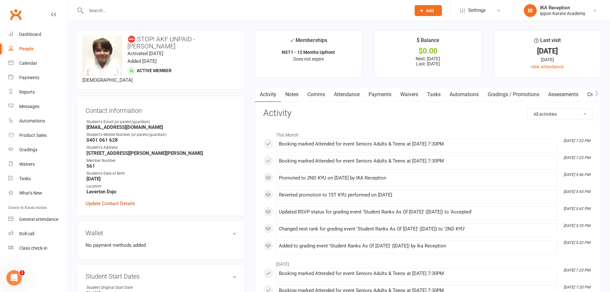
click at [99, 200] on link "Update Contact Details" at bounding box center [111, 204] width 50 height 8
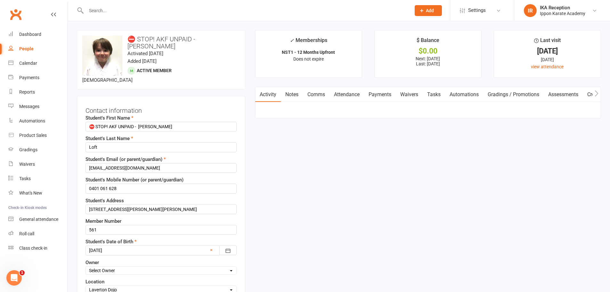
scroll to position [30, 0]
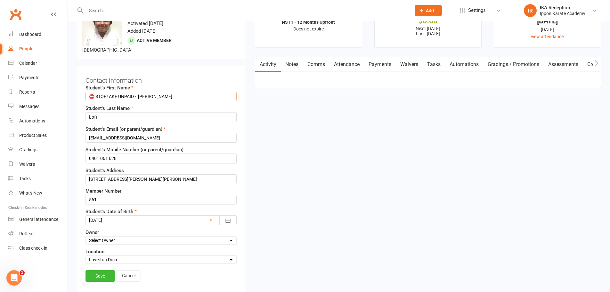
click at [140, 92] on input "⛔ STOP! AKF UNPAID - [PERSON_NAME]" at bounding box center [161, 97] width 151 height 10
type input "[PERSON_NAME]"
click at [99, 271] on link "Save" at bounding box center [100, 276] width 29 height 12
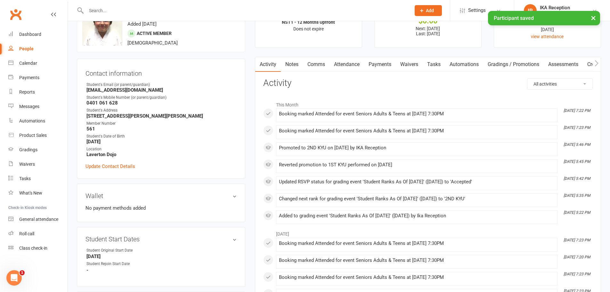
click at [101, 8] on input "text" at bounding box center [245, 10] width 322 height 9
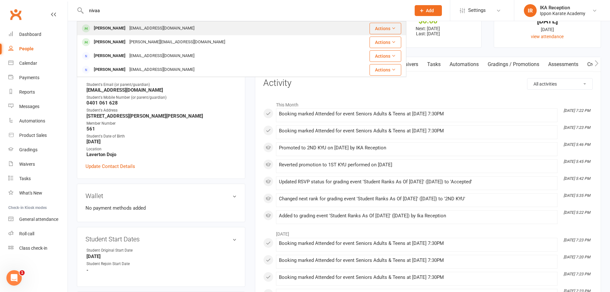
type input "nivaa"
click at [137, 29] on div "[EMAIL_ADDRESS][DOMAIN_NAME]" at bounding box center [162, 28] width 69 height 9
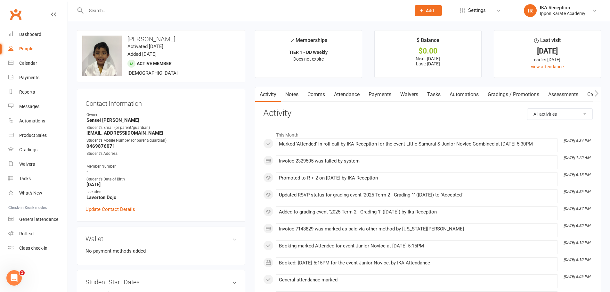
drag, startPoint x: 87, startPoint y: 12, endPoint x: 92, endPoint y: 10, distance: 5.0
click at [92, 10] on input "text" at bounding box center [245, 10] width 322 height 9
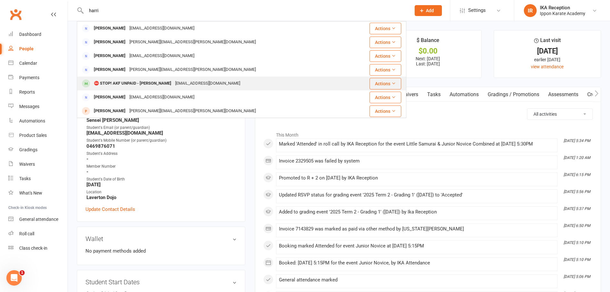
type input "harri"
click at [124, 82] on div "⛔ STOP! AKF UNPAID - [PERSON_NAME]" at bounding box center [132, 83] width 81 height 9
click at [0, 0] on div "Loading" at bounding box center [0, 0] width 0 height 0
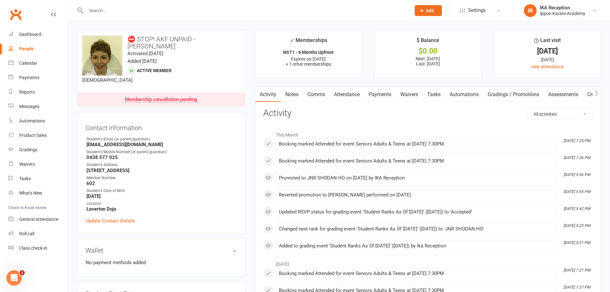
click at [100, 241] on div "Wallet No payment methods added" at bounding box center [161, 257] width 169 height 38
click at [115, 221] on link "Update Contact Details" at bounding box center [111, 221] width 50 height 8
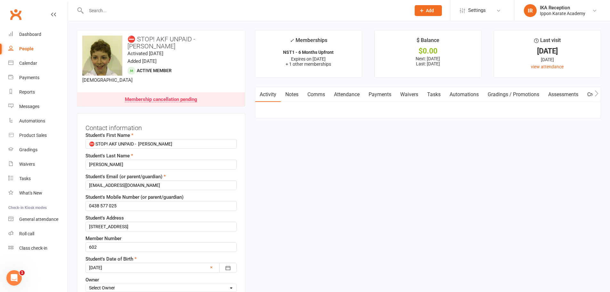
scroll to position [30, 0]
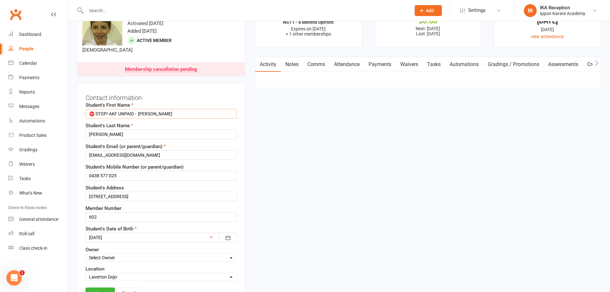
click at [140, 112] on input "⛔ STOP! AKF UNPAID - [PERSON_NAME]" at bounding box center [161, 114] width 151 height 10
type input "[PERSON_NAME]"
click at [105, 291] on link "Save" at bounding box center [100, 293] width 29 height 12
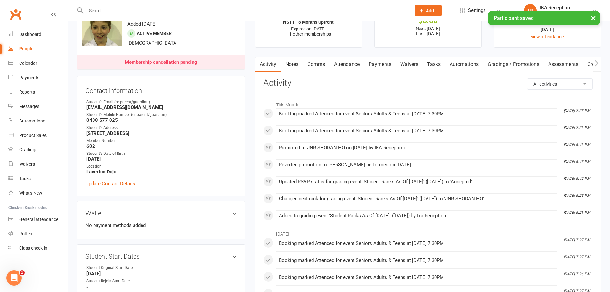
click at [105, 291] on div "Student Start Dates edit Student Original Start Date [DATE] Student Rejoin Star…" at bounding box center [161, 274] width 169 height 60
click at [146, 151] on div "Student's Date of Birth" at bounding box center [162, 154] width 150 height 6
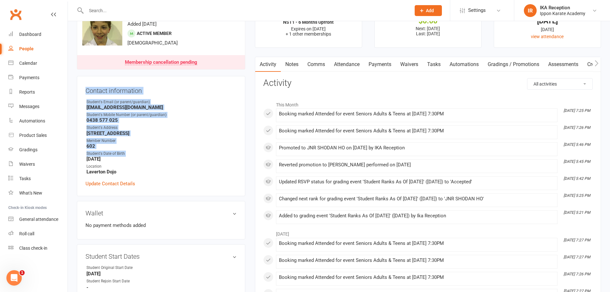
drag, startPoint x: 146, startPoint y: 151, endPoint x: 225, endPoint y: 51, distance: 127.3
click at [225, 51] on contact-information "upload photo change photo [PERSON_NAME] Activated [DATE] Added [DATE] Active me…" at bounding box center [161, 98] width 169 height 196
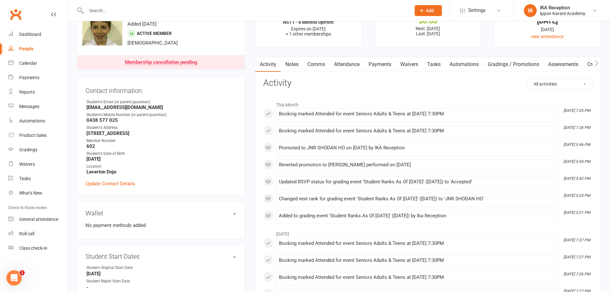
click at [91, 9] on input "text" at bounding box center [245, 10] width 322 height 9
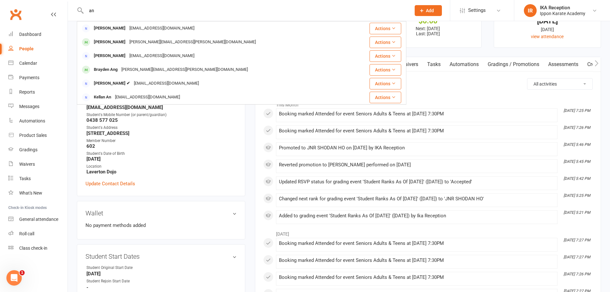
type input "a"
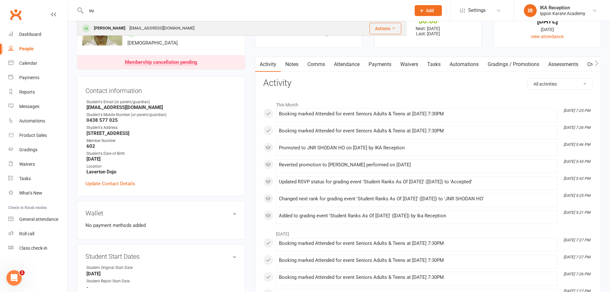
type input "vu"
click at [112, 27] on div "[PERSON_NAME]" at bounding box center [110, 28] width 36 height 9
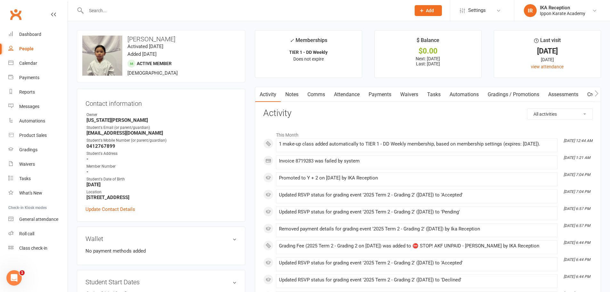
click at [94, 10] on input "text" at bounding box center [245, 10] width 322 height 9
type input "j"
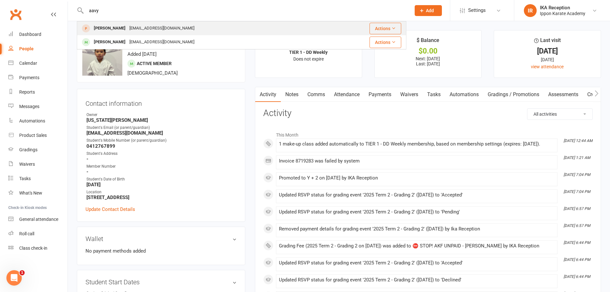
type input "aavy"
click at [139, 28] on div "[EMAIL_ADDRESS][DOMAIN_NAME]" at bounding box center [162, 28] width 69 height 9
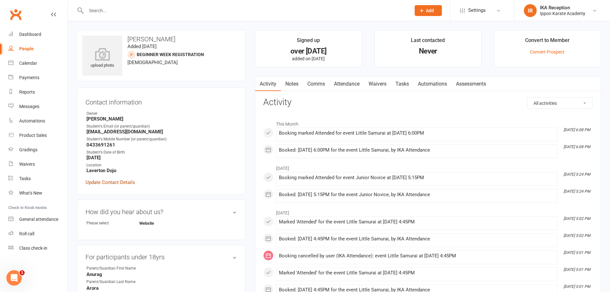
click at [114, 183] on link "Update Contact Details" at bounding box center [111, 182] width 50 height 8
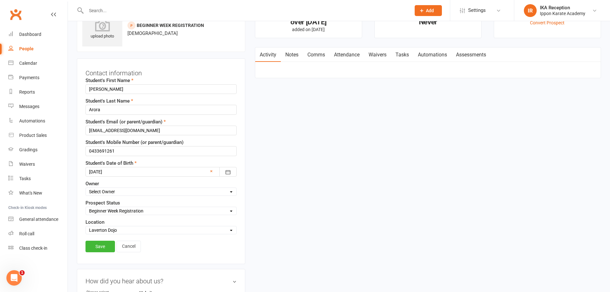
scroll to position [30, 0]
click at [88, 88] on input "[PERSON_NAME]" at bounding box center [161, 88] width 151 height 10
paste input "⛔ STOP! AKF UNPAID -"
type input "⛔ STOP! AKF UNPAID - Aavya"
click at [105, 248] on link "Save" at bounding box center [100, 246] width 29 height 12
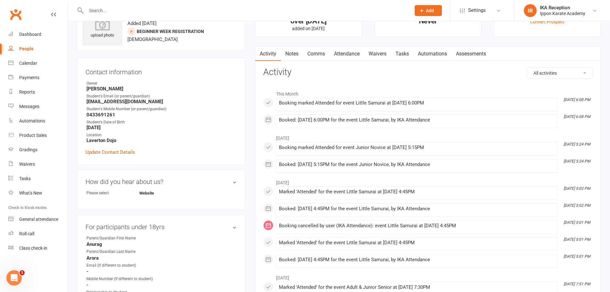
click at [100, 11] on input "text" at bounding box center [245, 10] width 322 height 9
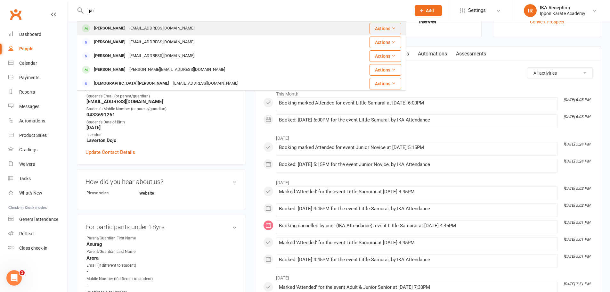
type input "jai"
click at [109, 27] on div "[PERSON_NAME]" at bounding box center [110, 28] width 36 height 9
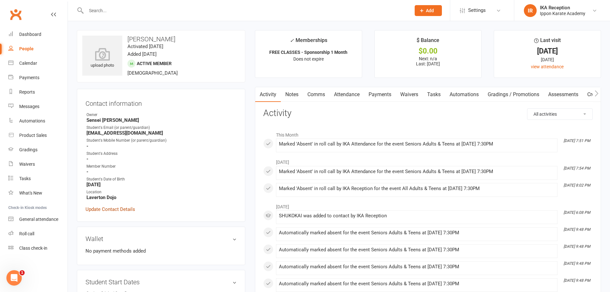
click at [107, 210] on link "Update Contact Details" at bounding box center [111, 209] width 50 height 8
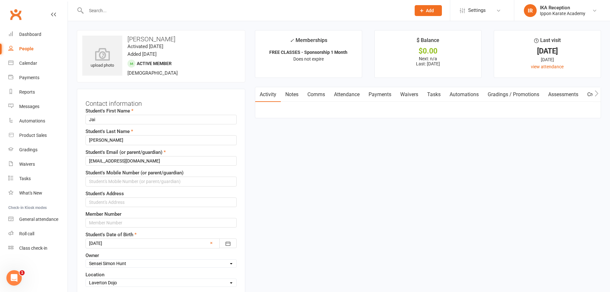
scroll to position [30, 0]
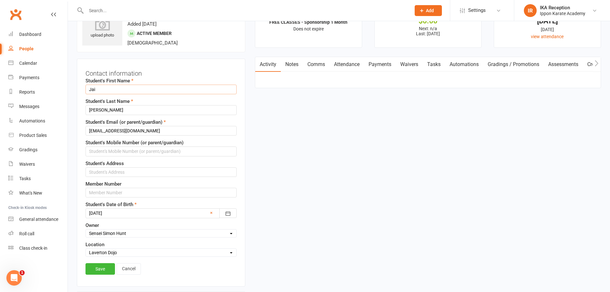
click at [89, 89] on input "Jai" at bounding box center [161, 90] width 151 height 10
paste input "⛔ STOP! AKF UNPAID -"
type input "⛔ STOP! AKF UNPAID - Jai"
click at [96, 12] on input "text" at bounding box center [245, 10] width 322 height 9
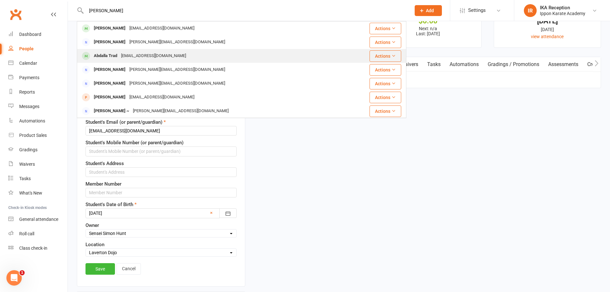
type input "[PERSON_NAME]"
click at [129, 57] on div "[EMAIL_ADDRESS][DOMAIN_NAME]" at bounding box center [153, 55] width 69 height 9
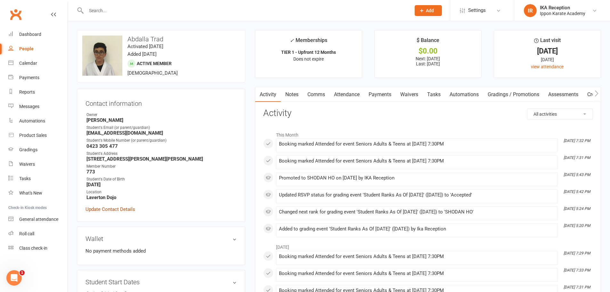
click at [110, 210] on link "Update Contact Details" at bounding box center [111, 209] width 50 height 8
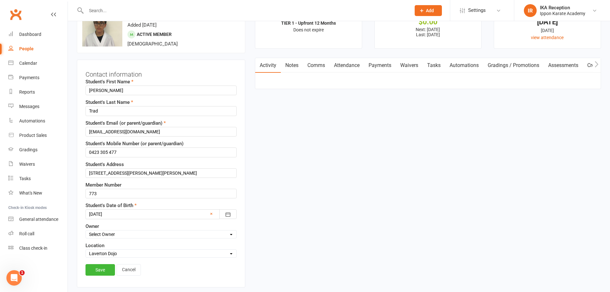
scroll to position [30, 0]
click at [89, 87] on input "[PERSON_NAME]" at bounding box center [161, 90] width 151 height 10
paste input "⛔ STOP! AKF UNPAID -"
type input "⛔ STOP! AKF UNPAID - [PERSON_NAME]"
click at [99, 270] on link "Save" at bounding box center [100, 269] width 29 height 12
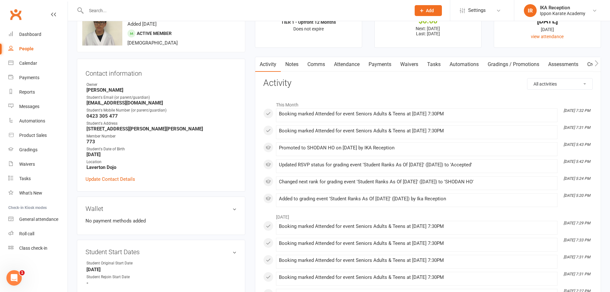
click at [93, 10] on input "text" at bounding box center [245, 10] width 322 height 9
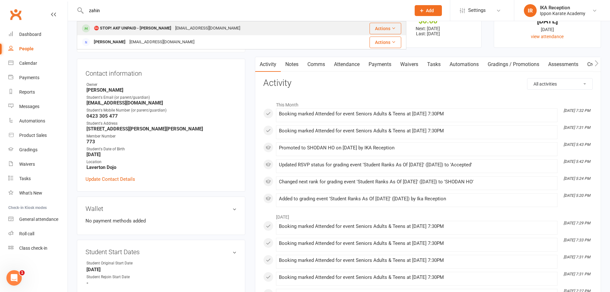
type input "zahin"
click at [136, 27] on div "⛔ STOP! AKF UNPAID - [PERSON_NAME]" at bounding box center [132, 28] width 81 height 9
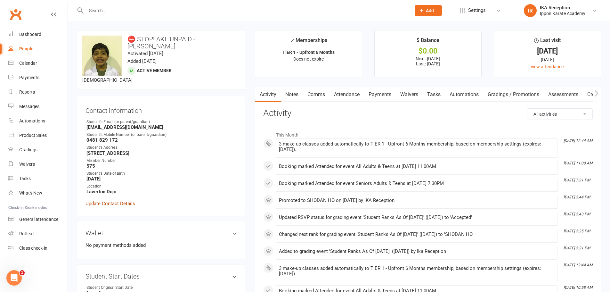
click at [109, 200] on link "Update Contact Details" at bounding box center [111, 204] width 50 height 8
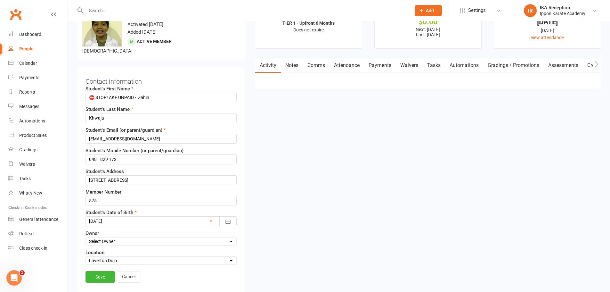
scroll to position [30, 0]
click at [139, 92] on input "⛔ STOP! AKF UNPAID - Zahin" at bounding box center [161, 97] width 151 height 10
click at [140, 92] on input "⛔ STOP! AKF UNPAID - Zahin" at bounding box center [161, 97] width 151 height 10
click at [94, 272] on link "Save" at bounding box center [100, 276] width 29 height 12
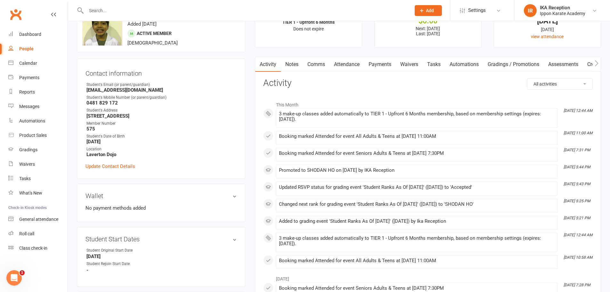
click at [93, 6] on div at bounding box center [242, 10] width 330 height 21
click at [89, 12] on input "text" at bounding box center [245, 10] width 322 height 9
click at [117, 11] on input "text" at bounding box center [245, 10] width 322 height 9
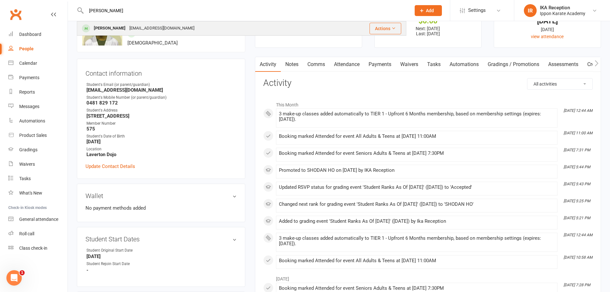
click at [120, 26] on div "[PERSON_NAME]" at bounding box center [110, 28] width 36 height 9
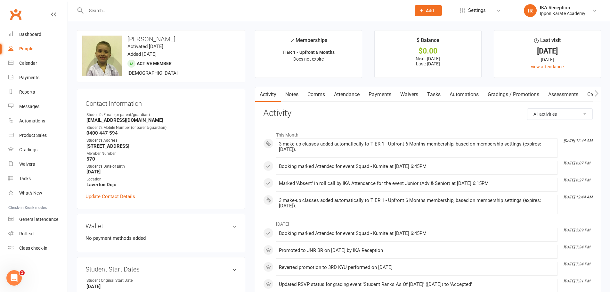
click at [94, 12] on input "text" at bounding box center [245, 10] width 322 height 9
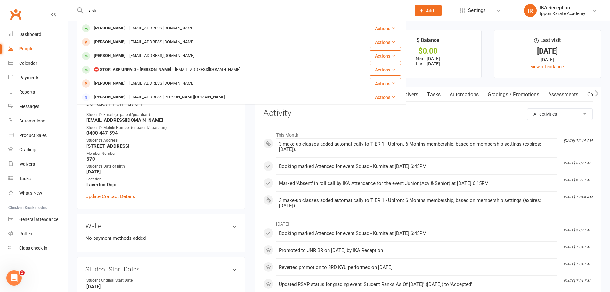
click at [123, 9] on input "asht" at bounding box center [245, 10] width 322 height 9
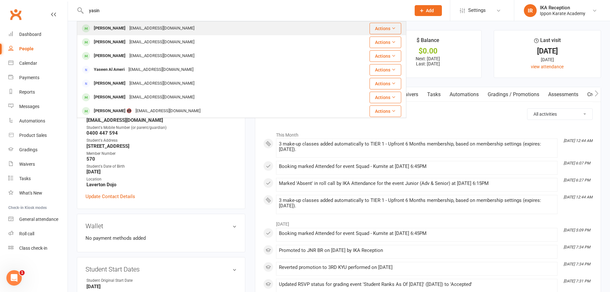
click at [128, 29] on div "[EMAIL_ADDRESS][DOMAIN_NAME]" at bounding box center [162, 28] width 69 height 9
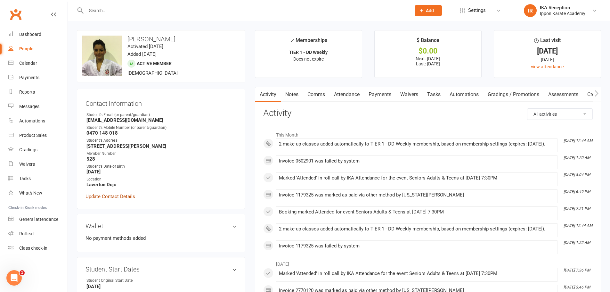
click at [128, 197] on link "Update Contact Details" at bounding box center [111, 197] width 50 height 8
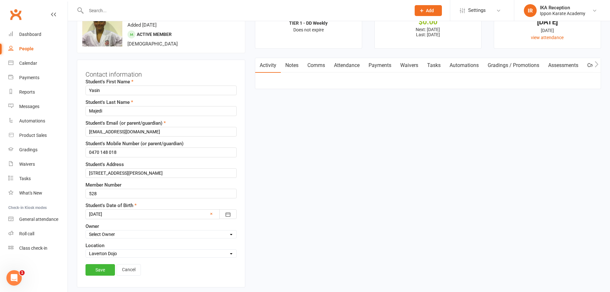
scroll to position [30, 0]
click at [89, 90] on input "Yasin" at bounding box center [161, 90] width 151 height 10
paste input "⛔ STOP! AKF UNPAID -"
click at [95, 8] on input "text" at bounding box center [245, 10] width 322 height 9
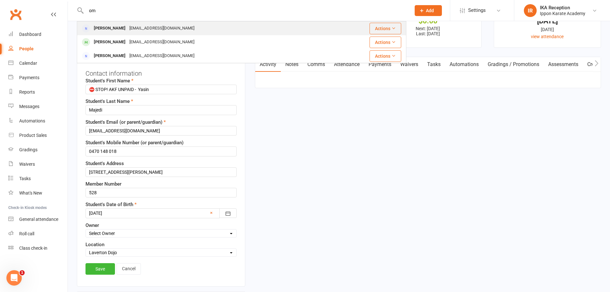
click at [128, 31] on div "[EMAIL_ADDRESS][DOMAIN_NAME]" at bounding box center [162, 28] width 69 height 9
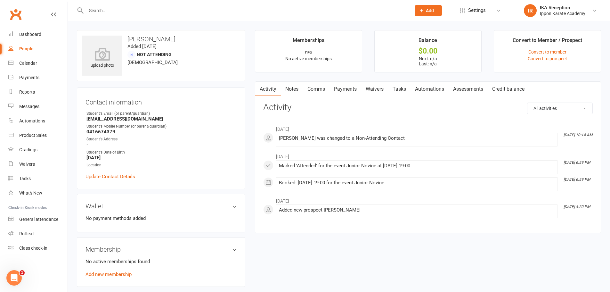
click at [92, 14] on input "text" at bounding box center [245, 10] width 322 height 9
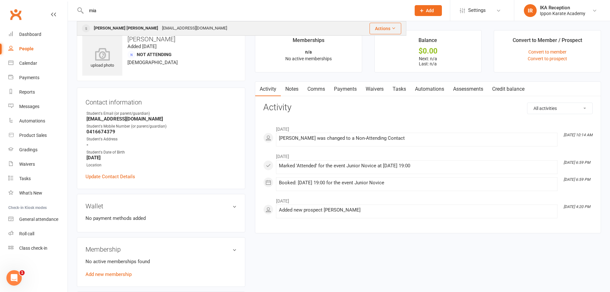
click at [160, 29] on div "[EMAIL_ADDRESS][DOMAIN_NAME]" at bounding box center [194, 28] width 69 height 9
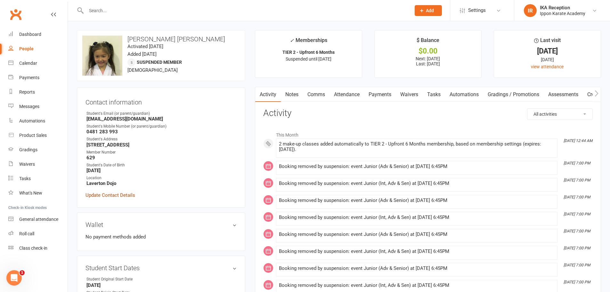
click at [121, 195] on link "Update Contact Details" at bounding box center [111, 195] width 50 height 8
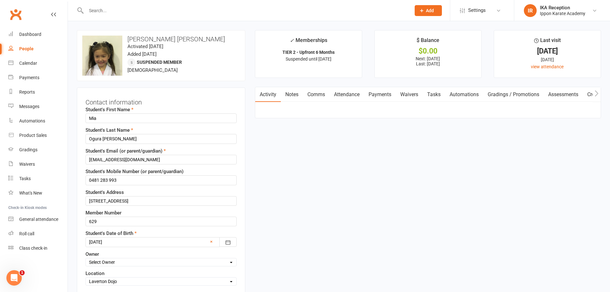
scroll to position [30, 0]
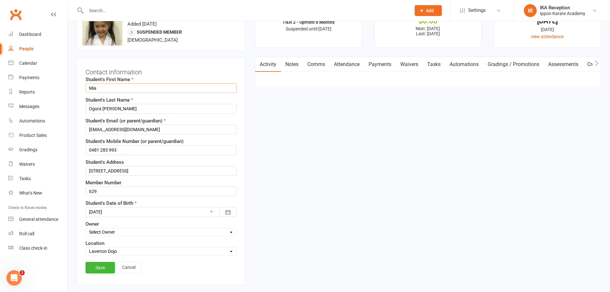
click at [89, 88] on input "Mia" at bounding box center [161, 88] width 151 height 10
paste input "⛔ STOP! AKF UNPAID -"
click at [97, 265] on link "Save" at bounding box center [100, 268] width 29 height 12
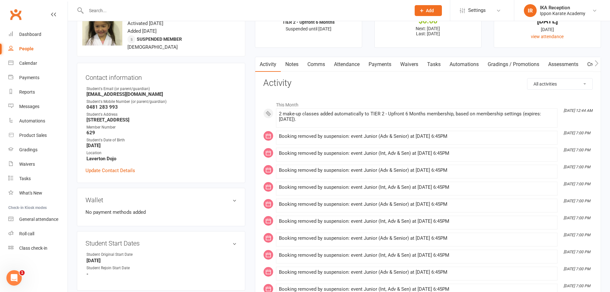
click at [100, 7] on input "text" at bounding box center [245, 10] width 322 height 9
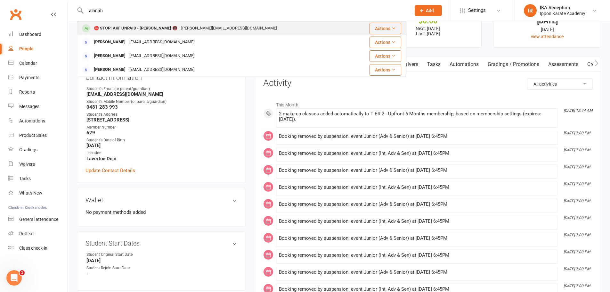
click at [123, 27] on div "⛔ STOP! AKF UNPAID - [PERSON_NAME] 📵" at bounding box center [135, 28] width 87 height 9
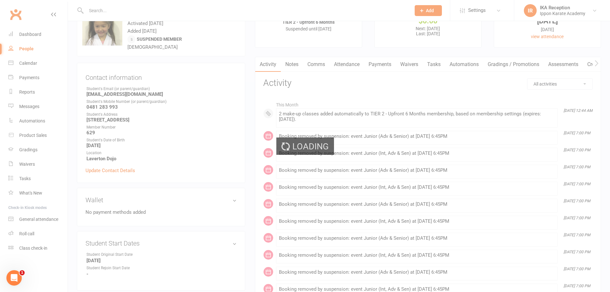
click at [123, 27] on div "Loading" at bounding box center [305, 146] width 610 height 292
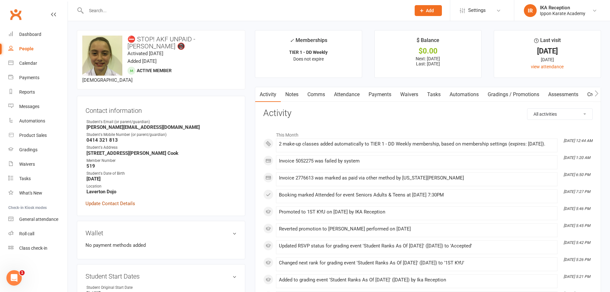
click at [112, 204] on link "Update Contact Details" at bounding box center [111, 204] width 50 height 8
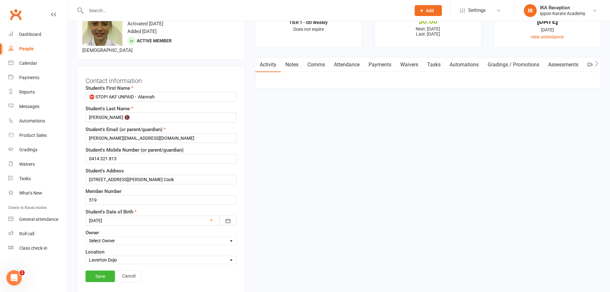
scroll to position [30, 0]
click at [140, 97] on input "⛔ STOP! AKF UNPAID - Alannah" at bounding box center [161, 97] width 151 height 10
click at [102, 278] on link "Save" at bounding box center [100, 276] width 29 height 12
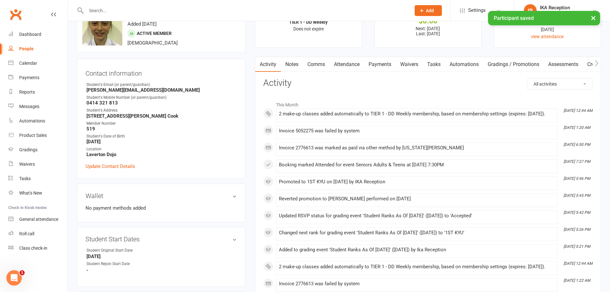
click at [100, 11] on div "× Participant saved" at bounding box center [301, 11] width 602 height 0
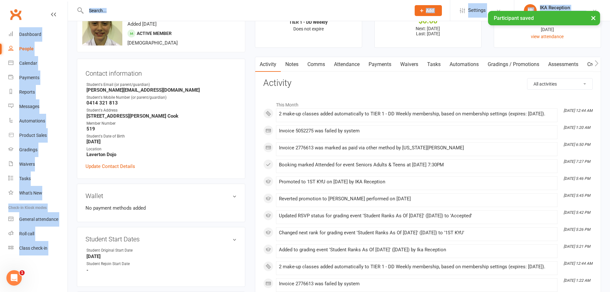
click at [135, 12] on input "text" at bounding box center [245, 10] width 322 height 9
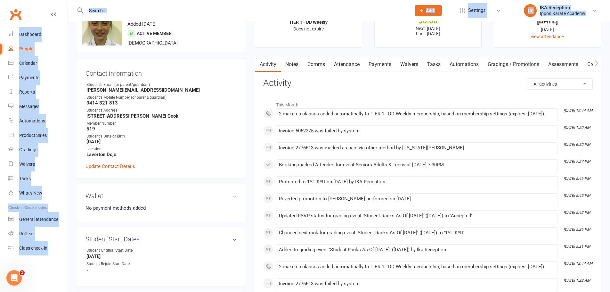
click at [120, 9] on input "text" at bounding box center [245, 10] width 322 height 9
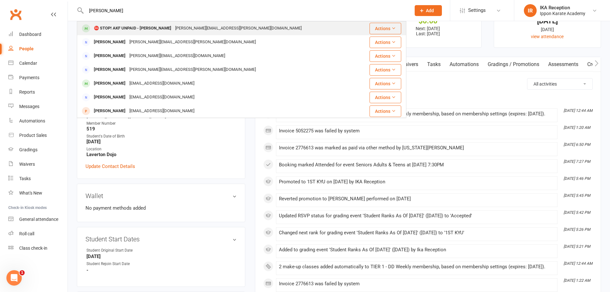
click at [146, 27] on div "⛔ STOP! AKF UNPAID - [PERSON_NAME]" at bounding box center [132, 28] width 81 height 9
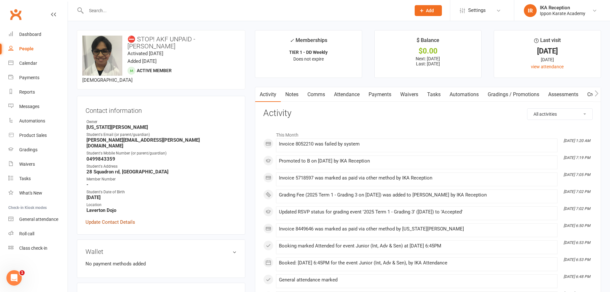
click at [116, 218] on link "Update Contact Details" at bounding box center [111, 222] width 50 height 8
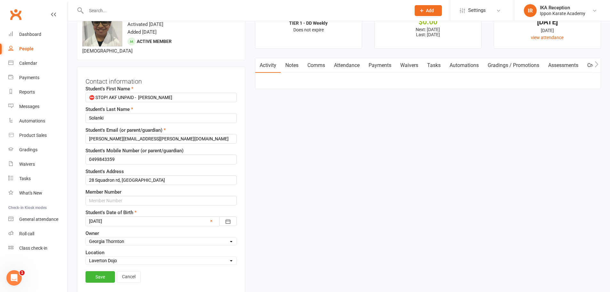
scroll to position [30, 0]
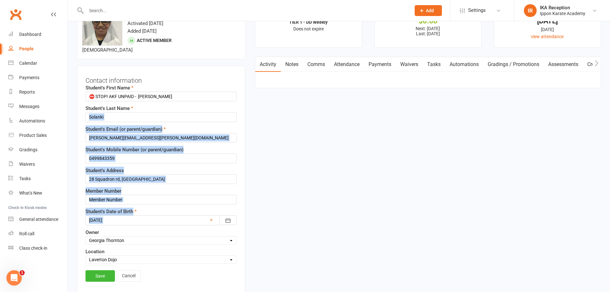
drag, startPoint x: 116, startPoint y: 210, endPoint x: 172, endPoint y: 95, distance: 127.7
click at [172, 95] on div "Student's First Name ⛔ STOP! AKF UNPAID - [PERSON_NAME] Student's Last Name [PE…" at bounding box center [161, 174] width 151 height 180
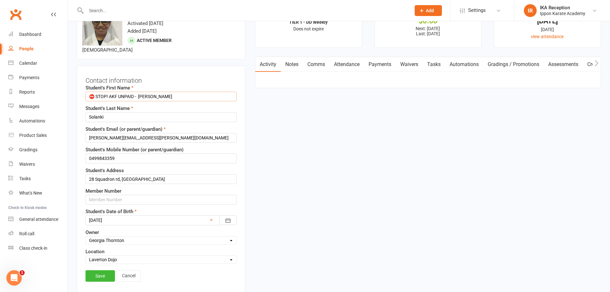
click at [141, 92] on input "⛔ STOP! AKF UNPAID - [PERSON_NAME]" at bounding box center [161, 97] width 151 height 10
click at [106, 271] on link "Save" at bounding box center [100, 276] width 29 height 12
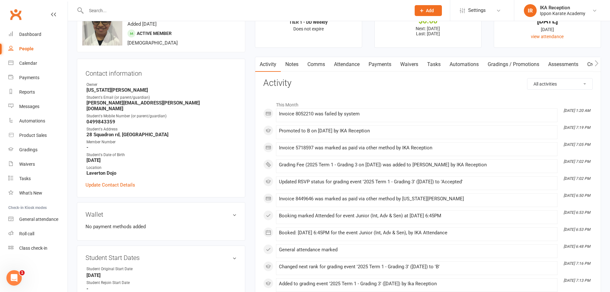
click at [94, 9] on input "text" at bounding box center [245, 10] width 322 height 9
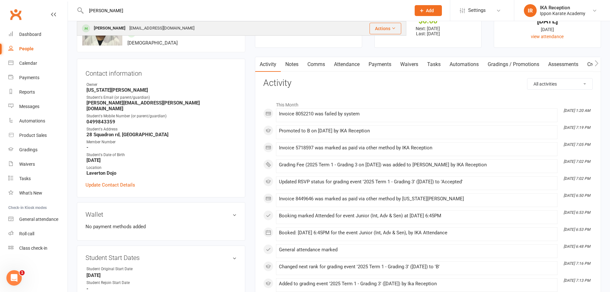
click at [137, 30] on div "[EMAIL_ADDRESS][DOMAIN_NAME]" at bounding box center [162, 28] width 69 height 9
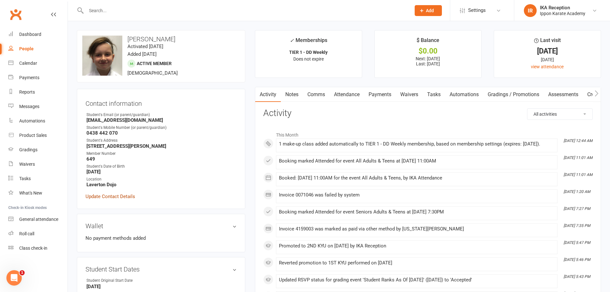
click at [118, 195] on link "Update Contact Details" at bounding box center [111, 197] width 50 height 8
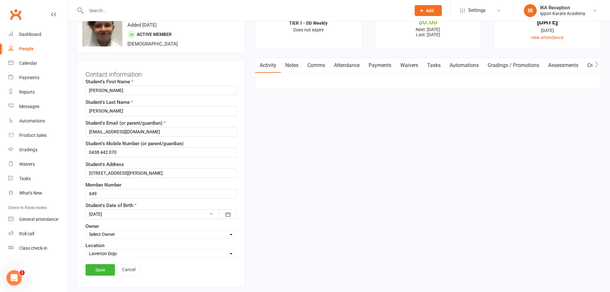
scroll to position [30, 0]
click at [89, 91] on input "[PERSON_NAME]" at bounding box center [161, 90] width 151 height 10
paste input "⛔ STOP! AKF UNPAID -"
click at [101, 271] on link "Save" at bounding box center [100, 269] width 29 height 12
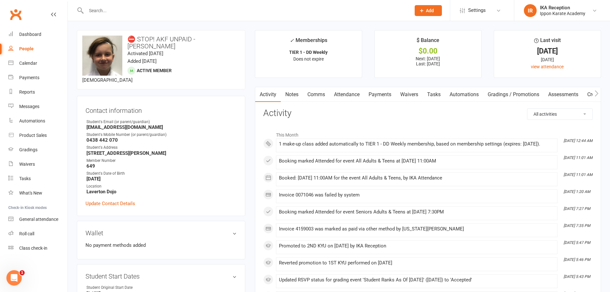
scroll to position [11, 0]
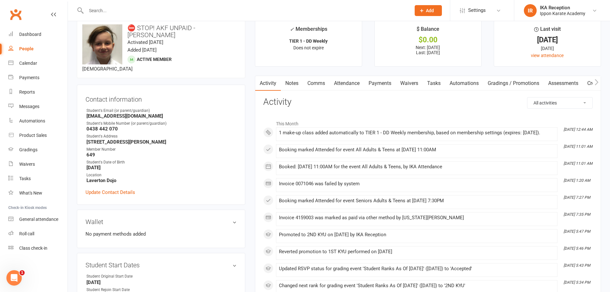
click at [96, 6] on input "text" at bounding box center [245, 10] width 322 height 9
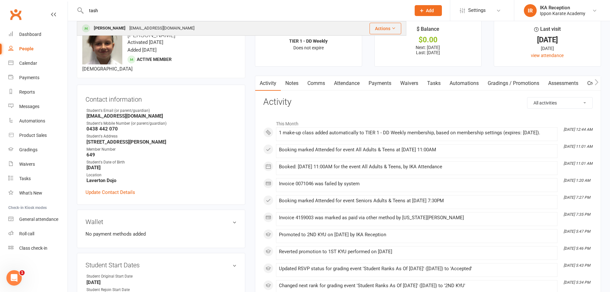
click at [128, 28] on div "[PERSON_NAME]" at bounding box center [110, 28] width 36 height 9
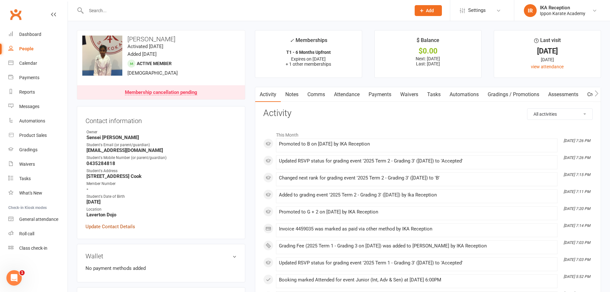
click at [102, 226] on link "Update Contact Details" at bounding box center [111, 227] width 50 height 8
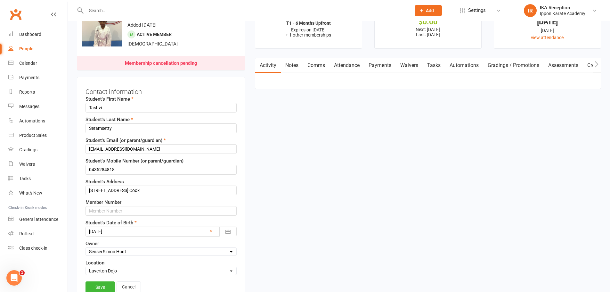
scroll to position [30, 0]
click at [89, 105] on input "Tashvi" at bounding box center [161, 107] width 151 height 10
paste input "⛔ STOP! AKF UNPAID -"
click at [101, 286] on link "Save" at bounding box center [100, 286] width 29 height 12
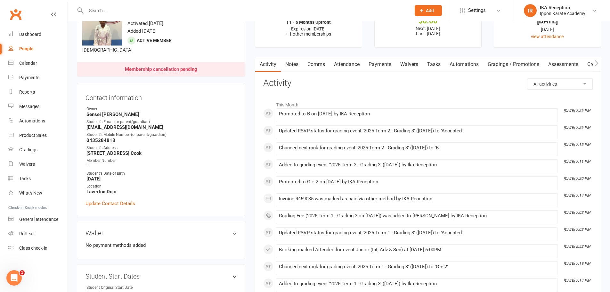
click at [104, 12] on input "text" at bounding box center [245, 10] width 322 height 9
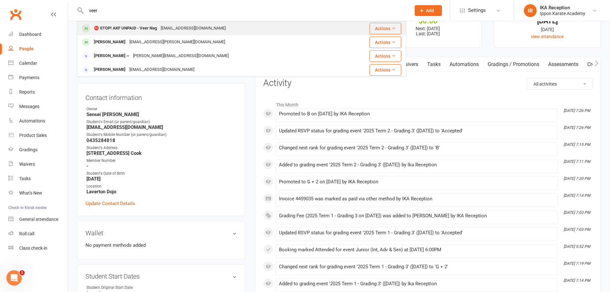
click at [154, 29] on div "⛔ STOP! AKF UNPAID - Veer Nag" at bounding box center [125, 28] width 67 height 9
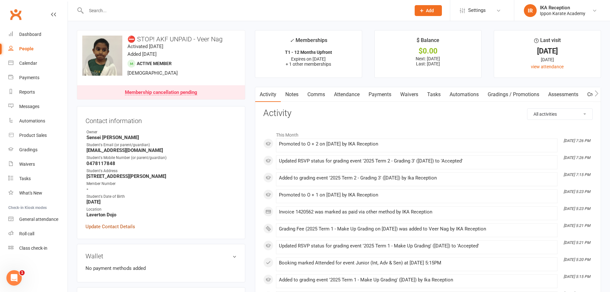
click at [111, 228] on link "Update Contact Details" at bounding box center [111, 227] width 50 height 8
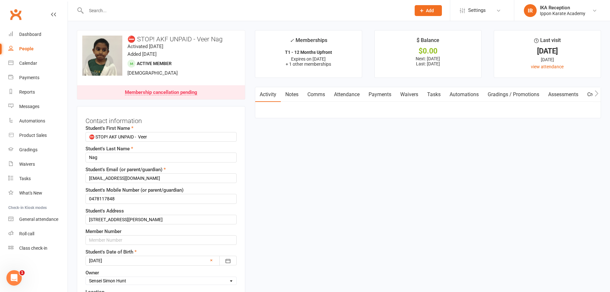
scroll to position [30, 0]
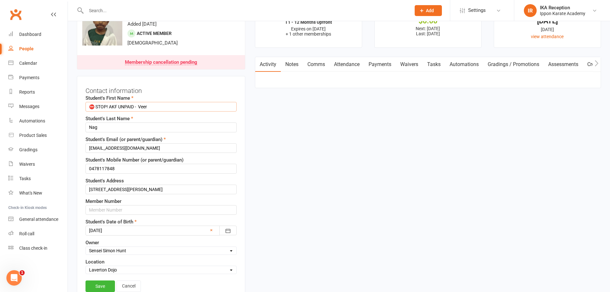
click at [139, 105] on input "⛔ STOP! AKF UNPAID - Veer" at bounding box center [161, 107] width 151 height 10
click at [96, 288] on link "Save" at bounding box center [100, 286] width 29 height 12
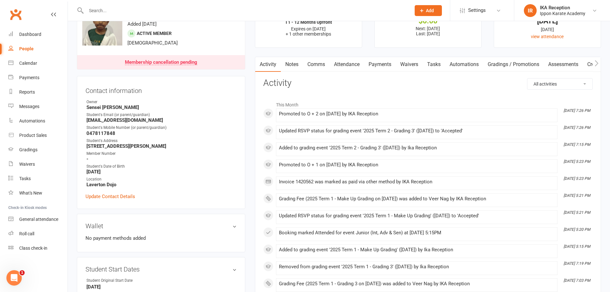
scroll to position [0, 0]
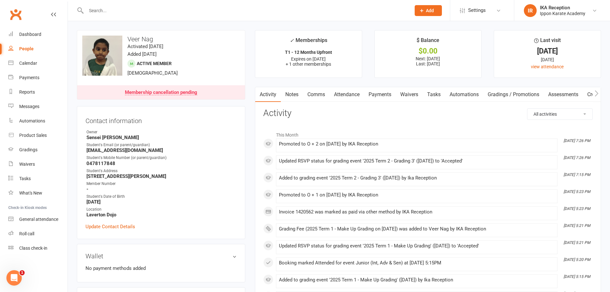
click at [97, 9] on input "text" at bounding box center [245, 10] width 322 height 9
click at [115, 12] on input "text" at bounding box center [245, 10] width 322 height 9
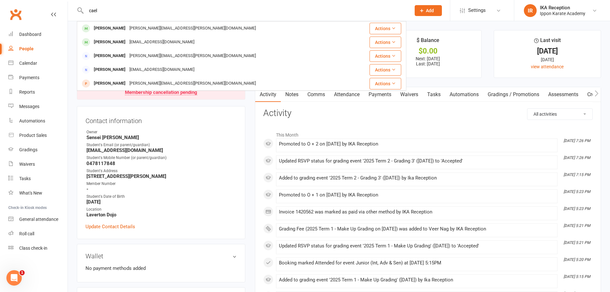
drag, startPoint x: 112, startPoint y: 13, endPoint x: 61, endPoint y: 2, distance: 52.2
click at [61, 2] on header "[PERSON_NAME] Ang [EMAIL_ADDRESS][PERSON_NAME][DOMAIN_NAME] Actions [PERSON_NAM…" at bounding box center [305, 2] width 610 height 0
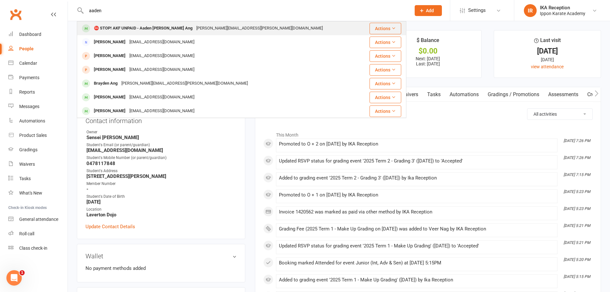
click at [116, 30] on div "⛔ STOP! AKF UNPAID - Aaden [PERSON_NAME] Ang" at bounding box center [143, 28] width 103 height 9
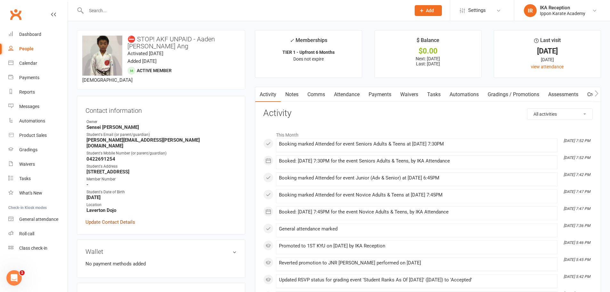
drag, startPoint x: 113, startPoint y: 224, endPoint x: 113, endPoint y: 218, distance: 5.8
click at [113, 219] on div "Contact information Owner Sensei [PERSON_NAME] Student's Email (or parent/guard…" at bounding box center [161, 165] width 169 height 139
click at [113, 218] on link "Update Contact Details" at bounding box center [111, 222] width 50 height 8
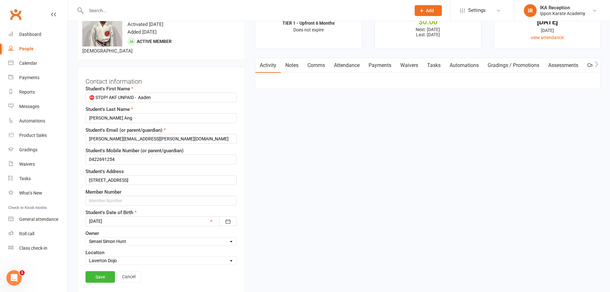
scroll to position [30, 0]
drag, startPoint x: 138, startPoint y: 96, endPoint x: 0, endPoint y: 94, distance: 138.5
click at [103, 274] on link "Save" at bounding box center [100, 276] width 29 height 12
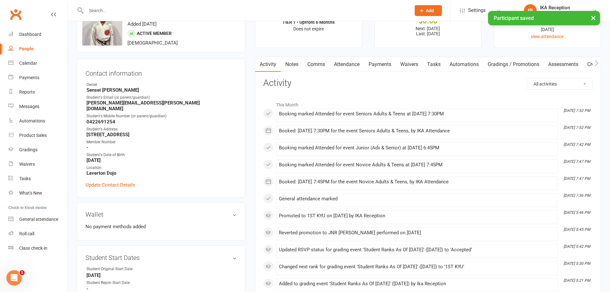
scroll to position [0, 0]
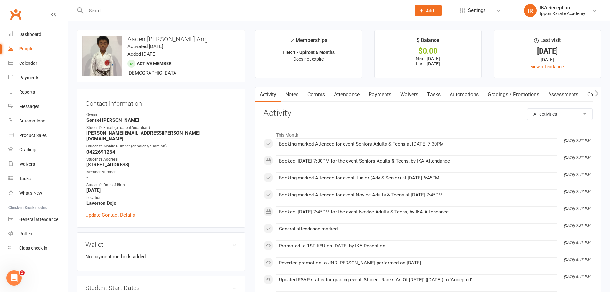
click at [209, 16] on div at bounding box center [242, 10] width 330 height 21
click at [212, 7] on input "text" at bounding box center [245, 10] width 322 height 9
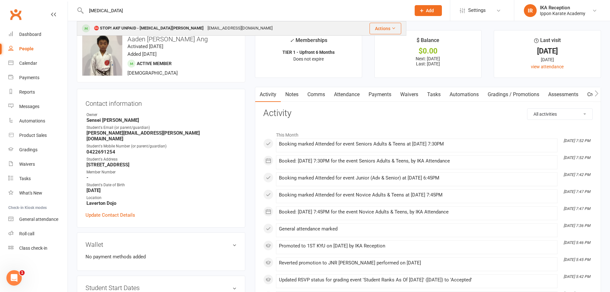
click at [206, 27] on div "[EMAIL_ADDRESS][DOMAIN_NAME]" at bounding box center [240, 28] width 69 height 9
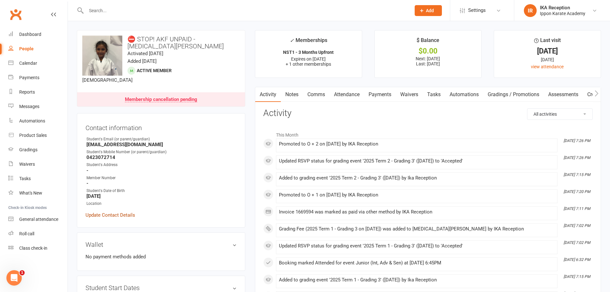
click at [123, 211] on link "Update Contact Details" at bounding box center [111, 215] width 50 height 8
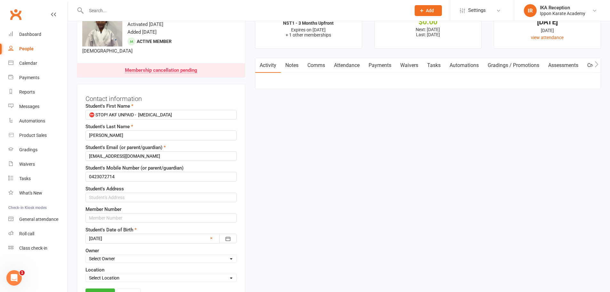
scroll to position [30, 0]
drag, startPoint x: 139, startPoint y: 107, endPoint x: 0, endPoint y: 84, distance: 140.9
click at [96, 287] on link "Save" at bounding box center [100, 293] width 29 height 12
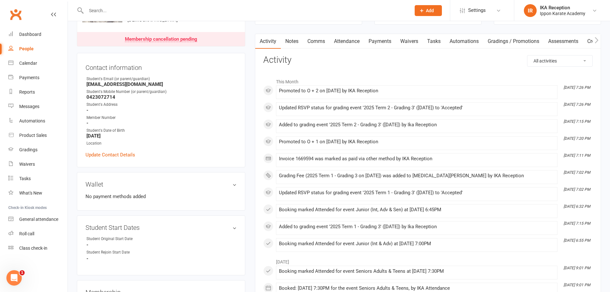
scroll to position [0, 0]
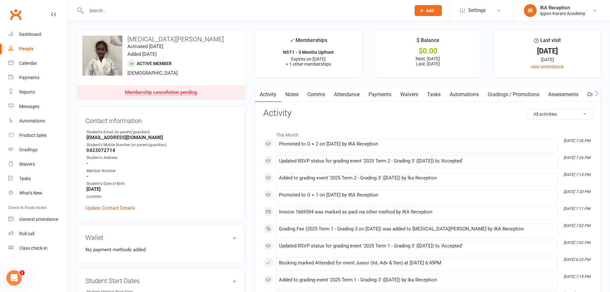
click at [304, 12] on input "text" at bounding box center [245, 10] width 322 height 9
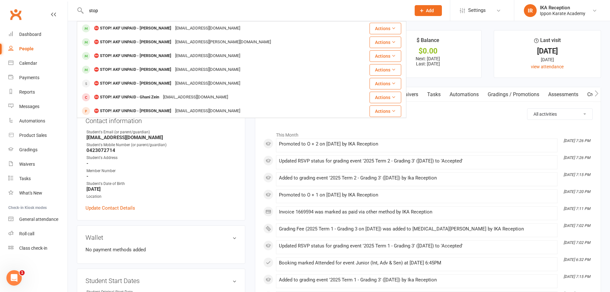
drag, startPoint x: 187, startPoint y: 8, endPoint x: 21, endPoint y: 2, distance: 167.1
click at [21, 2] on header "stop ⛔ STOP! AKF UNPAID - [PERSON_NAME] [PERSON_NAME][EMAIL_ADDRESS][DOMAIN_NAM…" at bounding box center [305, 2] width 610 height 0
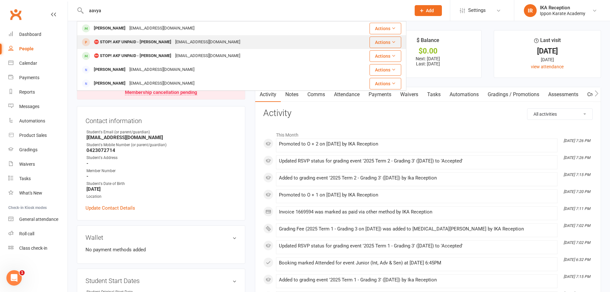
click at [150, 42] on div "⛔ STOP! AKF UNPAID - [PERSON_NAME]" at bounding box center [132, 41] width 81 height 9
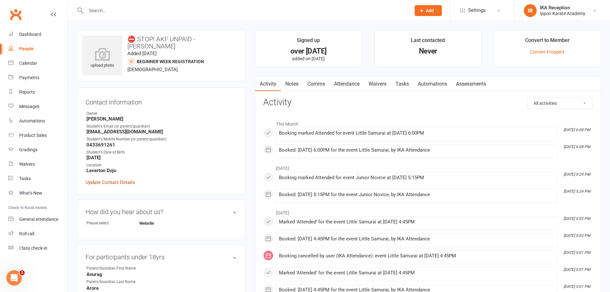
click at [121, 179] on link "Update Contact Details" at bounding box center [111, 182] width 50 height 8
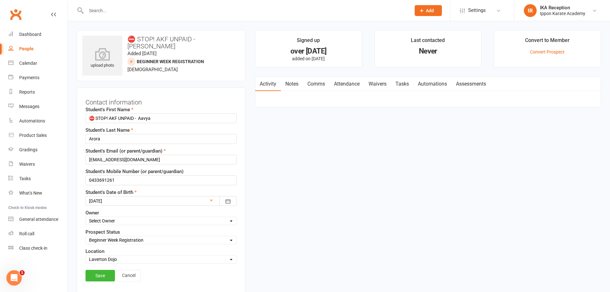
scroll to position [30, 0]
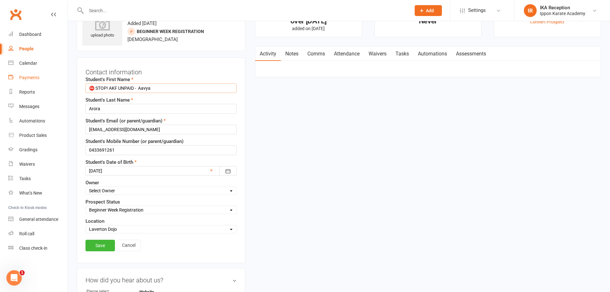
drag, startPoint x: 138, startPoint y: 87, endPoint x: 11, endPoint y: 73, distance: 128.6
click at [11, 73] on ui-view "Prospect Member Non-attending contact Class / event Appointment Grading event T…" at bounding box center [305, 267] width 610 height 593
click at [100, 244] on link "Save" at bounding box center [100, 246] width 29 height 12
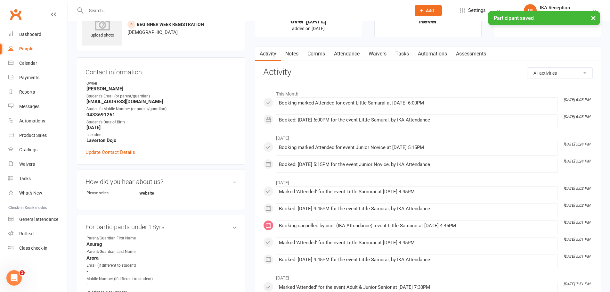
scroll to position [0, 0]
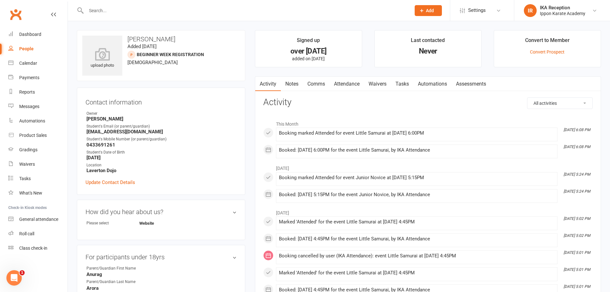
drag, startPoint x: 109, startPoint y: 17, endPoint x: 109, endPoint y: 12, distance: 5.8
click at [109, 12] on div at bounding box center [242, 10] width 330 height 21
click at [109, 12] on input "text" at bounding box center [245, 10] width 322 height 9
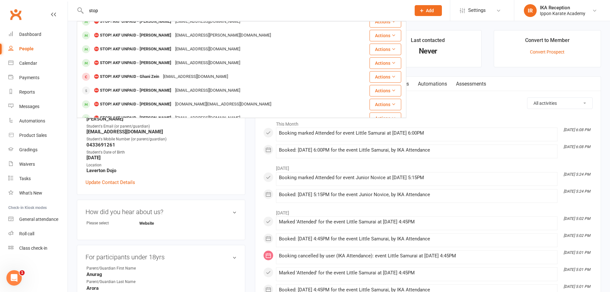
drag, startPoint x: 304, startPoint y: 9, endPoint x: 15, endPoint y: 13, distance: 288.8
click at [15, 2] on header "stop ⛔ STOP! AKF UNPAID - [PERSON_NAME] [PERSON_NAME][EMAIL_ADDRESS][DOMAIN_NAM…" at bounding box center [305, 2] width 610 height 0
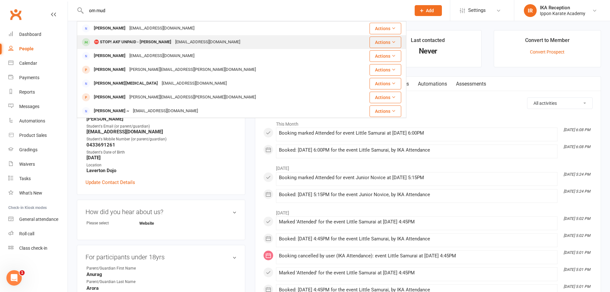
click at [187, 44] on div "[EMAIL_ADDRESS][DOMAIN_NAME]" at bounding box center [207, 41] width 69 height 9
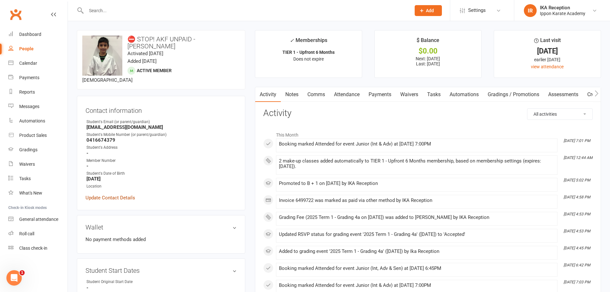
click at [110, 194] on link "Update Contact Details" at bounding box center [111, 198] width 50 height 8
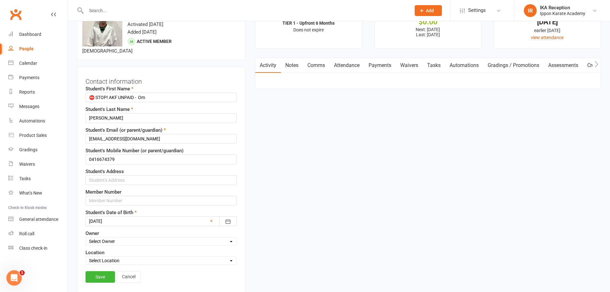
scroll to position [30, 0]
click at [139, 92] on input "⛔ STOP! AKF UNPAID - Om" at bounding box center [161, 97] width 151 height 10
click at [105, 270] on link "Save" at bounding box center [100, 276] width 29 height 12
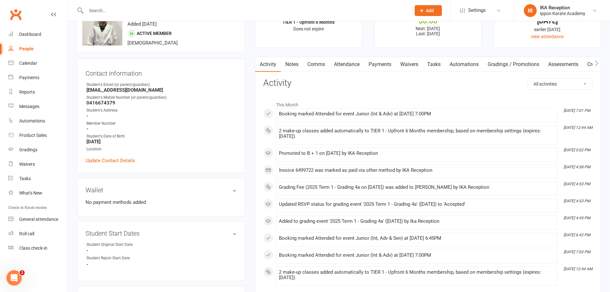
click at [90, 8] on input "text" at bounding box center [245, 10] width 322 height 9
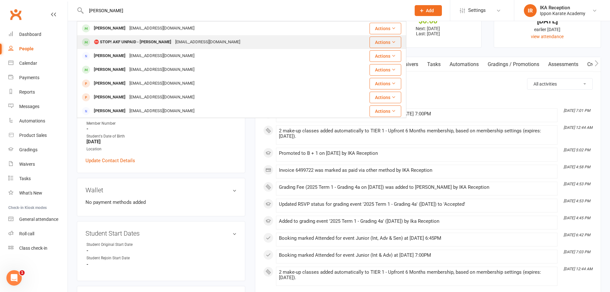
click at [203, 41] on div "[EMAIL_ADDRESS][DOMAIN_NAME]" at bounding box center [207, 41] width 69 height 9
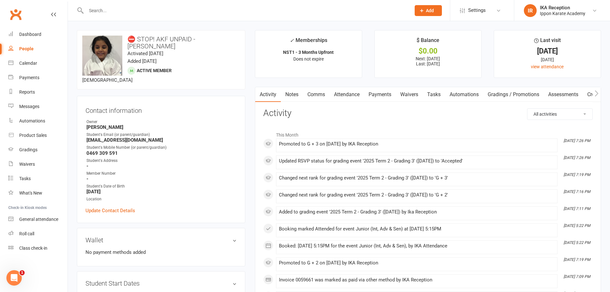
click at [89, 10] on input "text" at bounding box center [245, 10] width 322 height 9
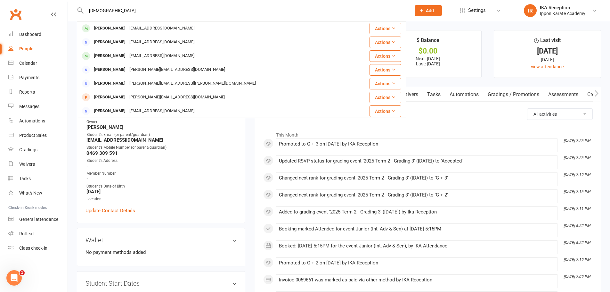
click at [463, 114] on h3 "Activity" at bounding box center [428, 113] width 330 height 10
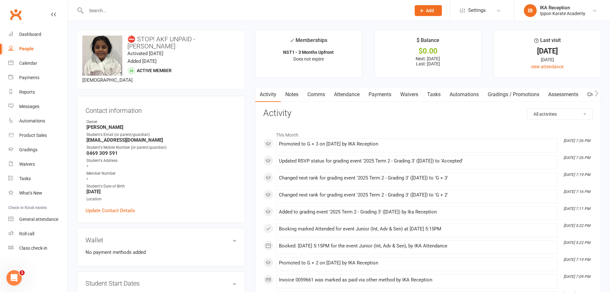
click at [198, 39] on h3 "⛔ STOP! AKF UNPAID - [PERSON_NAME]" at bounding box center [161, 43] width 158 height 14
click at [115, 211] on link "Update Contact Details" at bounding box center [111, 211] width 50 height 8
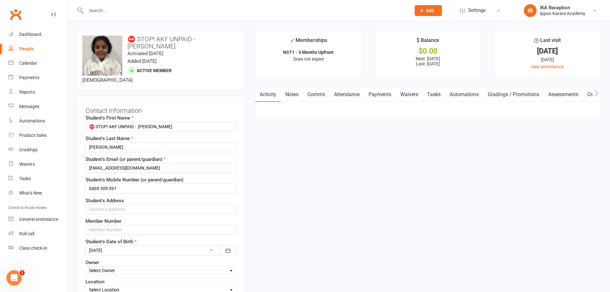
scroll to position [30, 0]
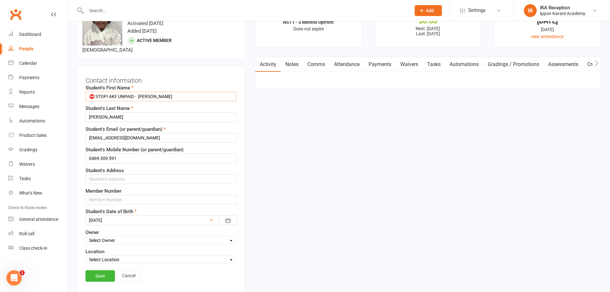
click at [139, 96] on input "⛔ STOP! AKF UNPAID - [PERSON_NAME]" at bounding box center [161, 97] width 151 height 10
click at [103, 277] on link "Save" at bounding box center [100, 276] width 29 height 12
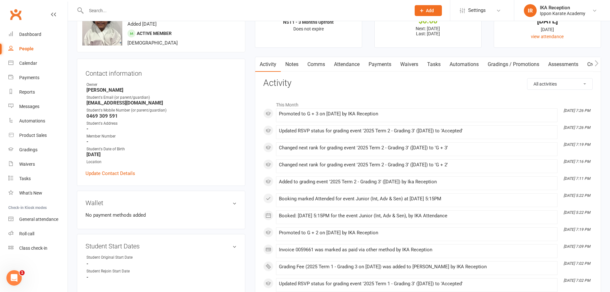
click at [95, 6] on input "text" at bounding box center [245, 10] width 322 height 9
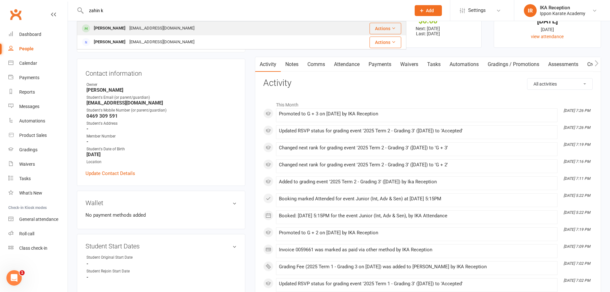
click at [135, 30] on div "[EMAIL_ADDRESS][DOMAIN_NAME]" at bounding box center [162, 28] width 69 height 9
